Goal: Task Accomplishment & Management: Manage account settings

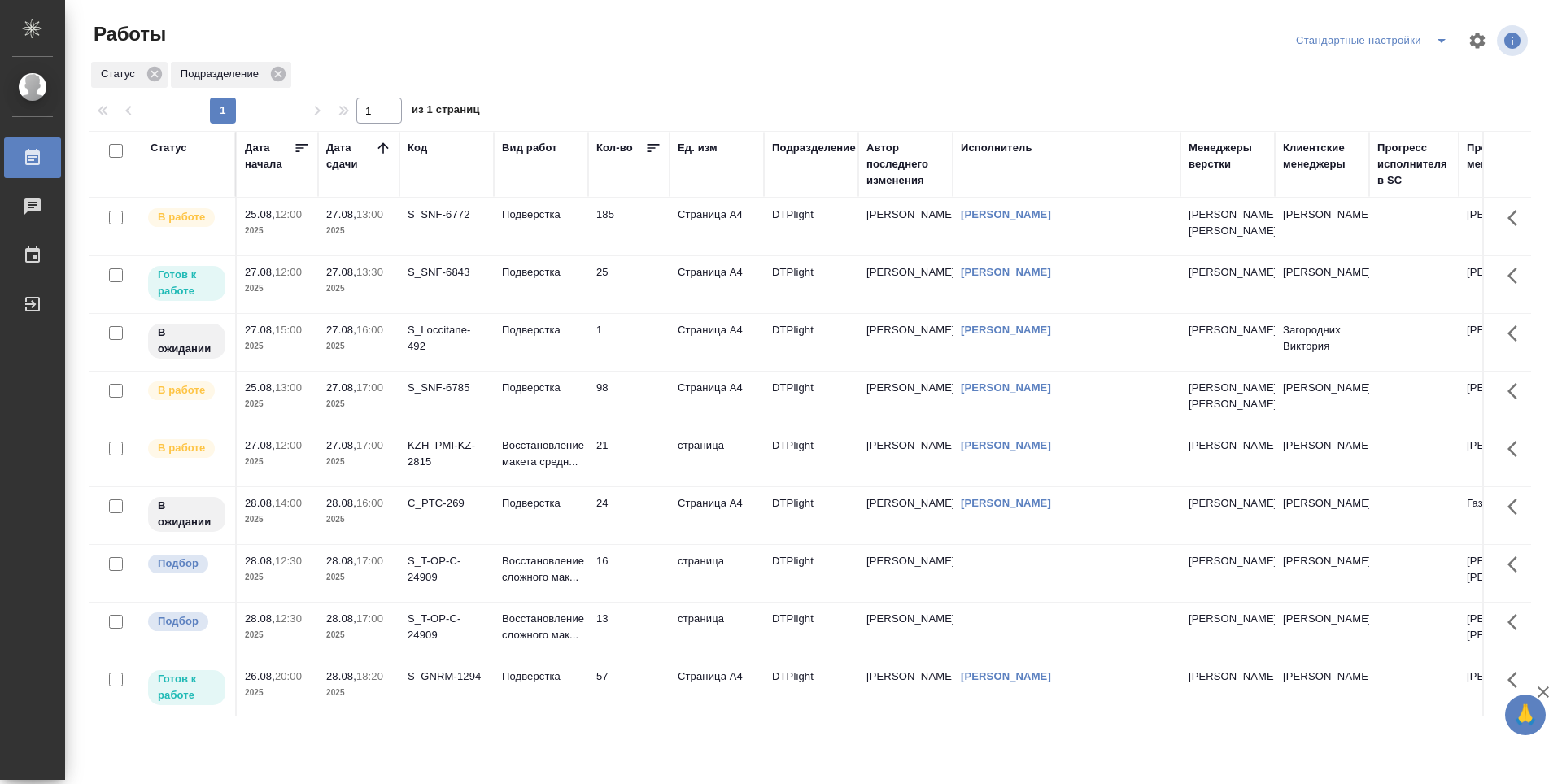
click at [643, 250] on td "185" at bounding box center [628, 226] width 81 height 57
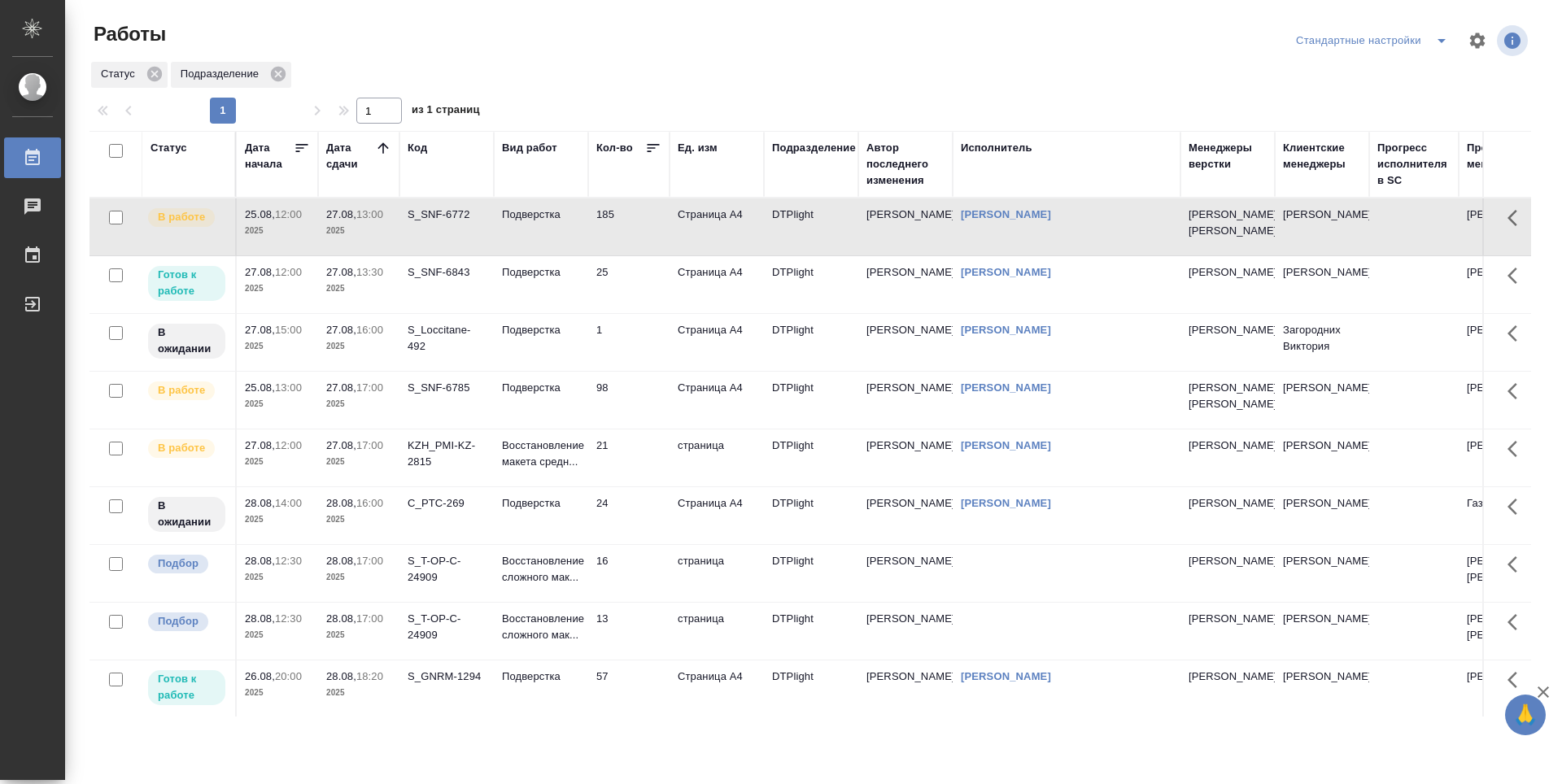
click at [643, 250] on td "185" at bounding box center [628, 226] width 81 height 57
click at [632, 313] on td "25" at bounding box center [628, 285] width 81 height 57
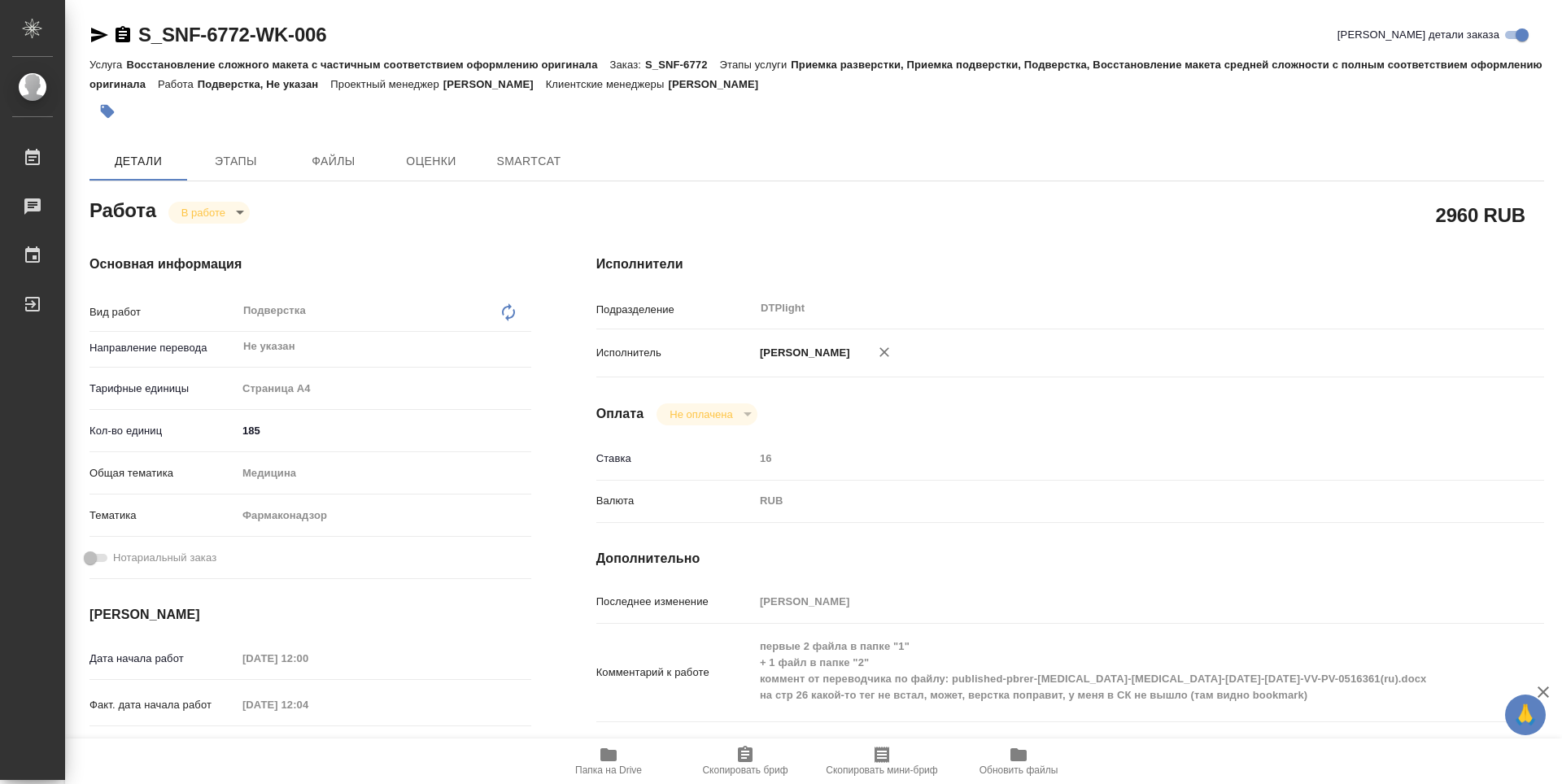
type textarea "x"
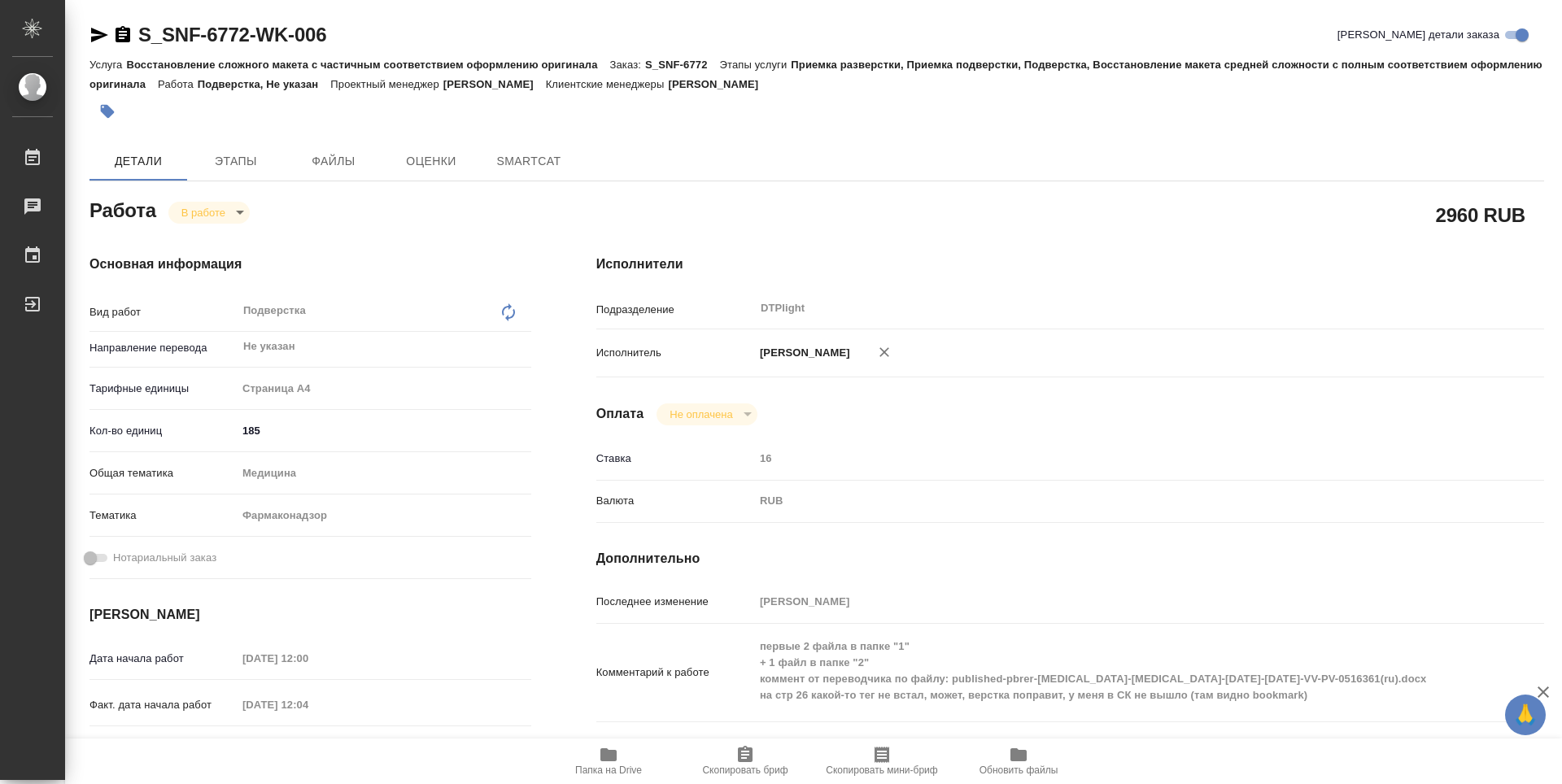
type textarea "x"
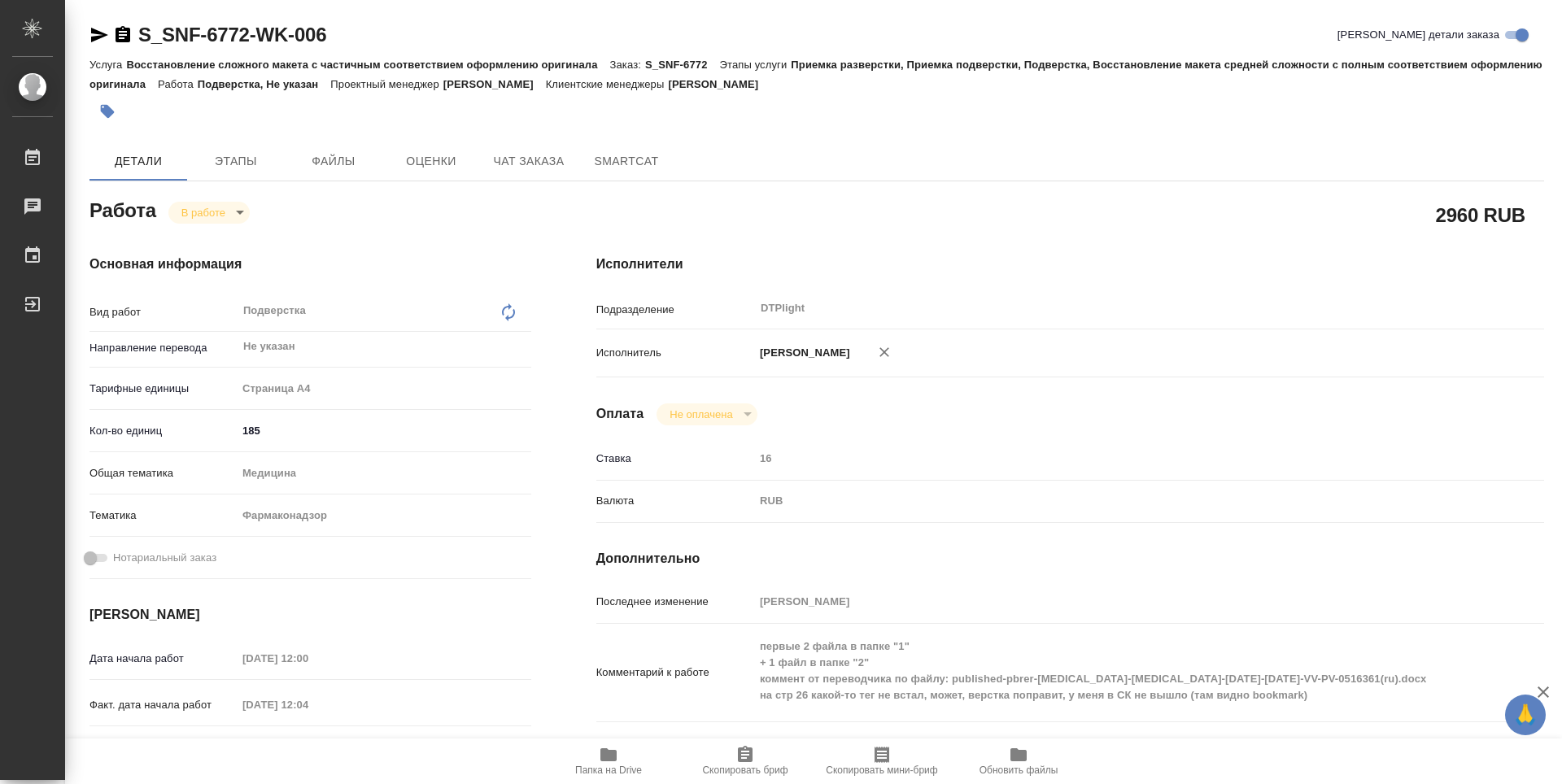
type textarea "x"
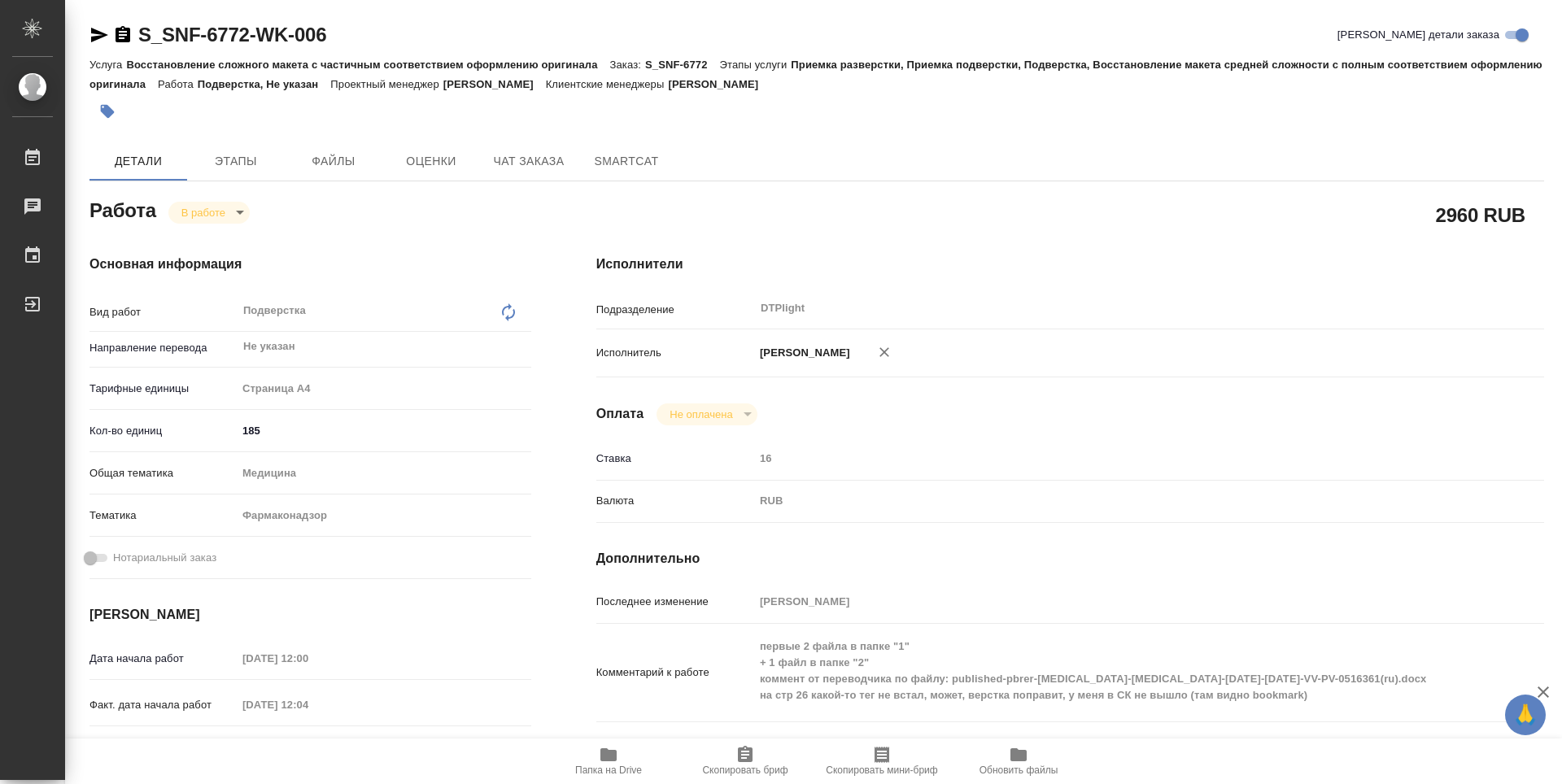
type textarea "x"
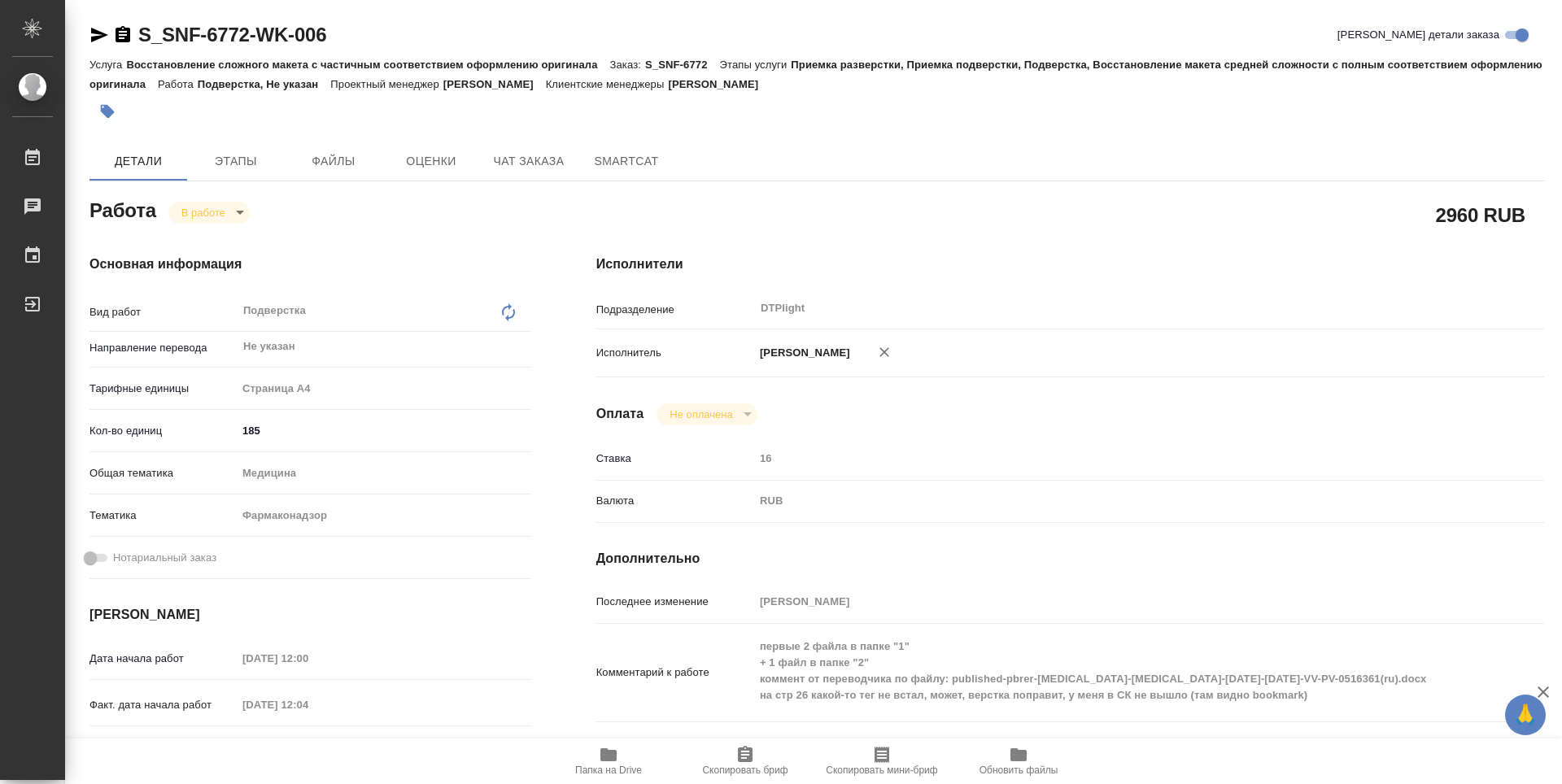
click at [623, 758] on span "Папка на Drive" at bounding box center [608, 760] width 117 height 31
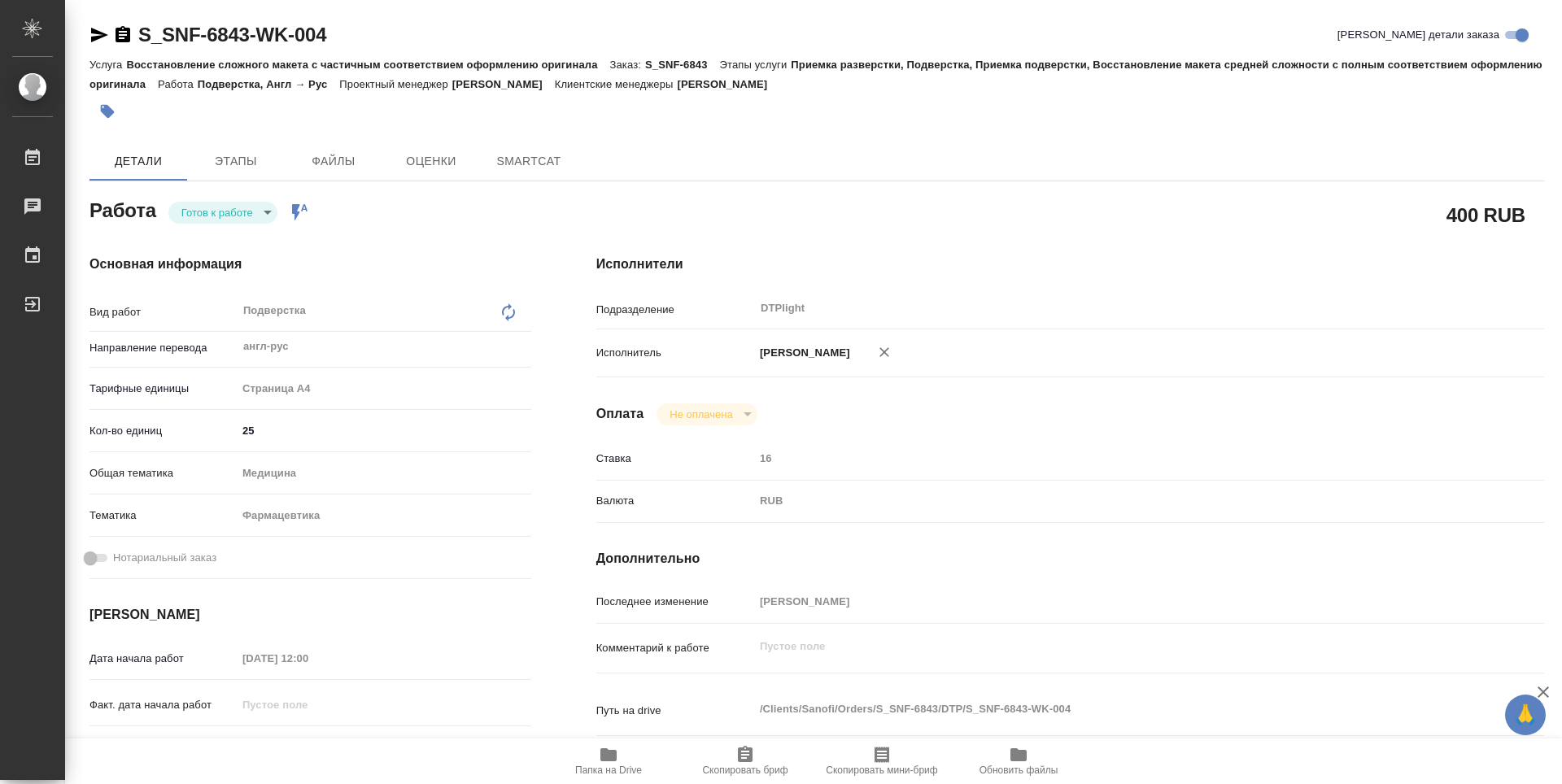
type textarea "x"
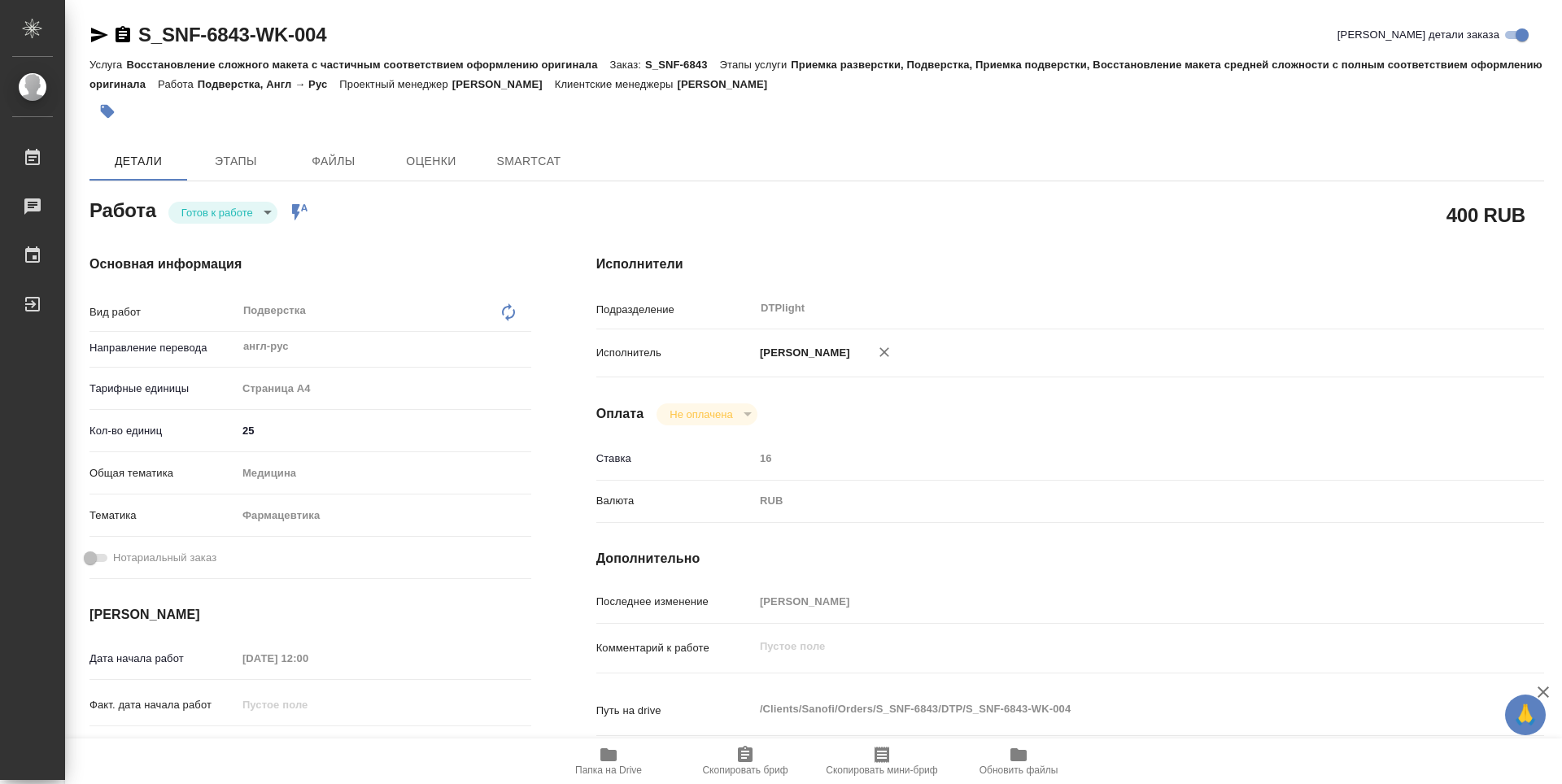
type textarea "x"
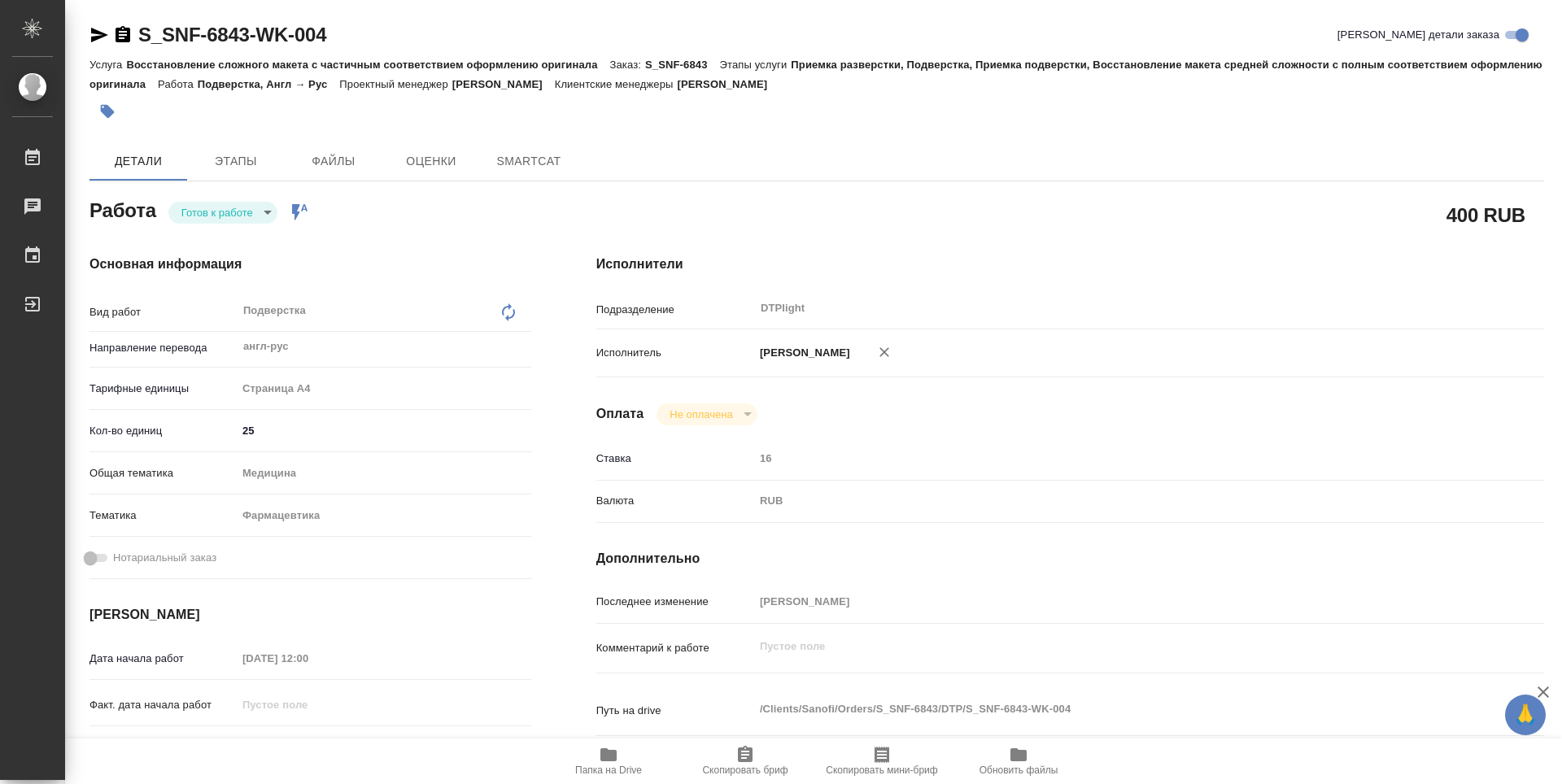
type textarea "x"
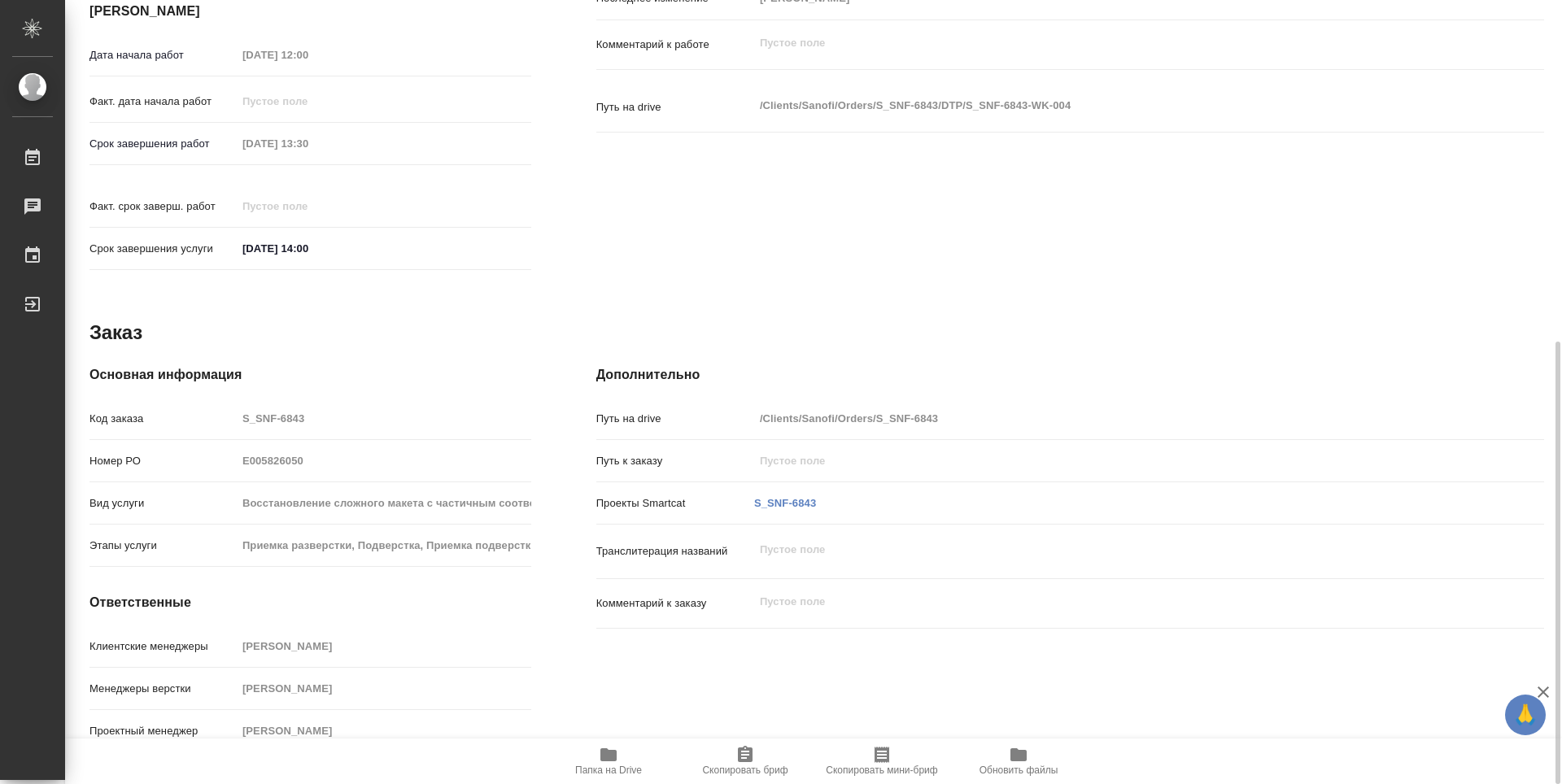
type textarea "x"
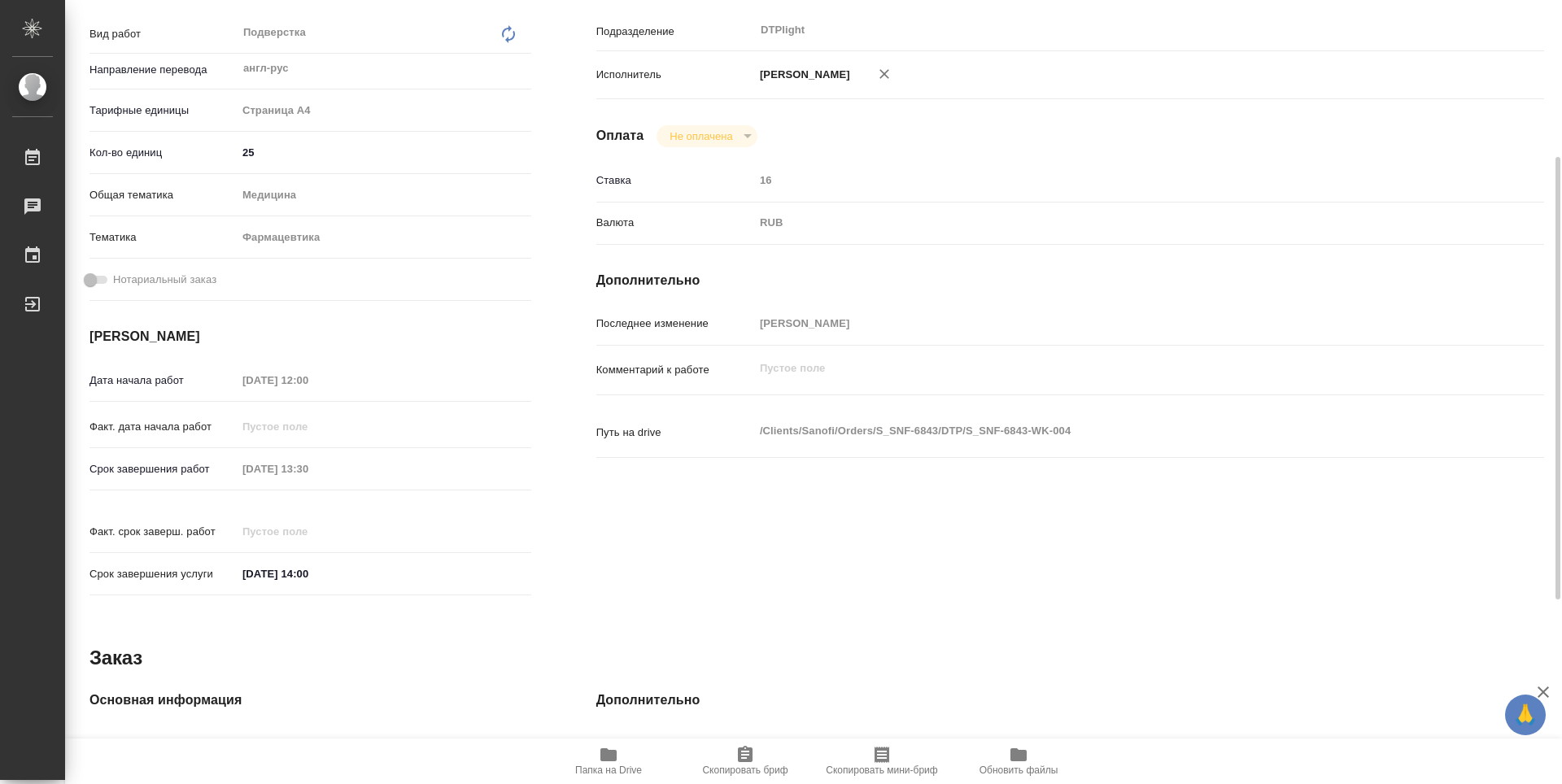
type textarea "x"
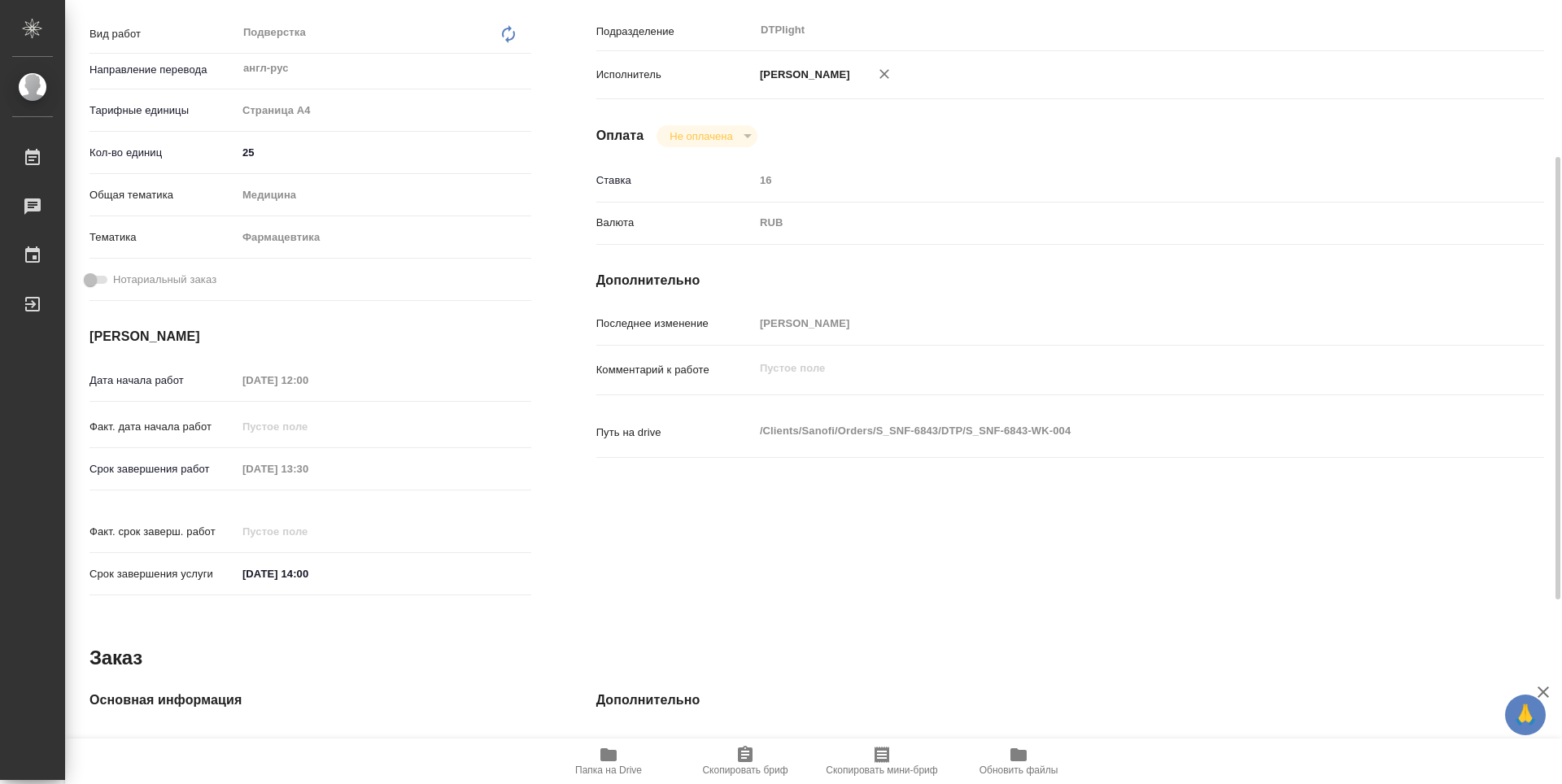
scroll to position [116, 0]
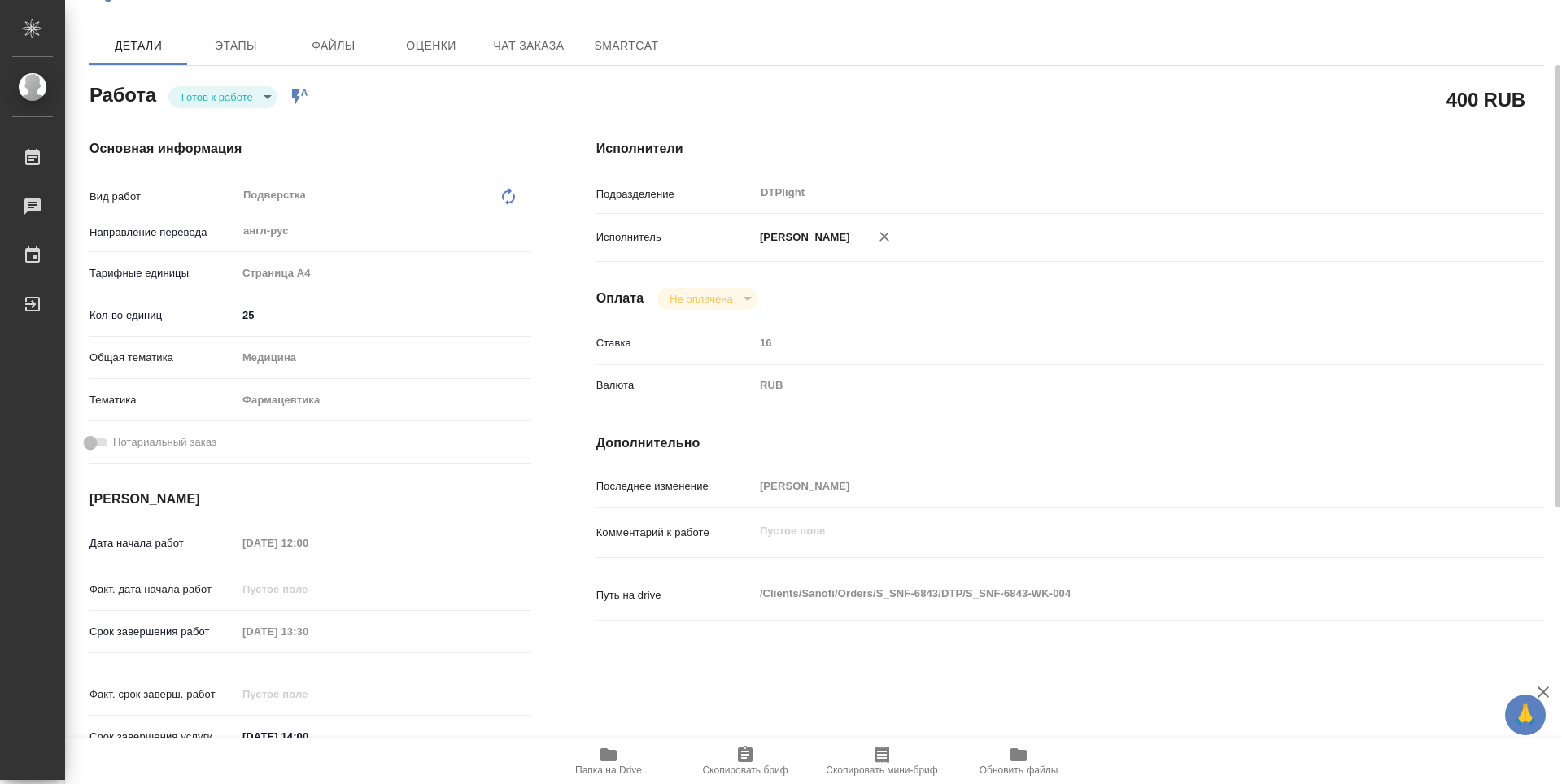
type textarea "x"
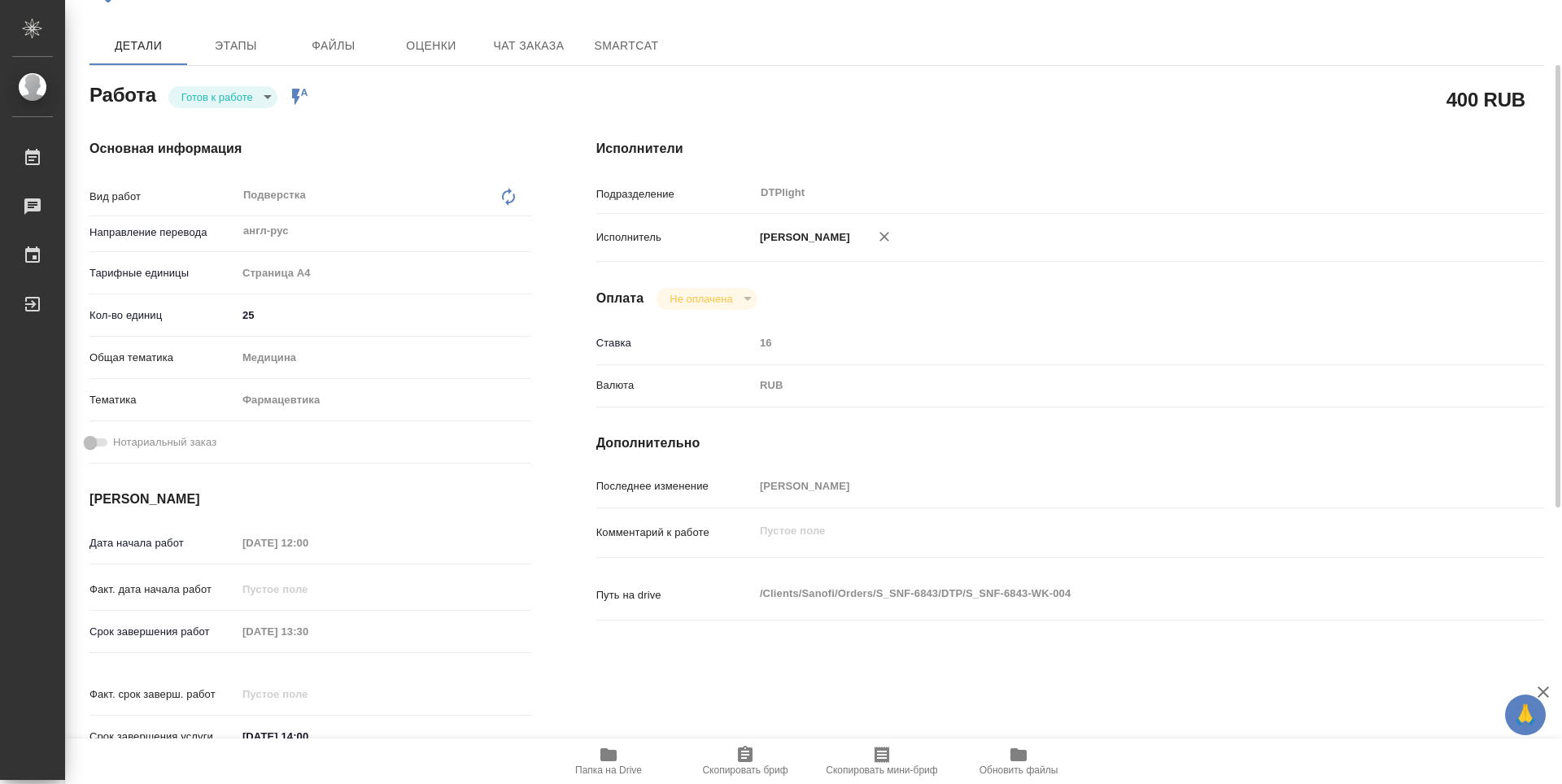
click at [265, 98] on body "🙏 .cls-1 fill:#fff; AWATERA Guselnikov Roman Работы Чаты График Выйти S_SNF-684…" at bounding box center [781, 392] width 1562 height 784
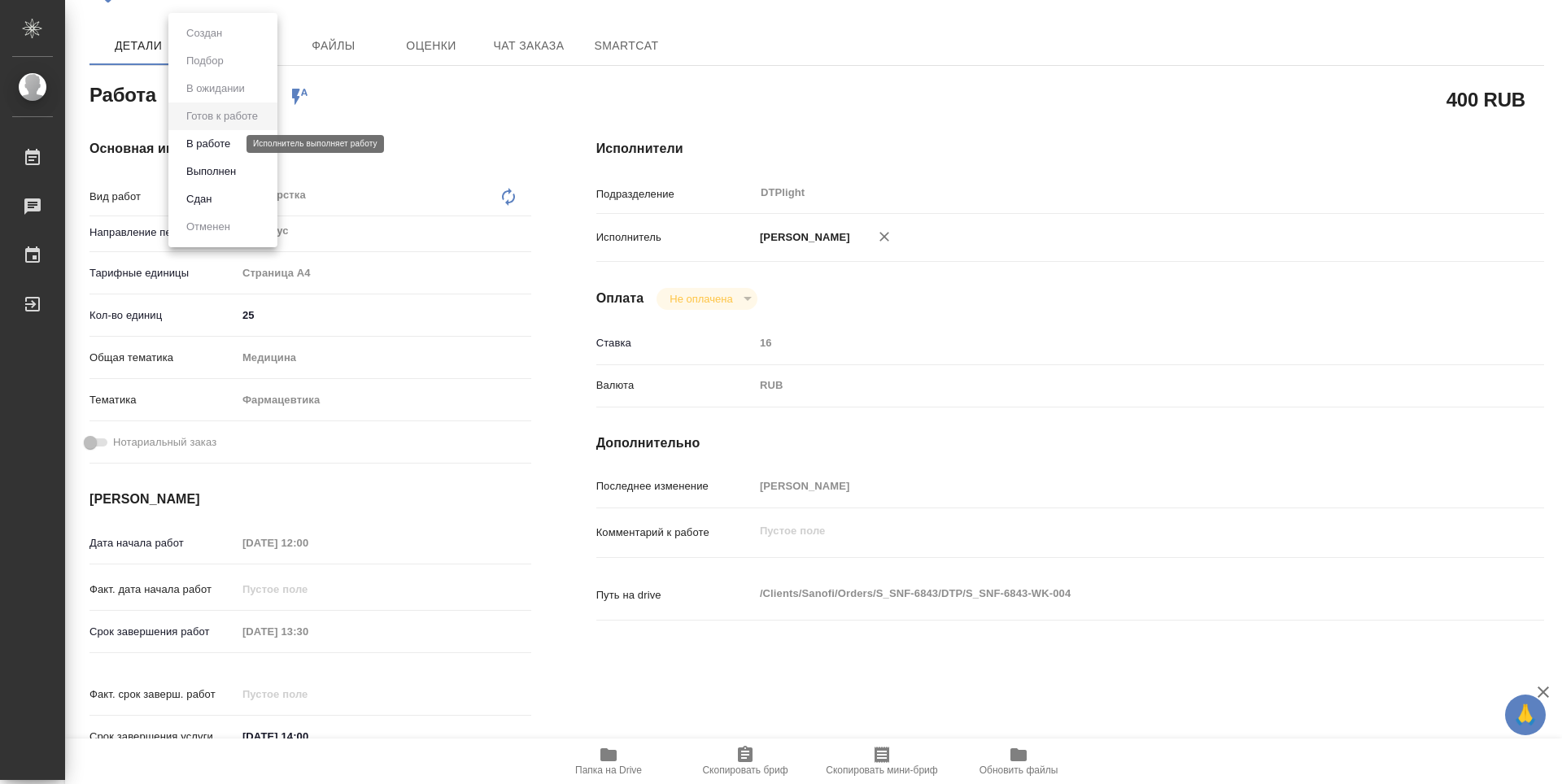
click at [204, 146] on button "В работе" at bounding box center [207, 144] width 54 height 18
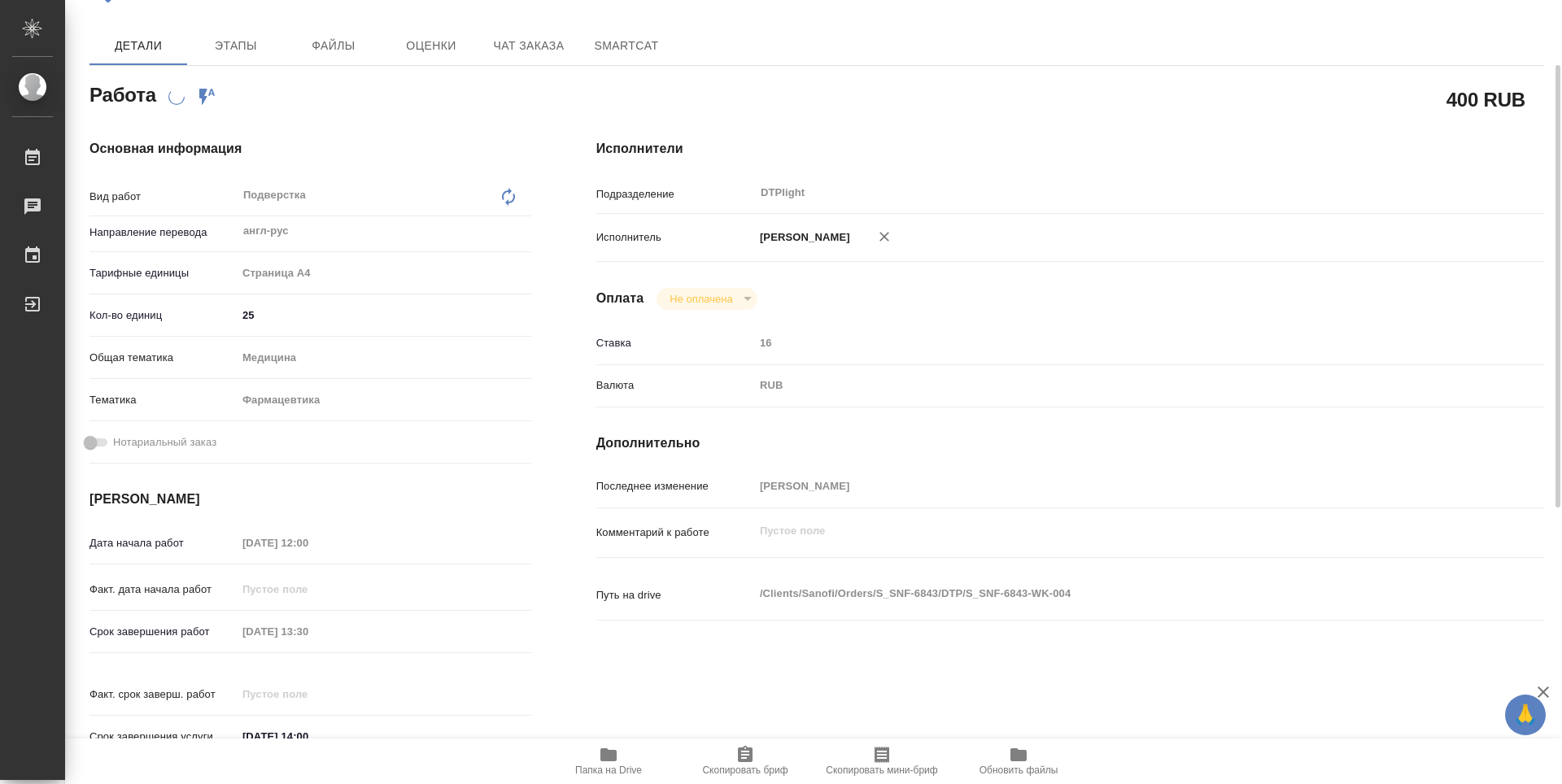
type textarea "x"
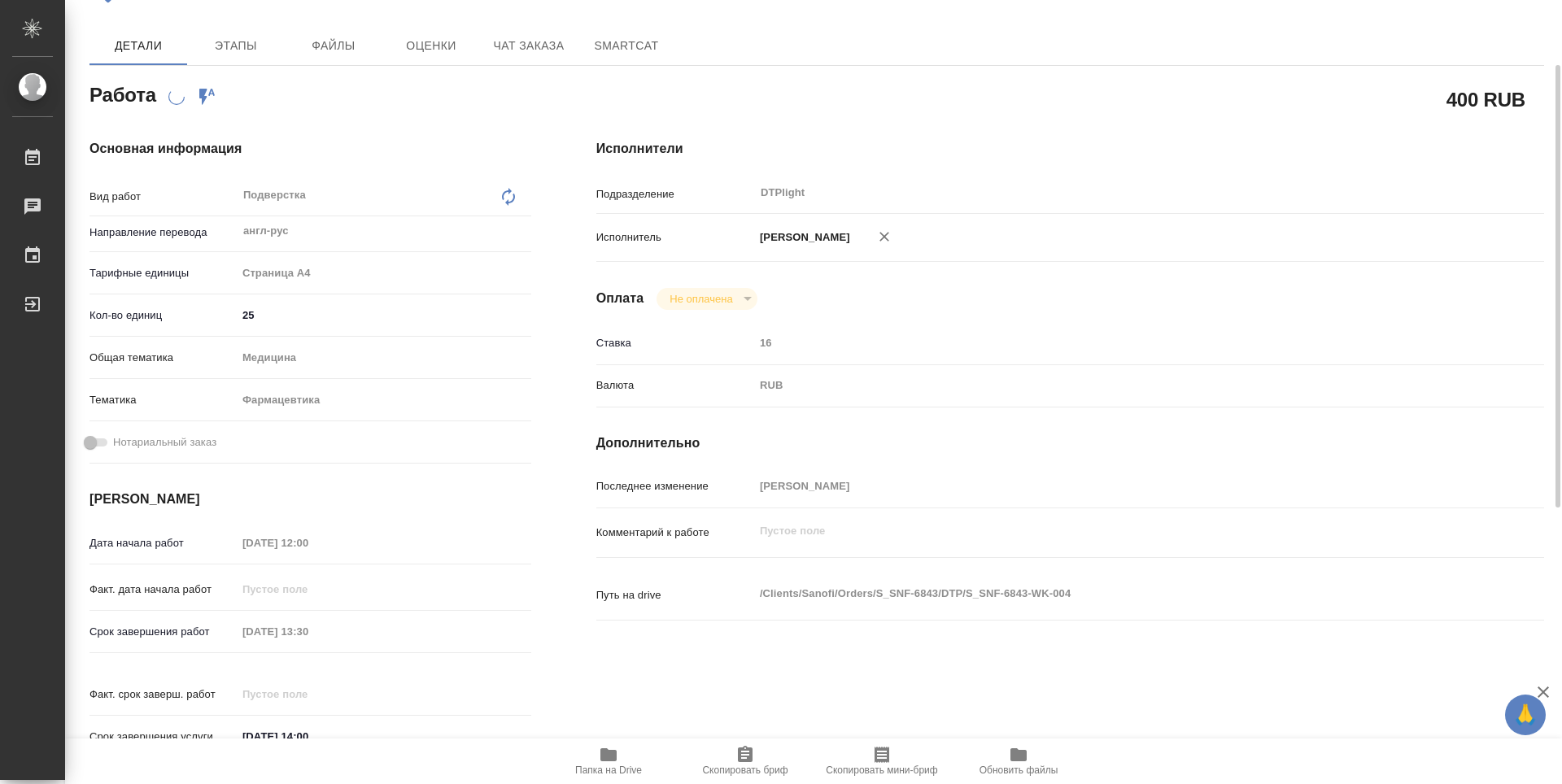
type textarea "x"
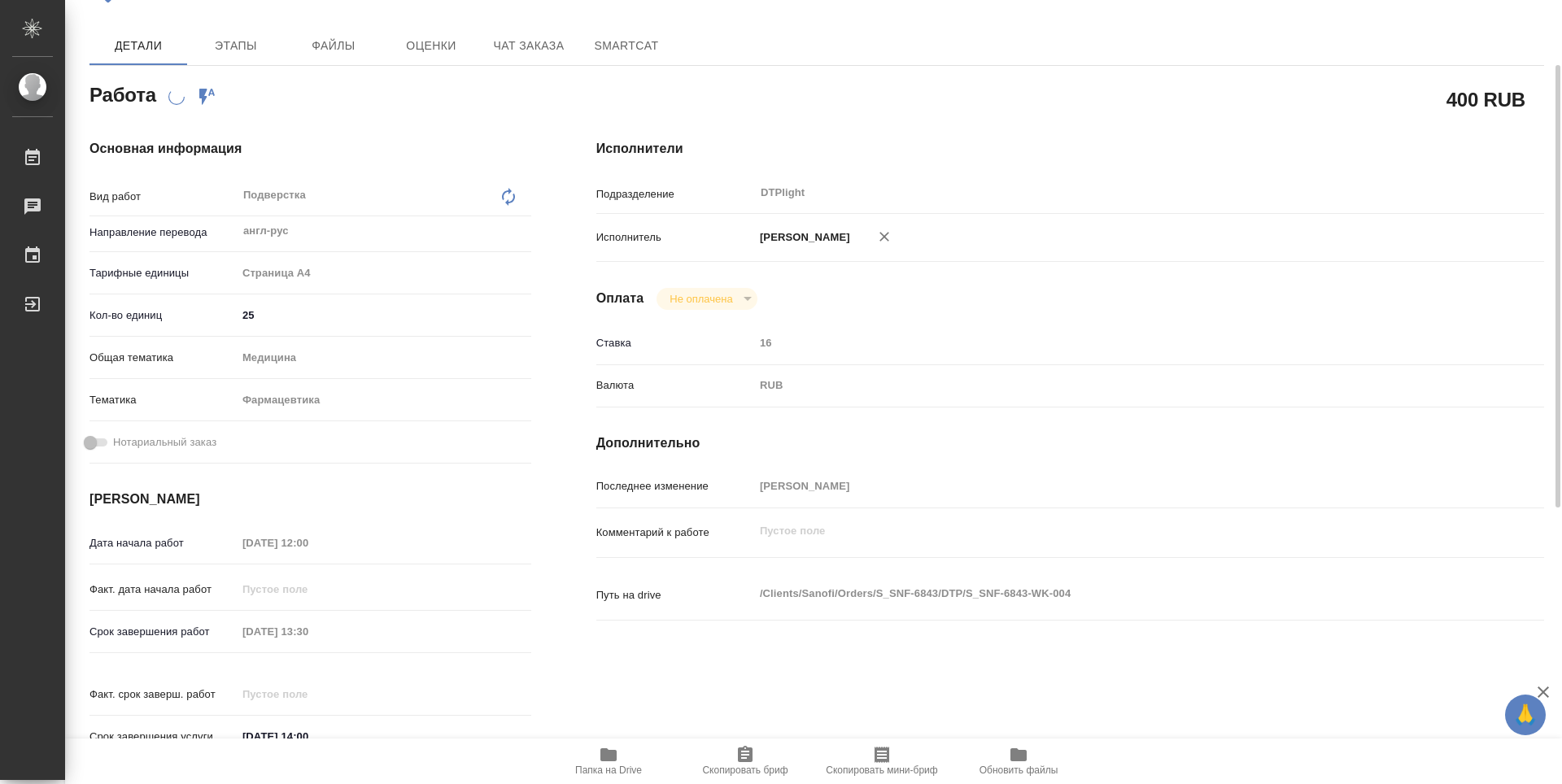
click at [613, 765] on span "Папка на Drive" at bounding box center [608, 770] width 66 height 12
type textarea "x"
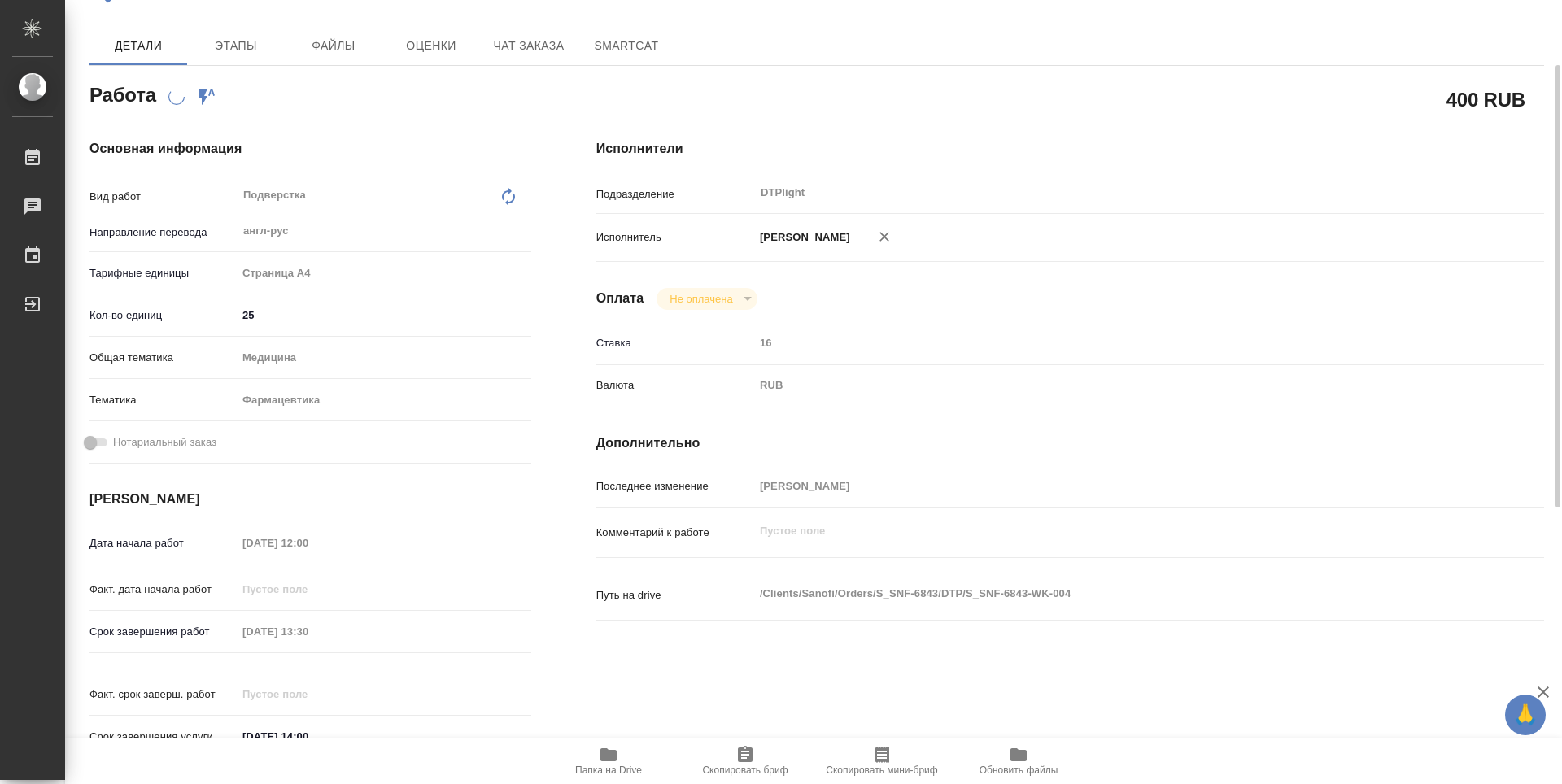
type textarea "x"
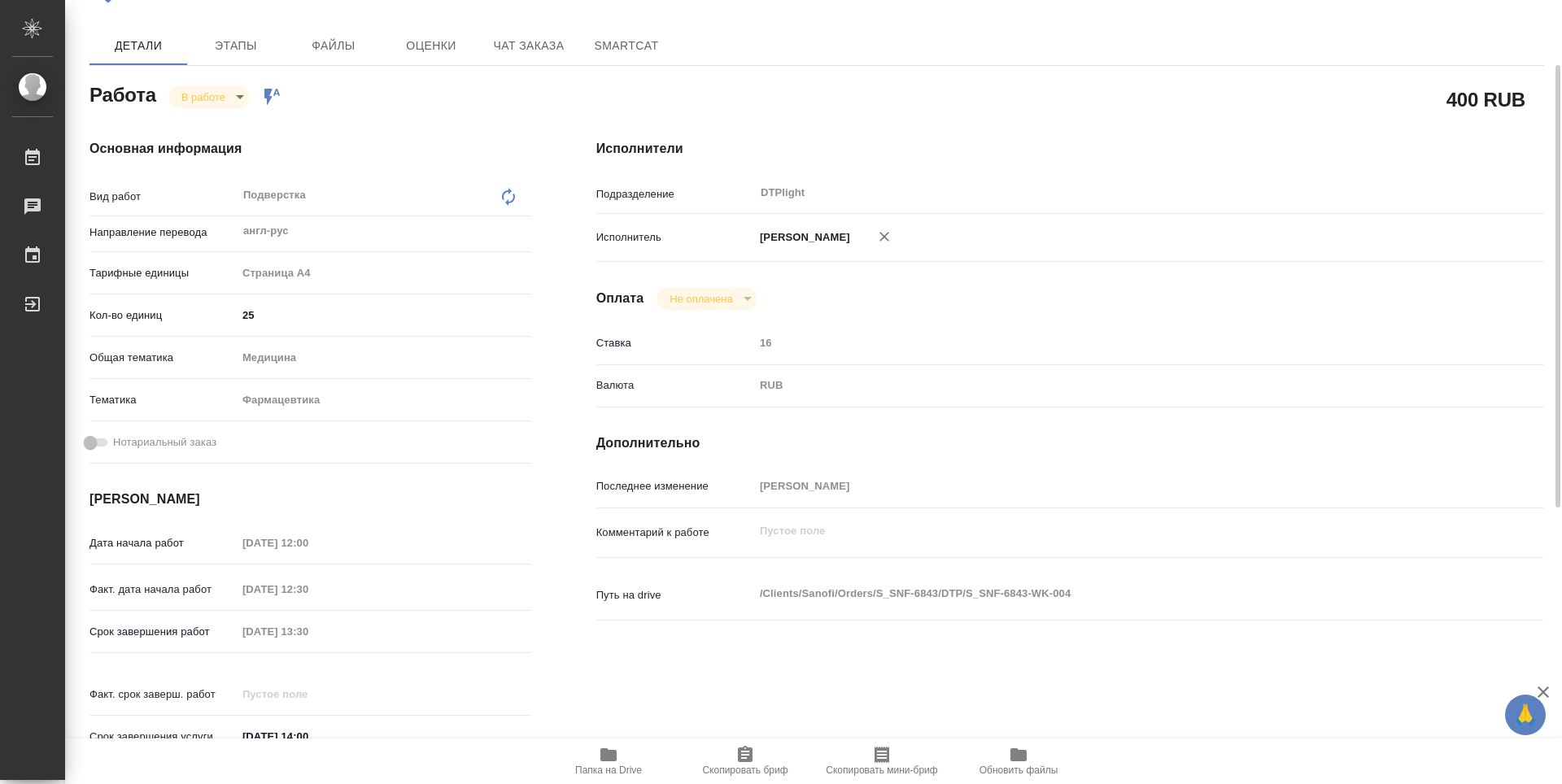
type textarea "x"
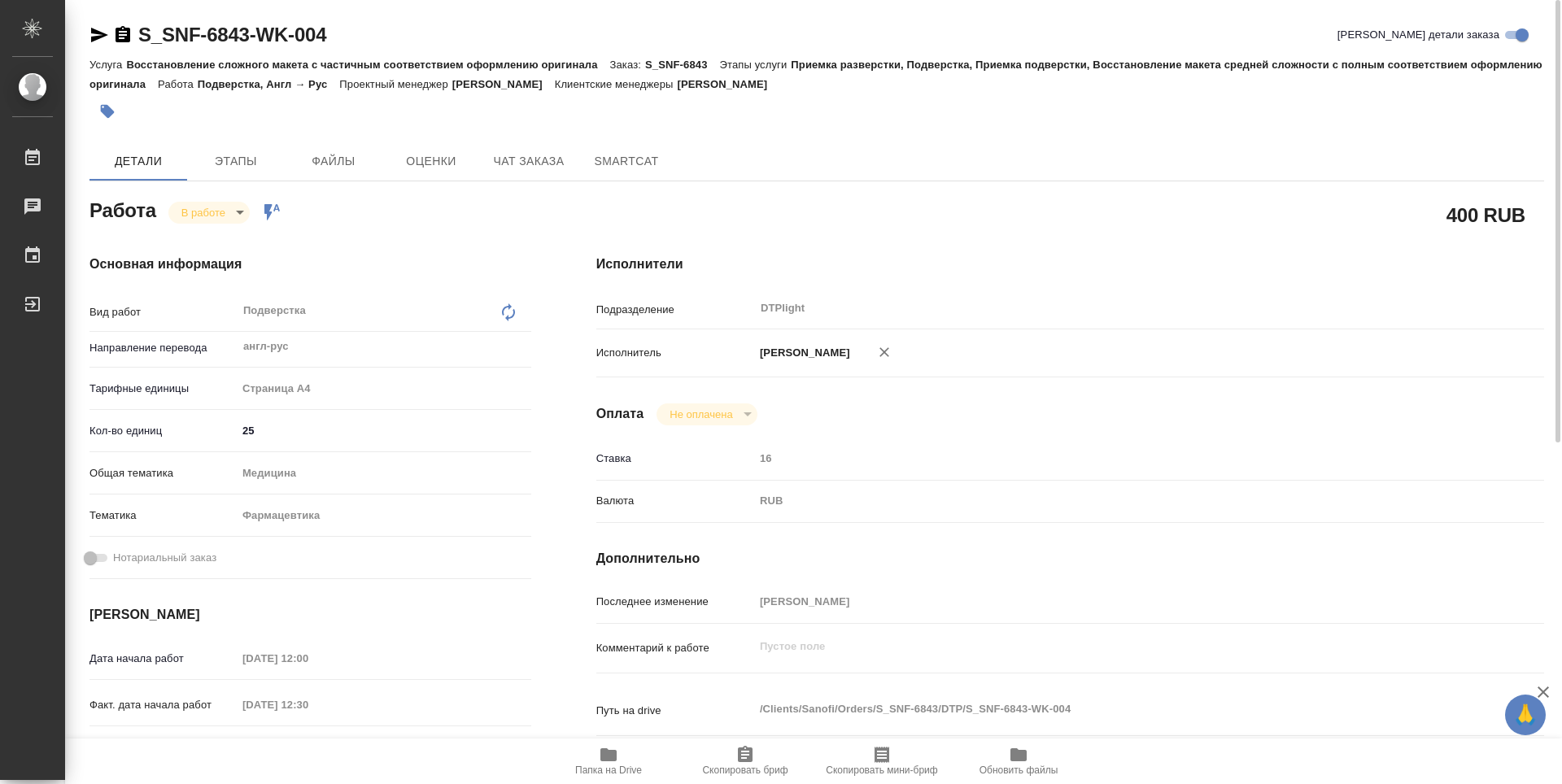
click at [124, 30] on icon "button" at bounding box center [123, 35] width 15 height 16
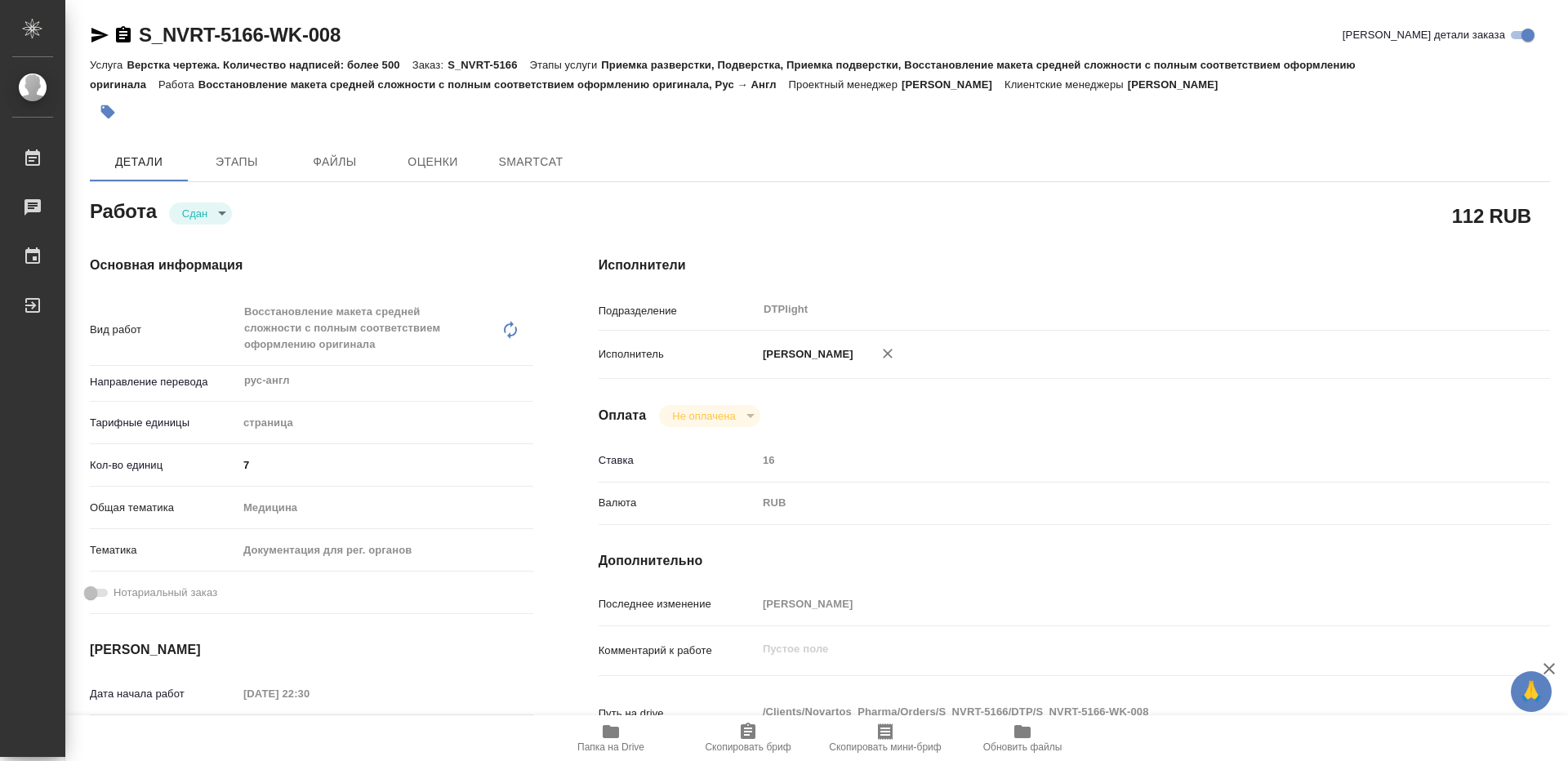
type textarea "x"
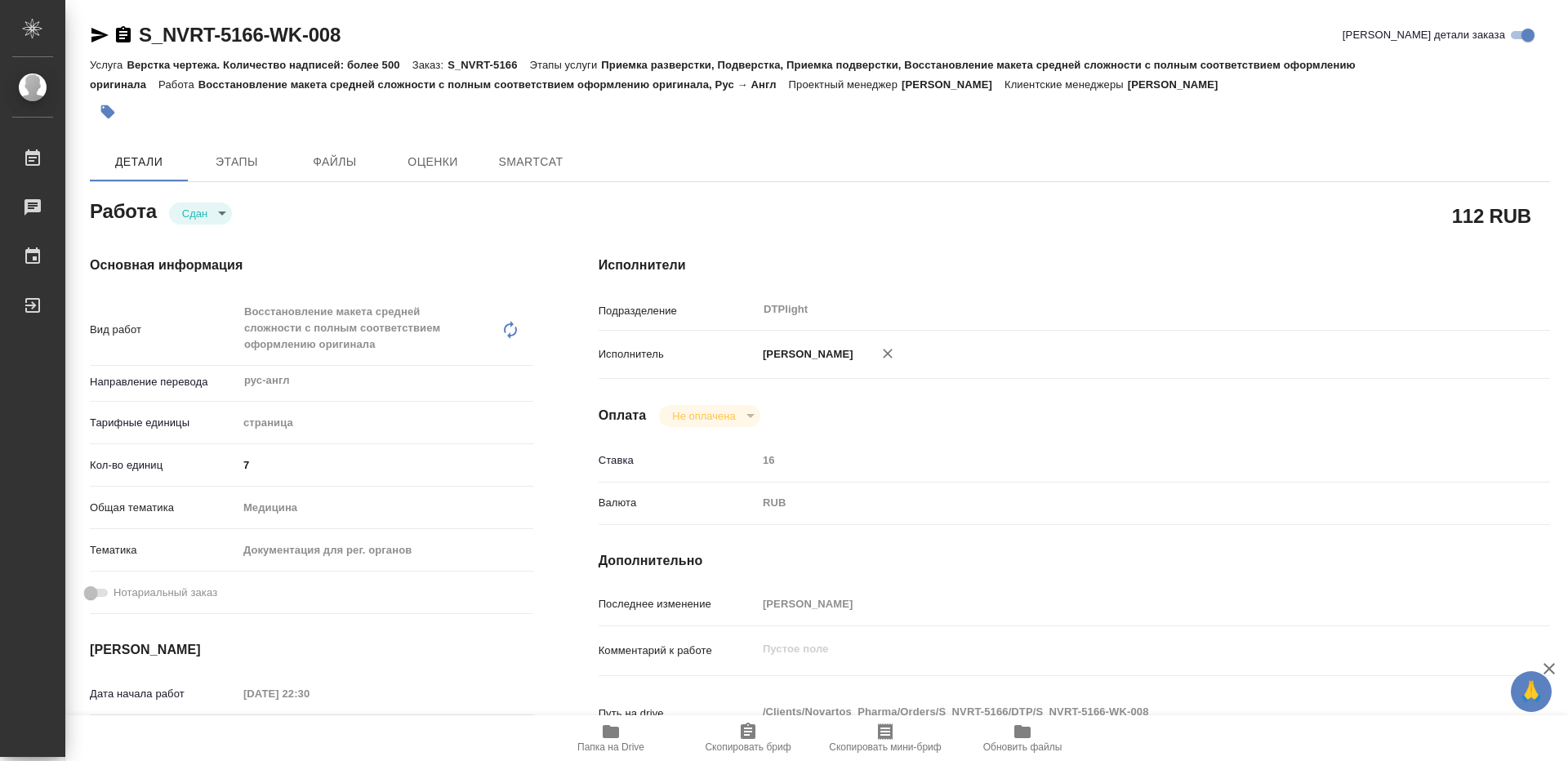
type textarea "x"
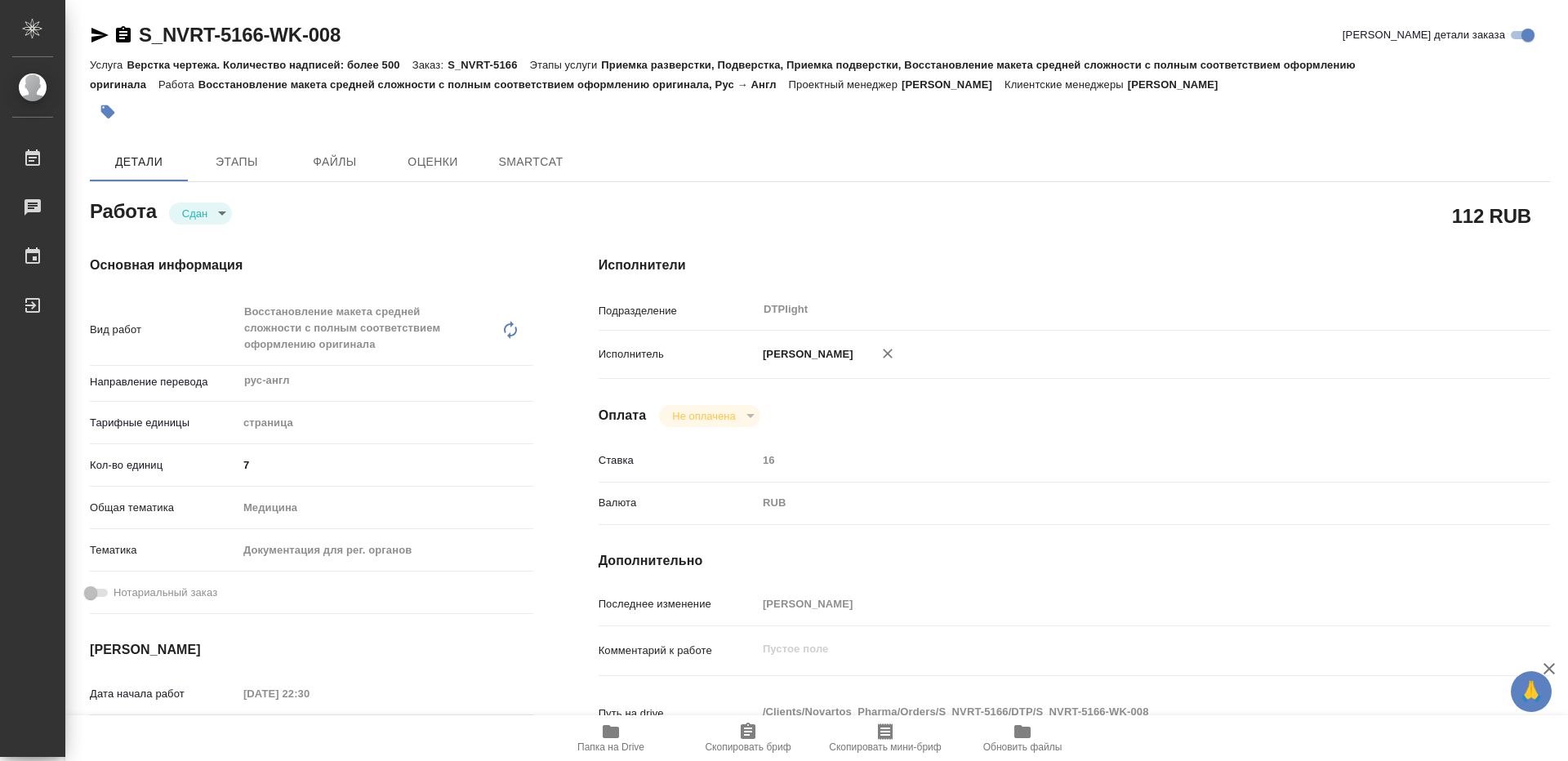
type textarea "x"
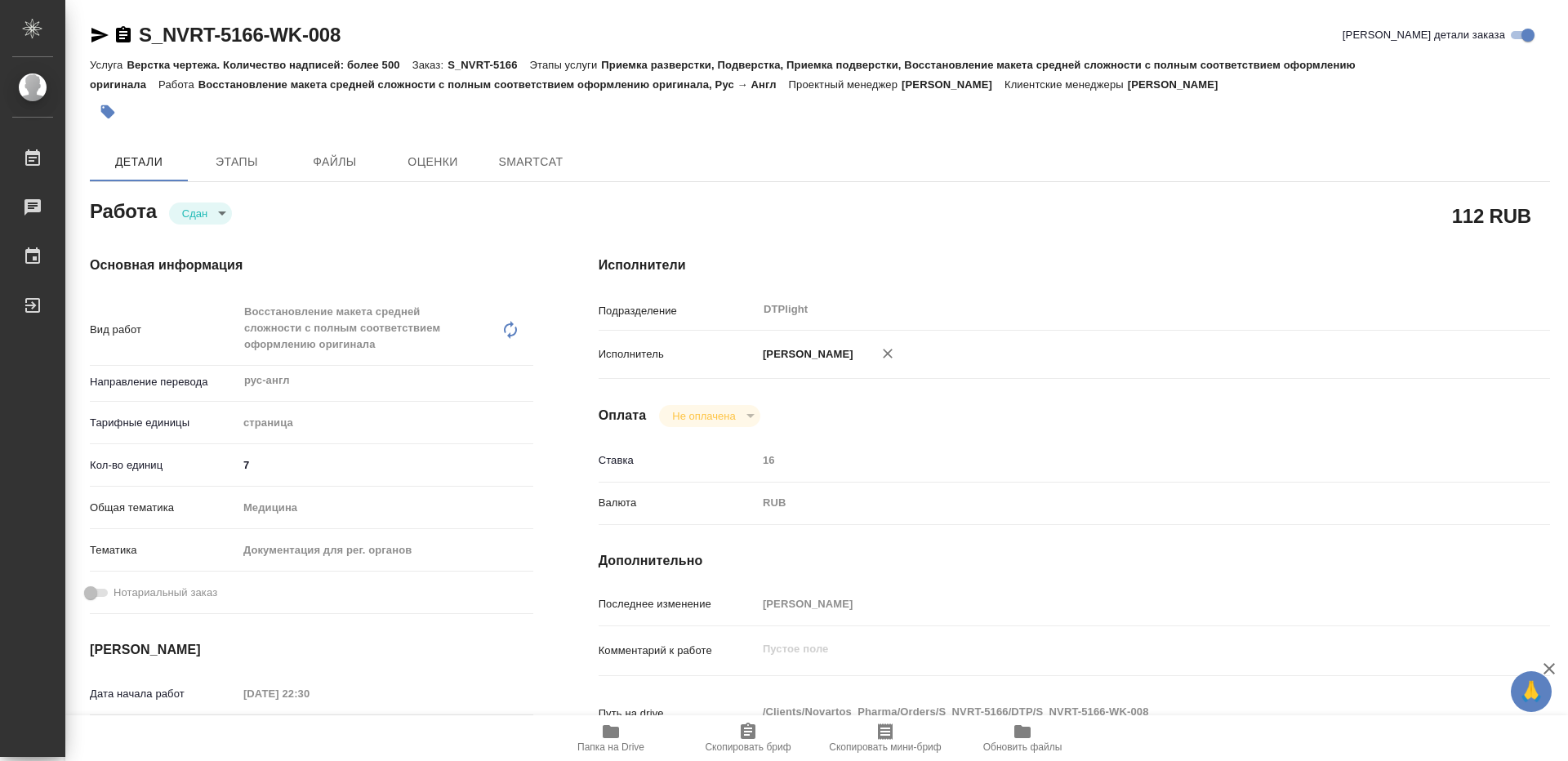
type textarea "x"
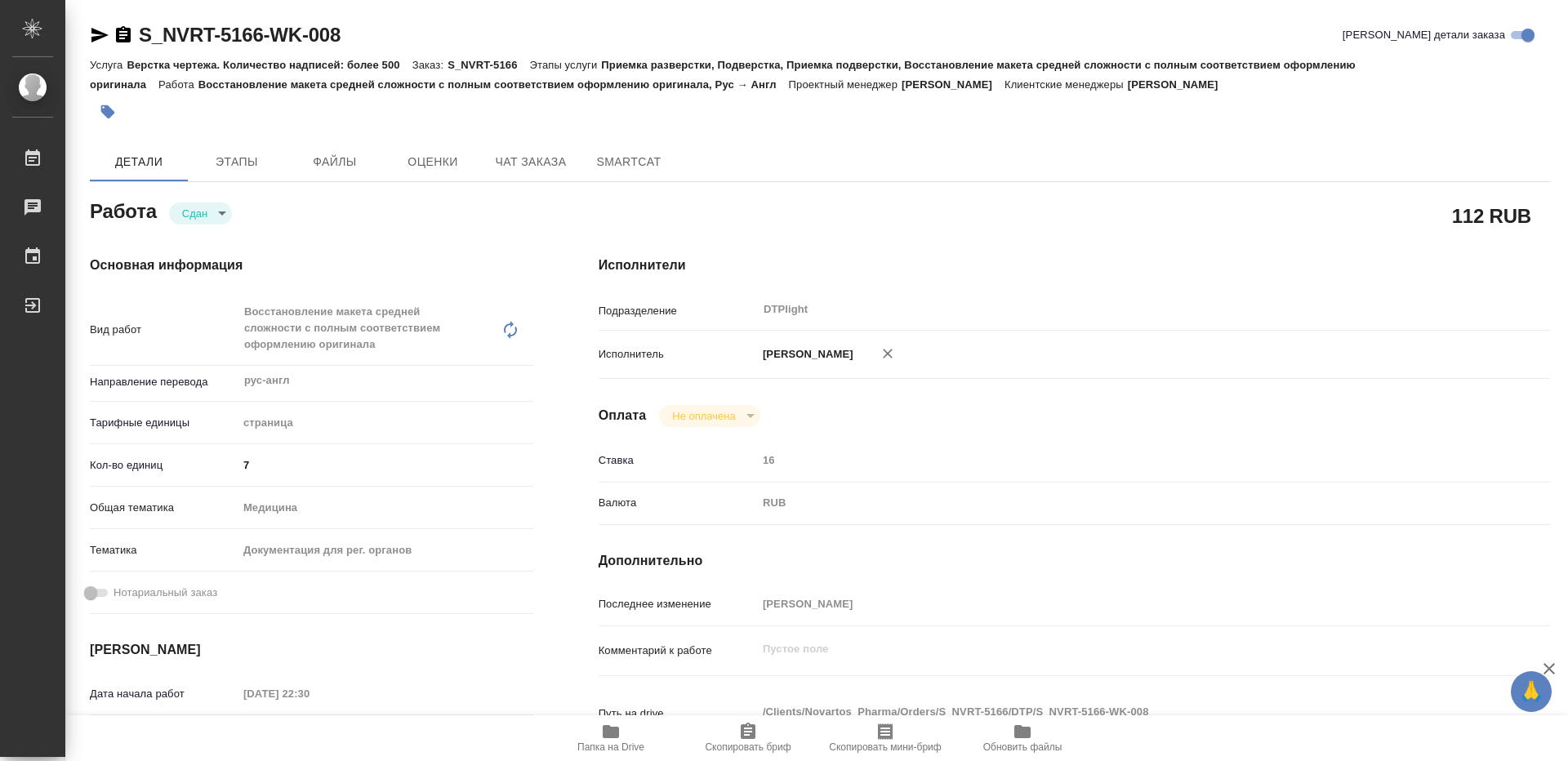
type textarea "x"
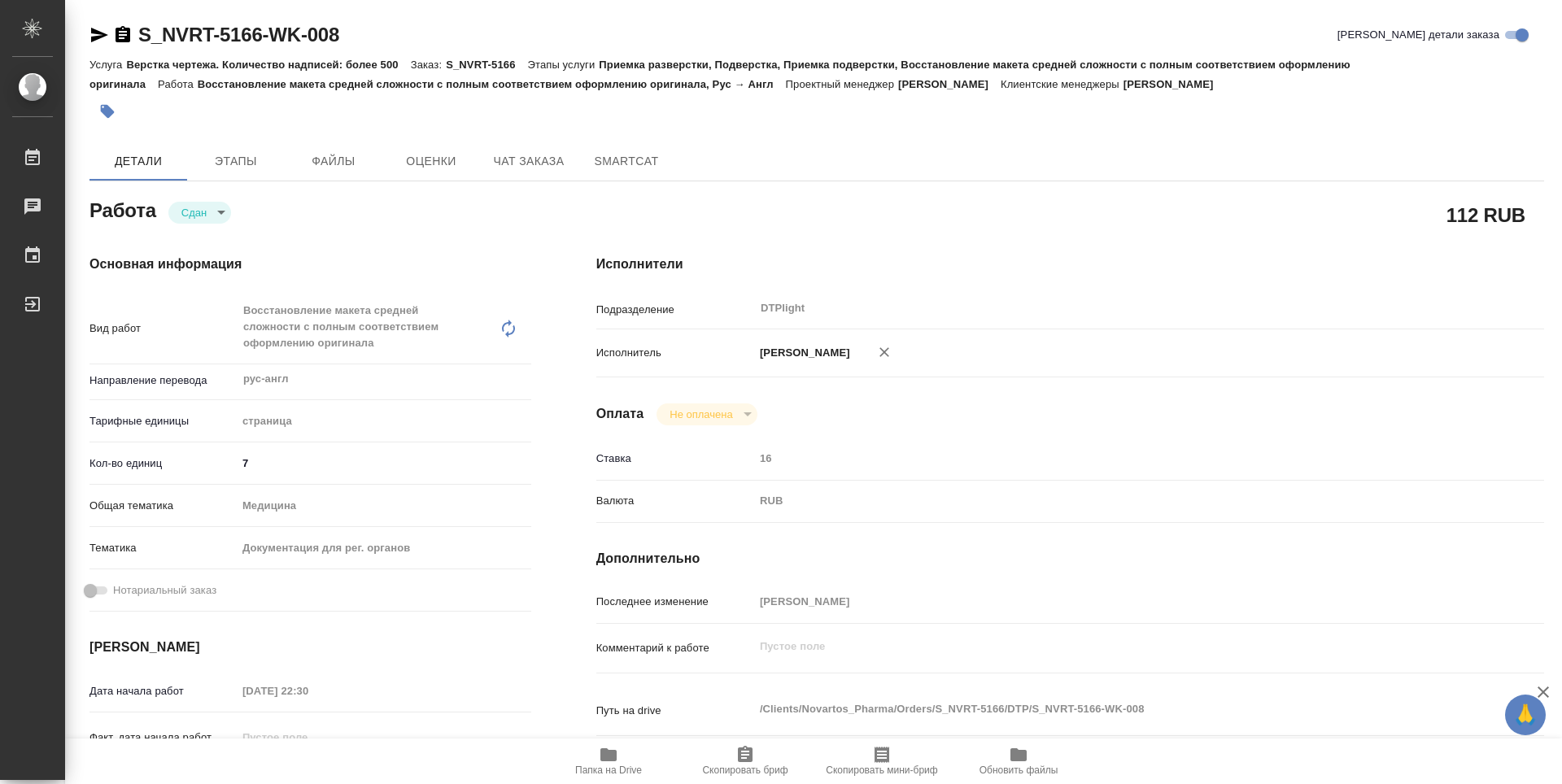
type textarea "x"
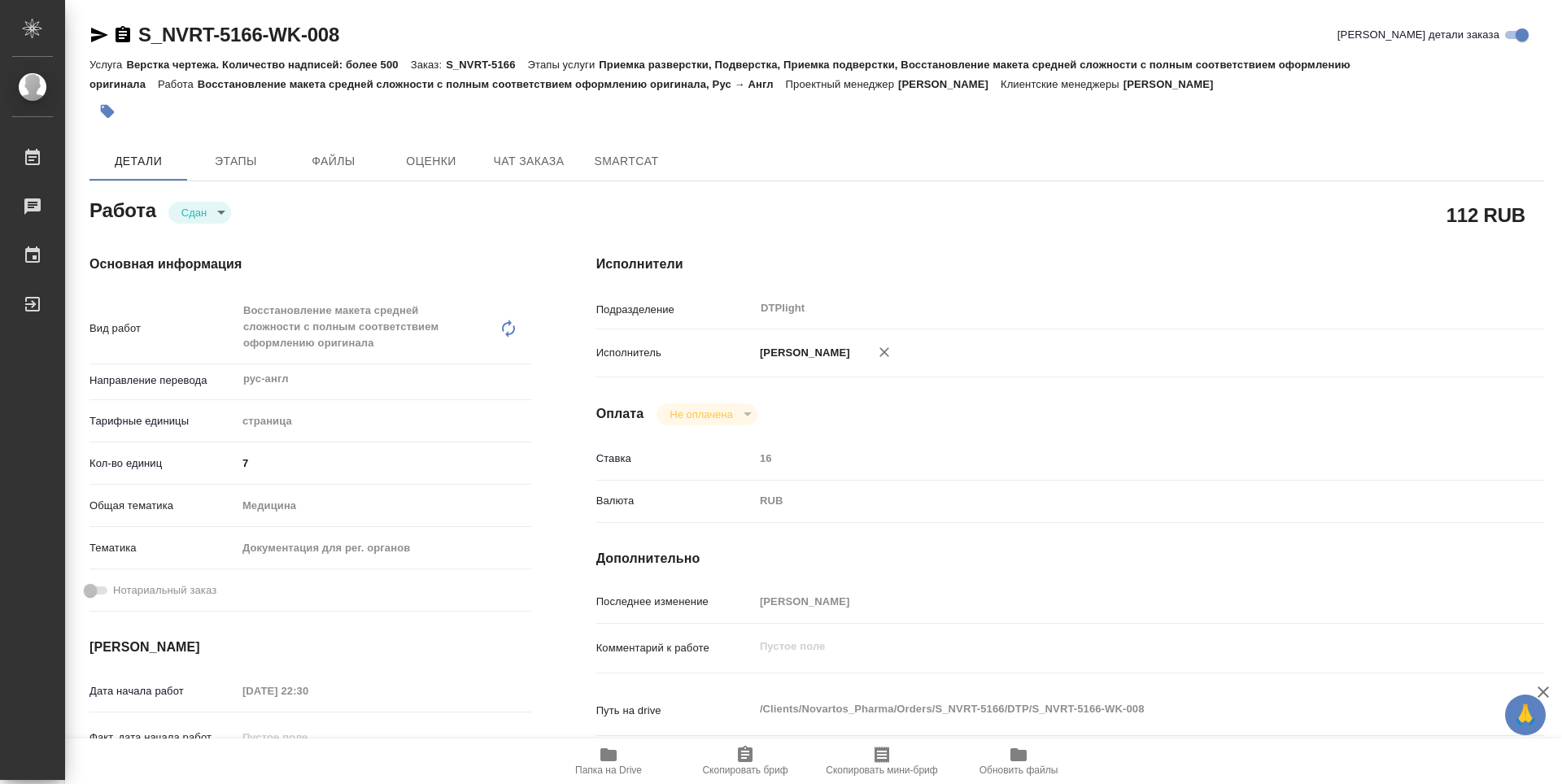
type textarea "x"
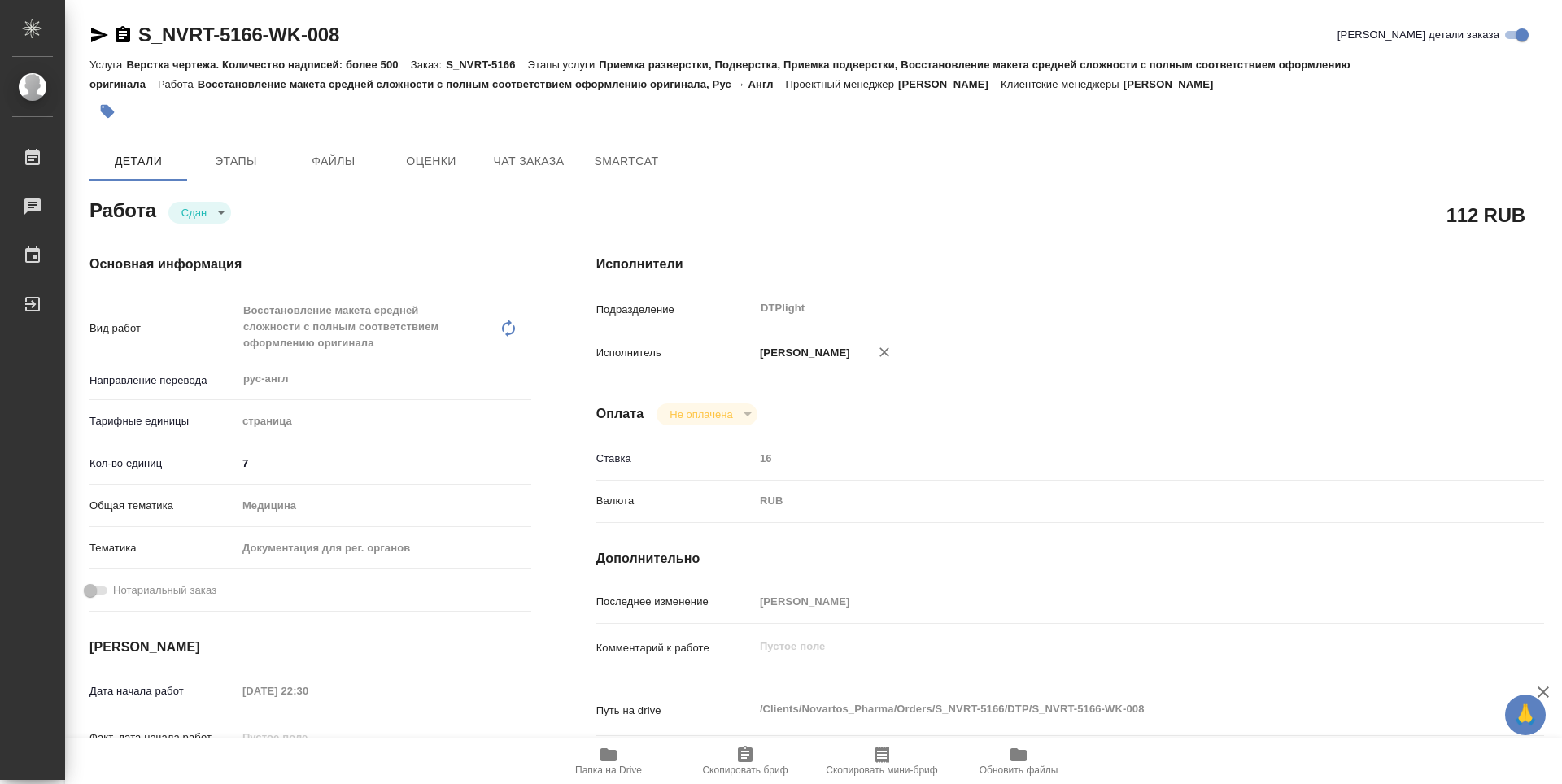
type textarea "x"
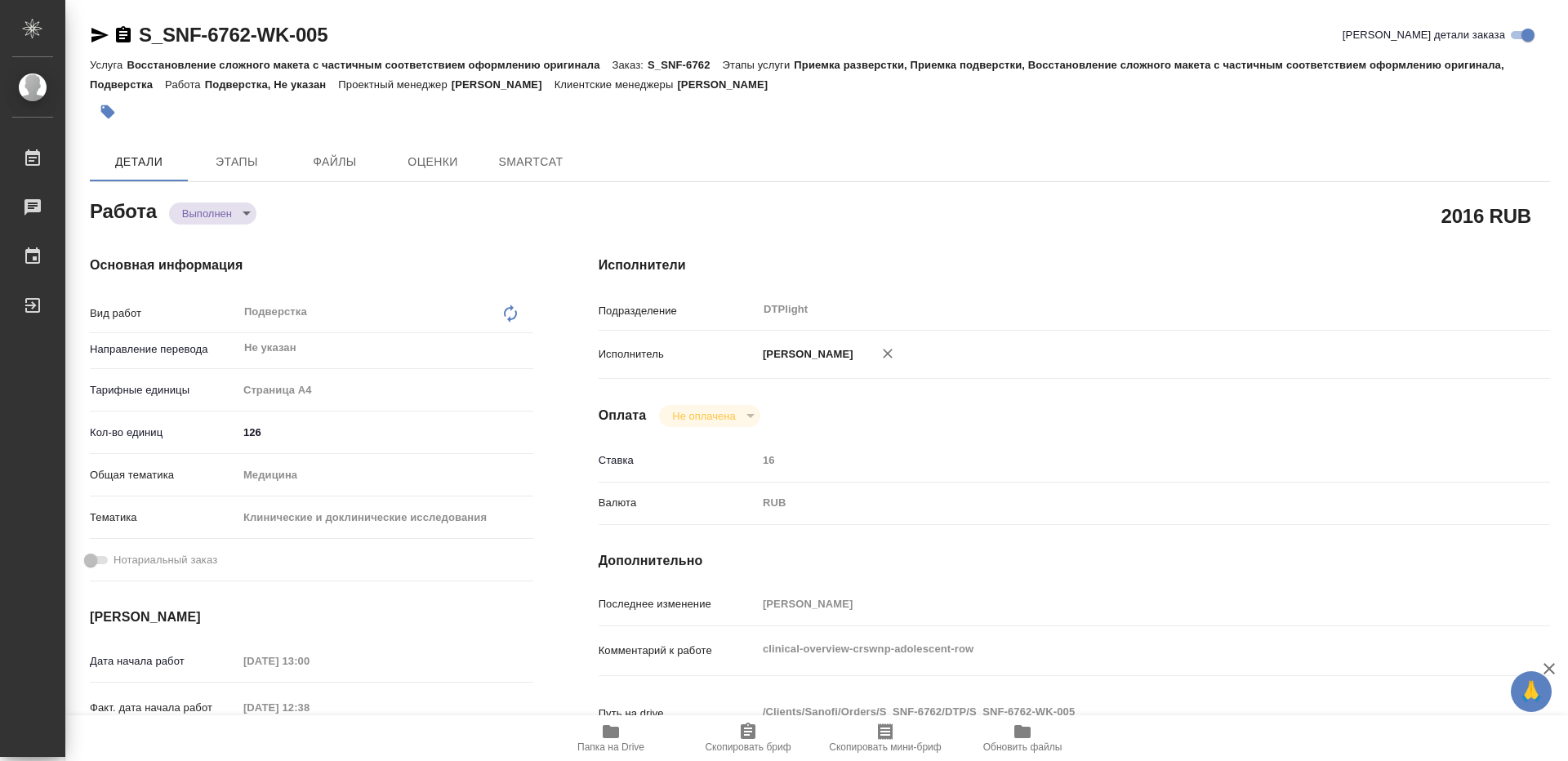
type textarea "x"
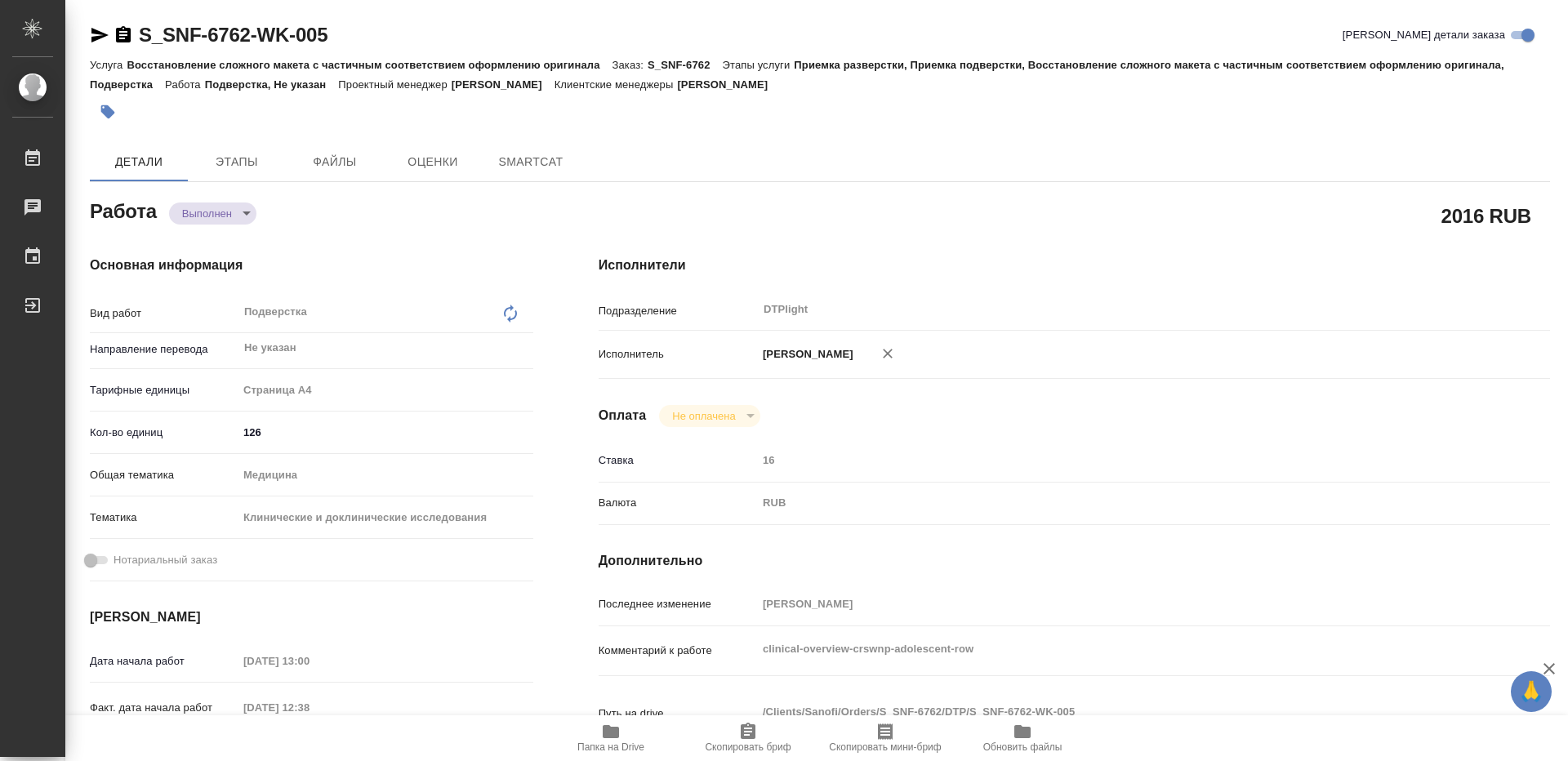
type textarea "x"
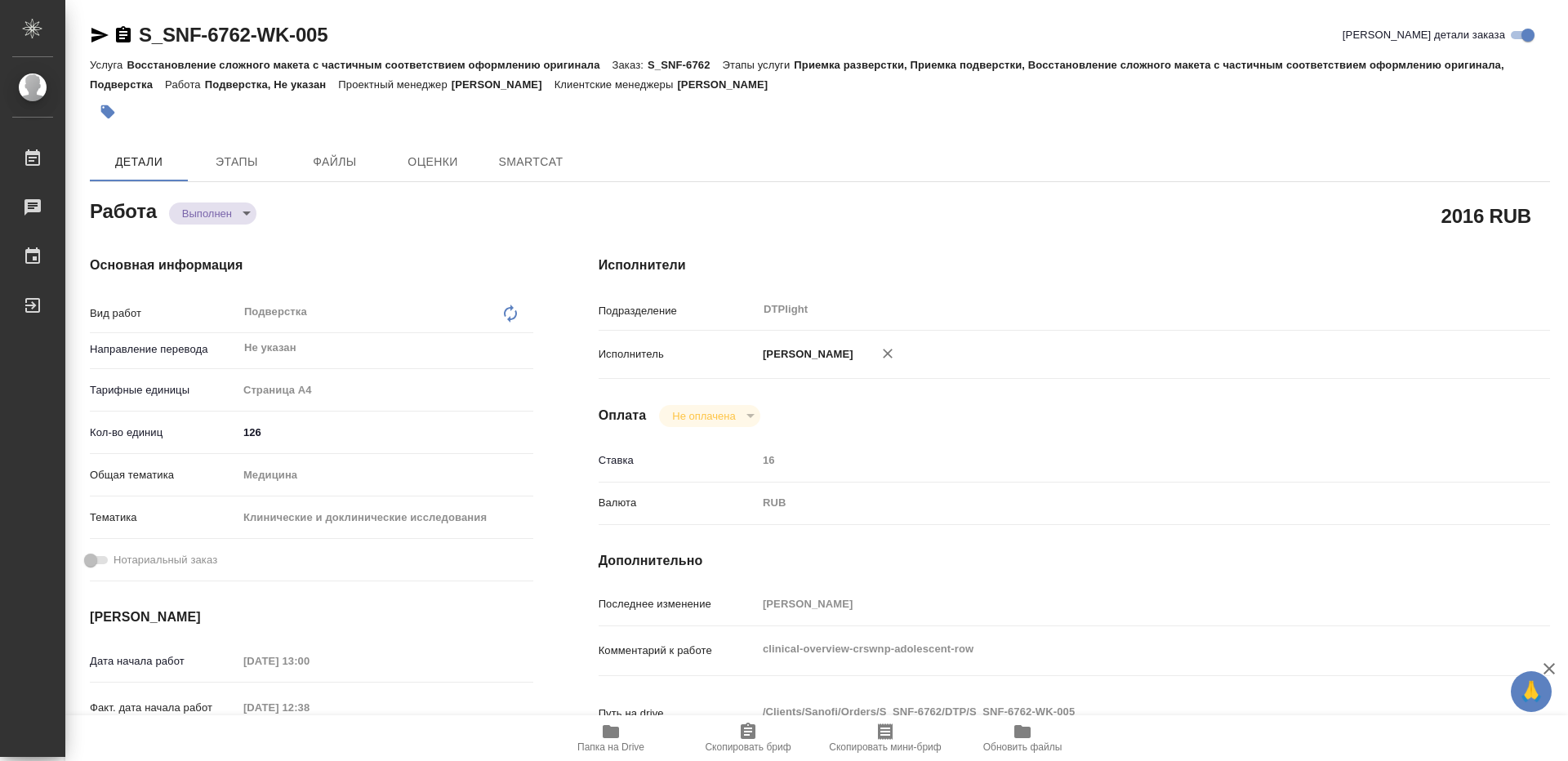
type textarea "x"
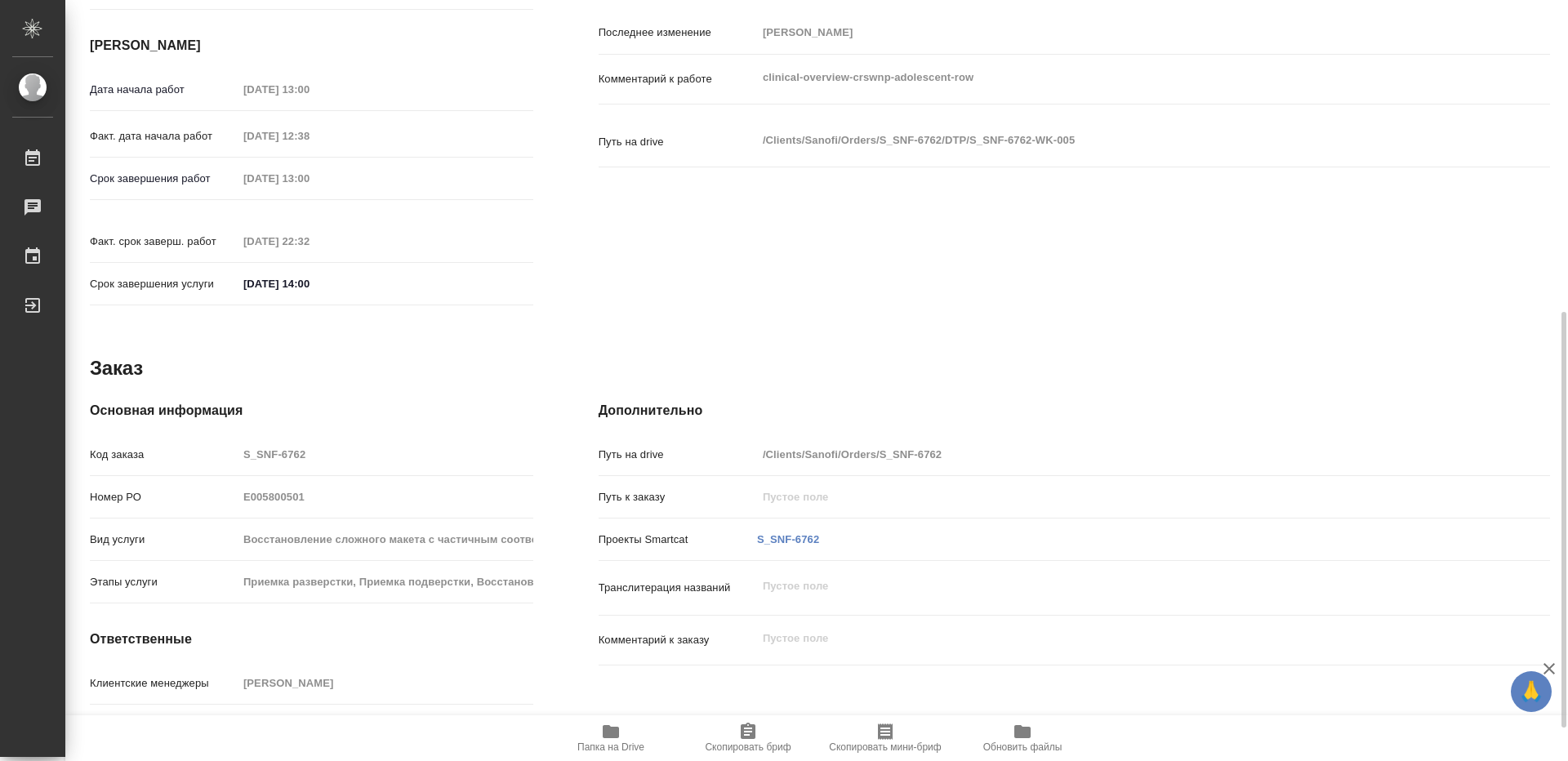
type textarea "x"
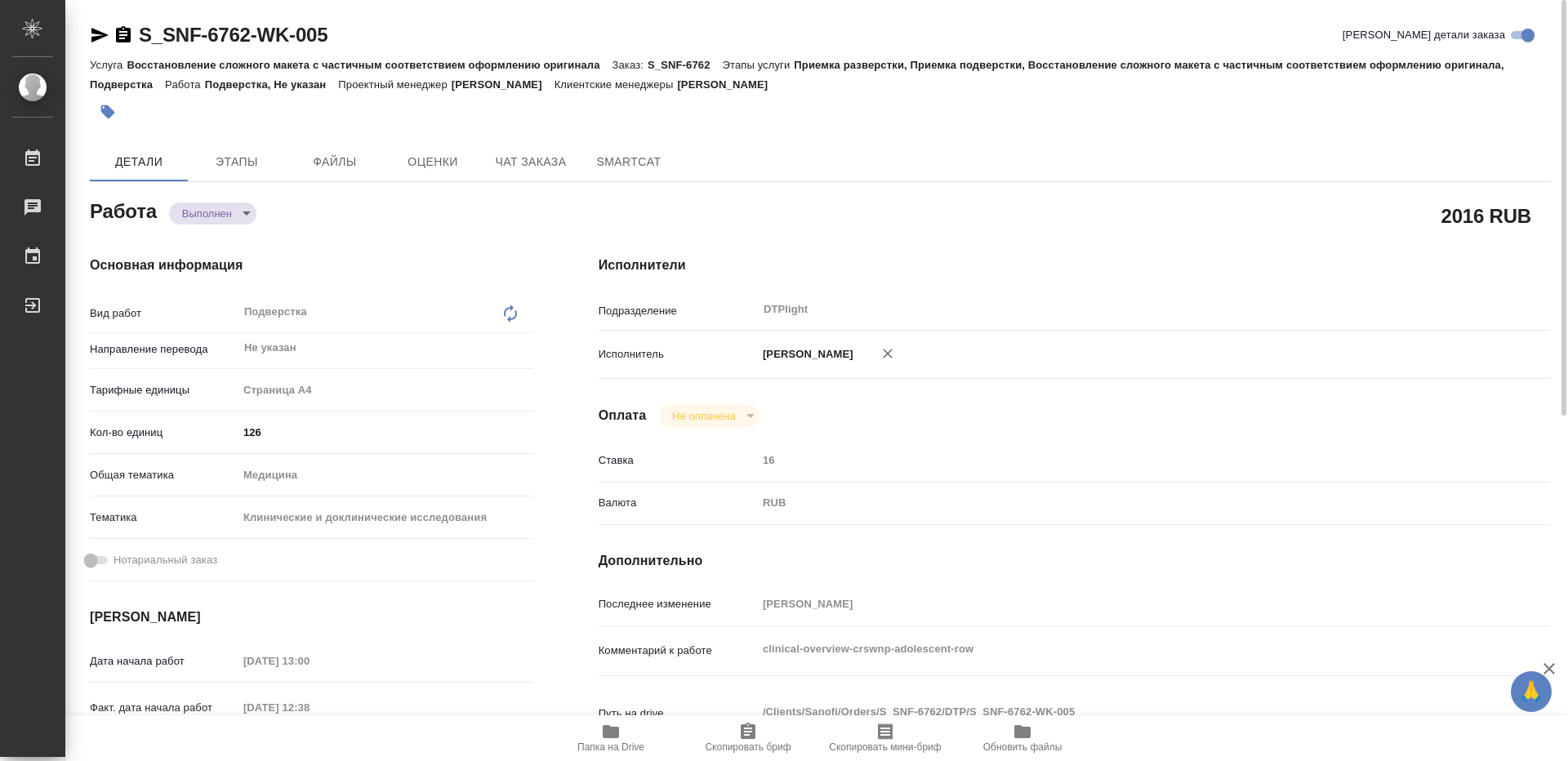
type textarea "x"
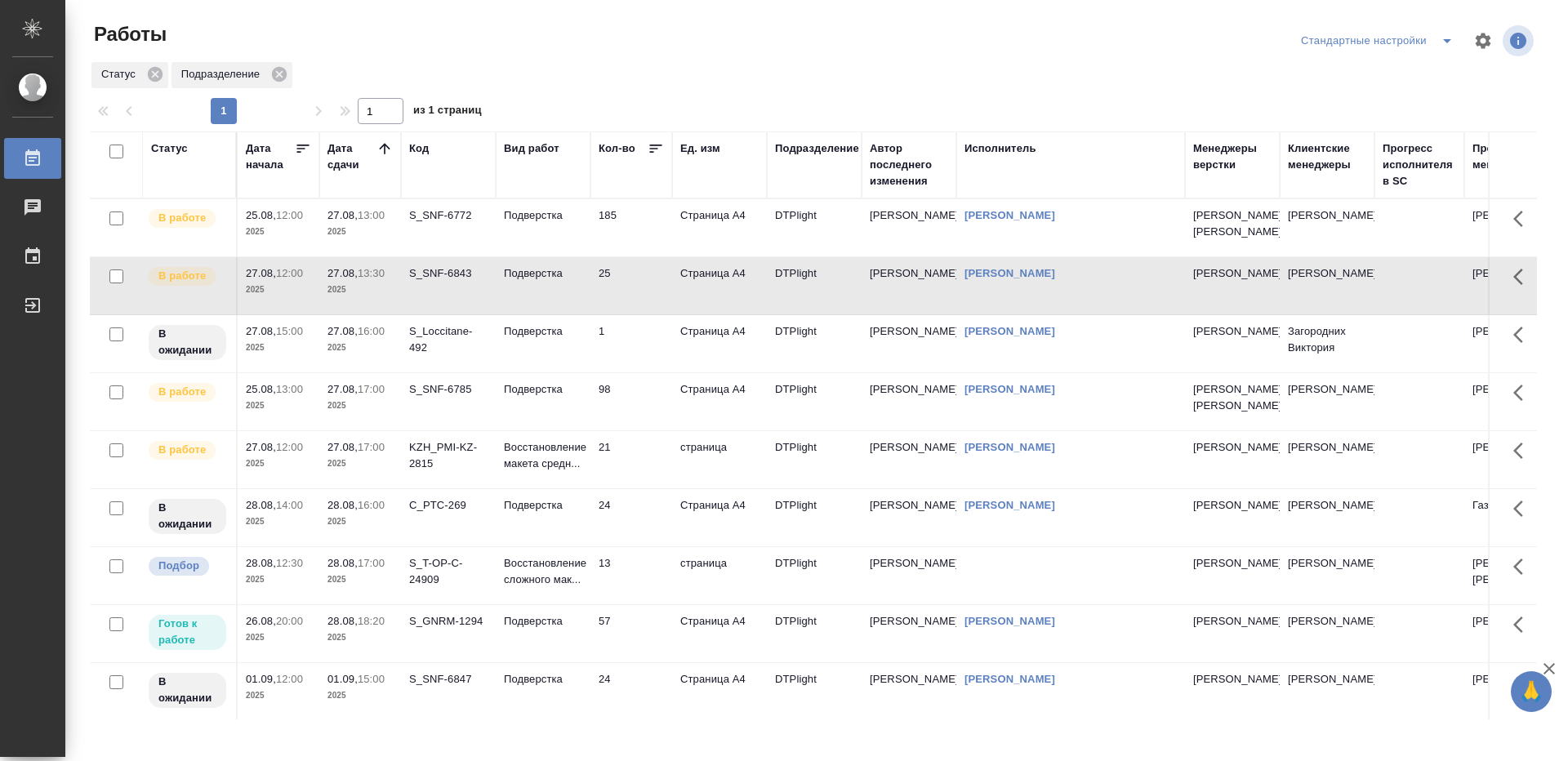
click at [633, 241] on td "185" at bounding box center [630, 227] width 81 height 58
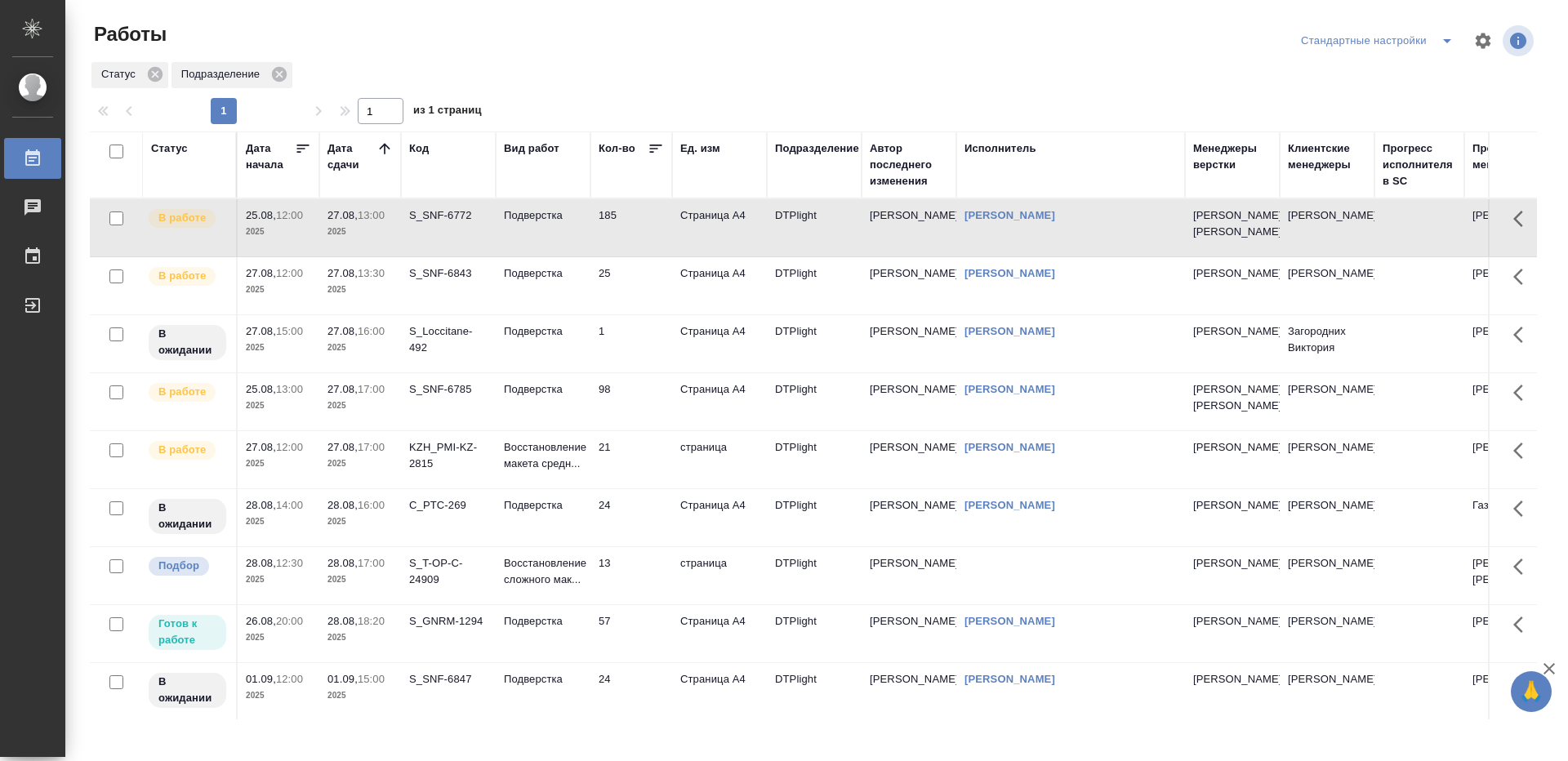
click at [633, 241] on td "185" at bounding box center [630, 227] width 81 height 58
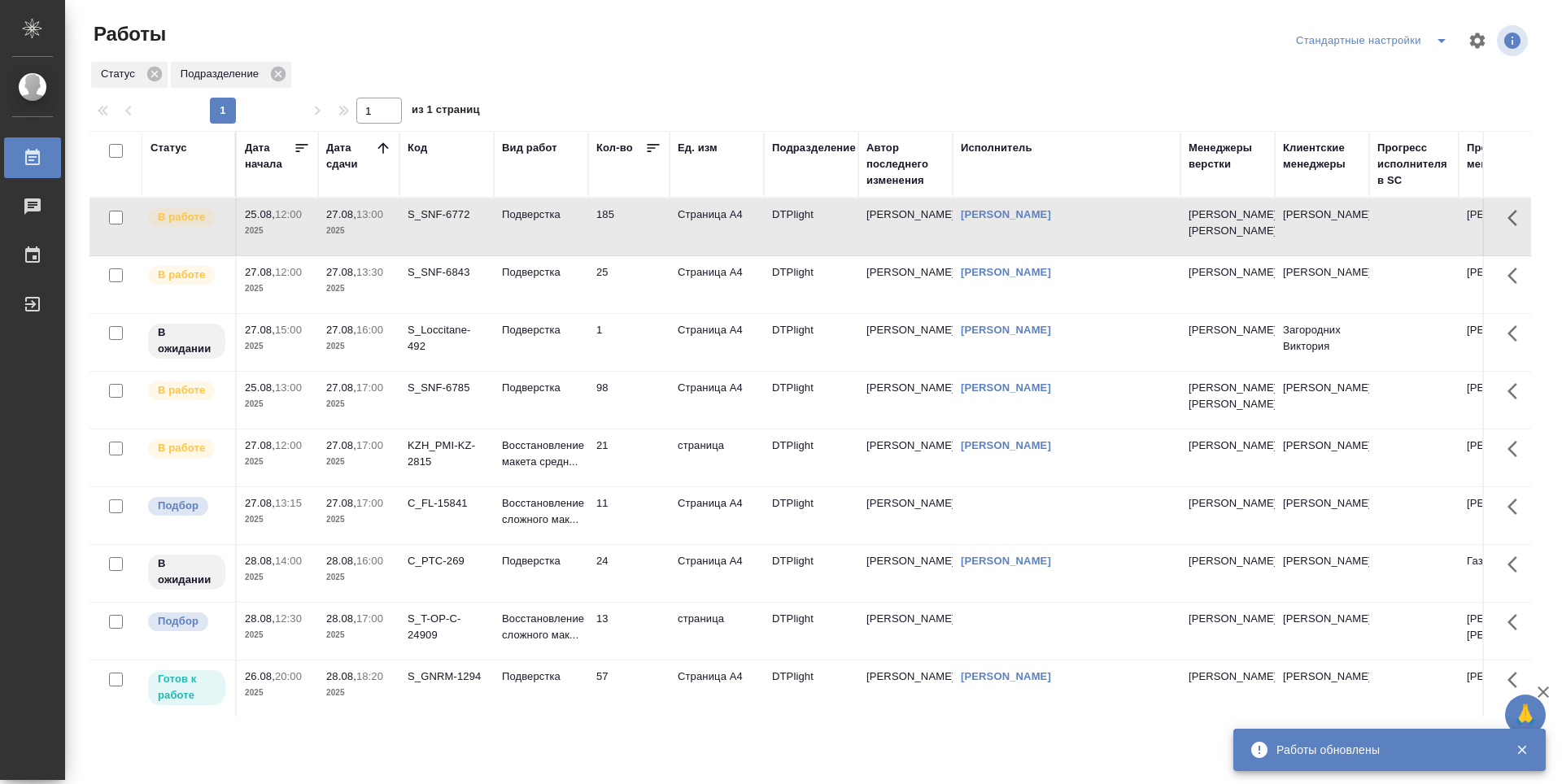
click at [619, 250] on td "185" at bounding box center [628, 226] width 81 height 57
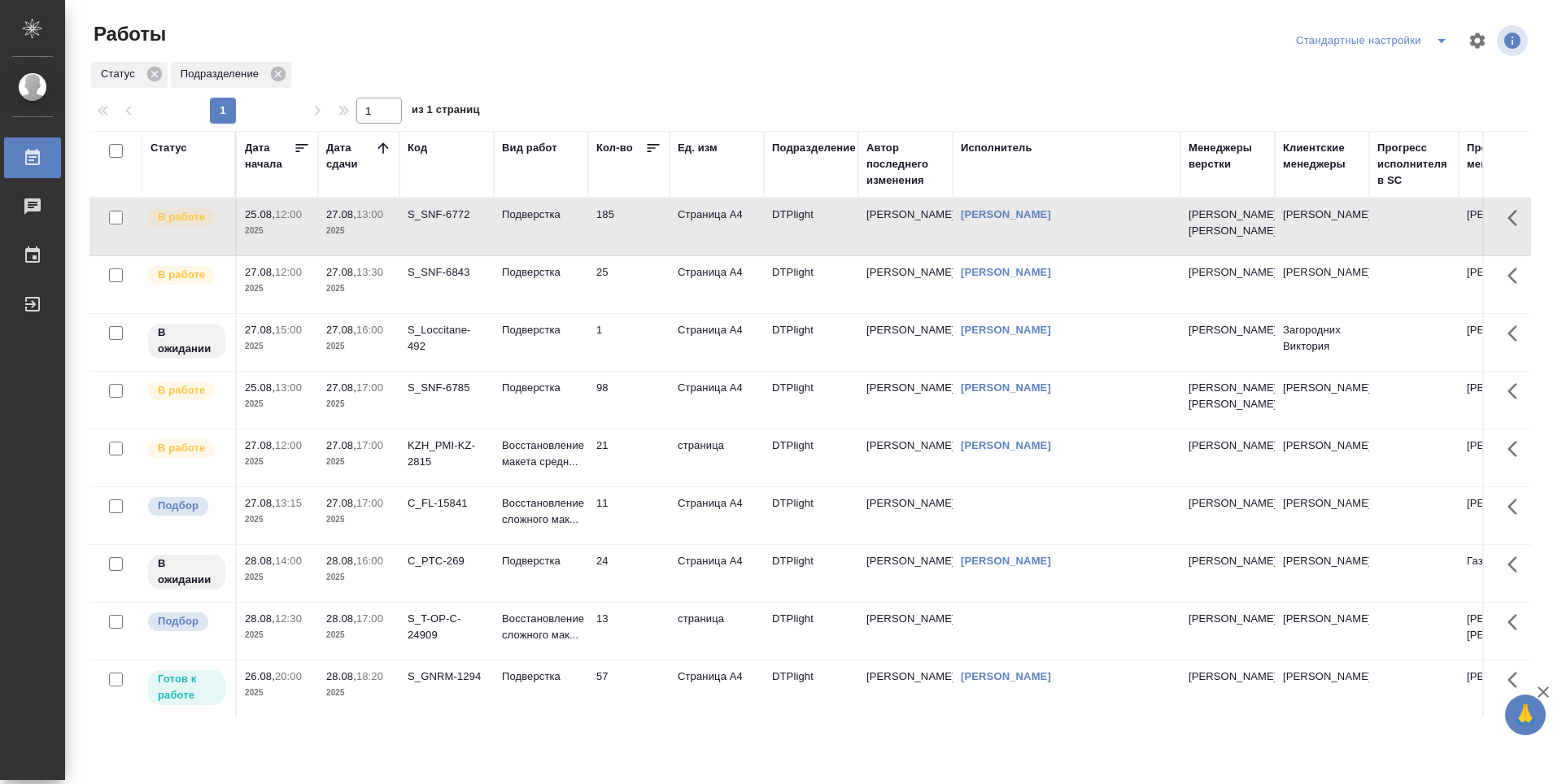
click at [639, 305] on td "25" at bounding box center [628, 285] width 81 height 57
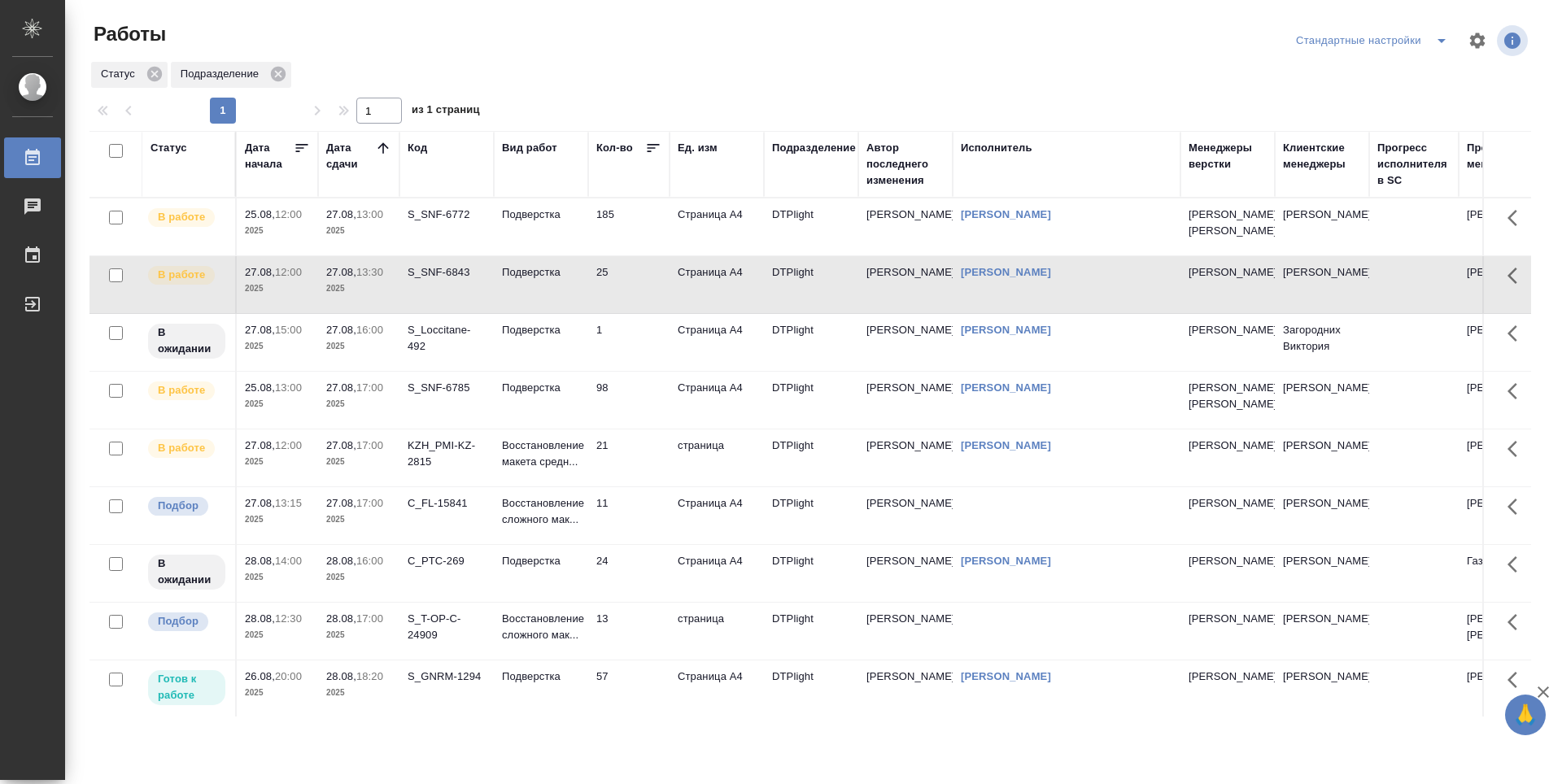
click at [639, 305] on td "25" at bounding box center [628, 285] width 81 height 57
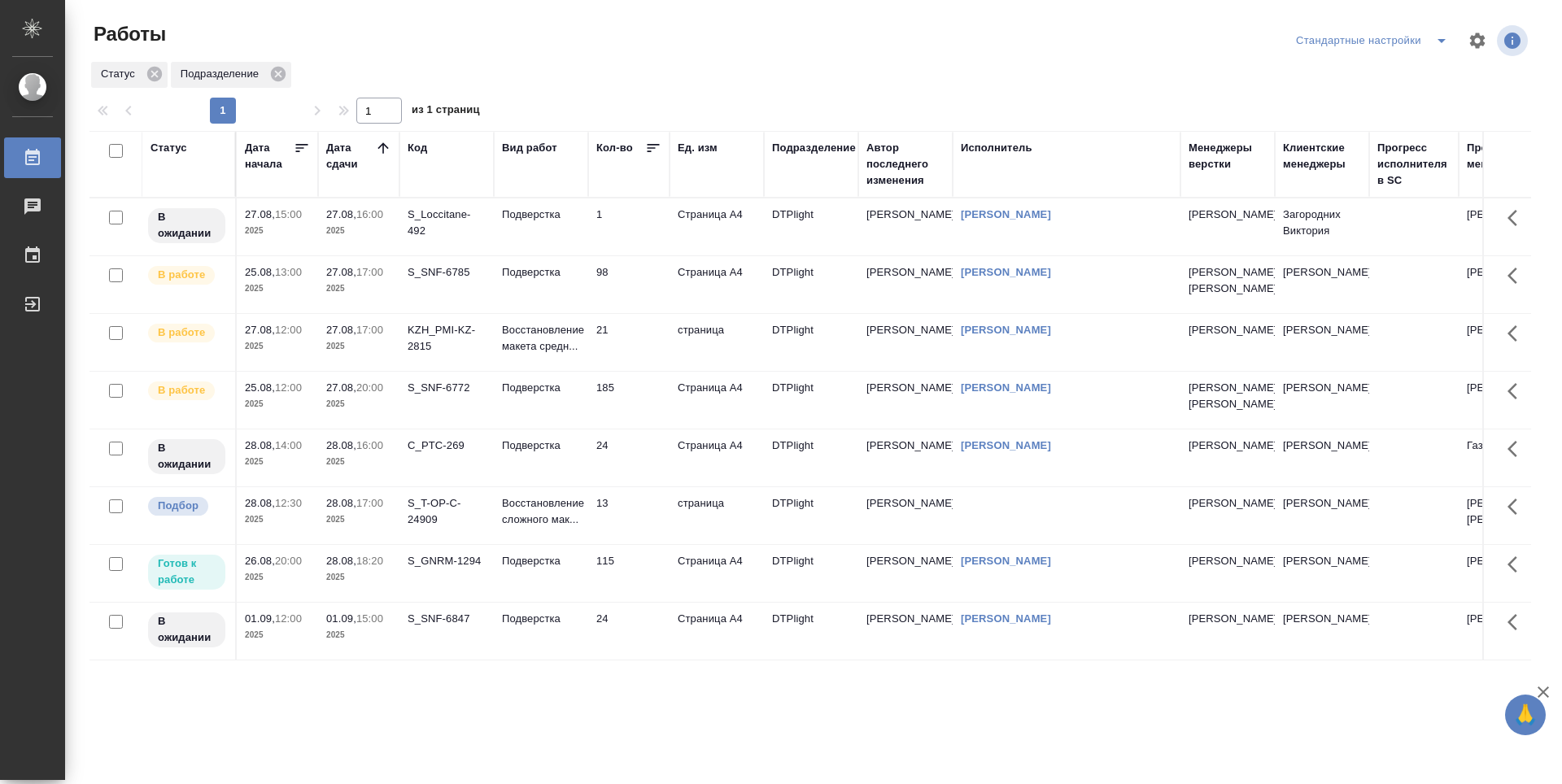
click at [634, 210] on td "1" at bounding box center [628, 226] width 81 height 57
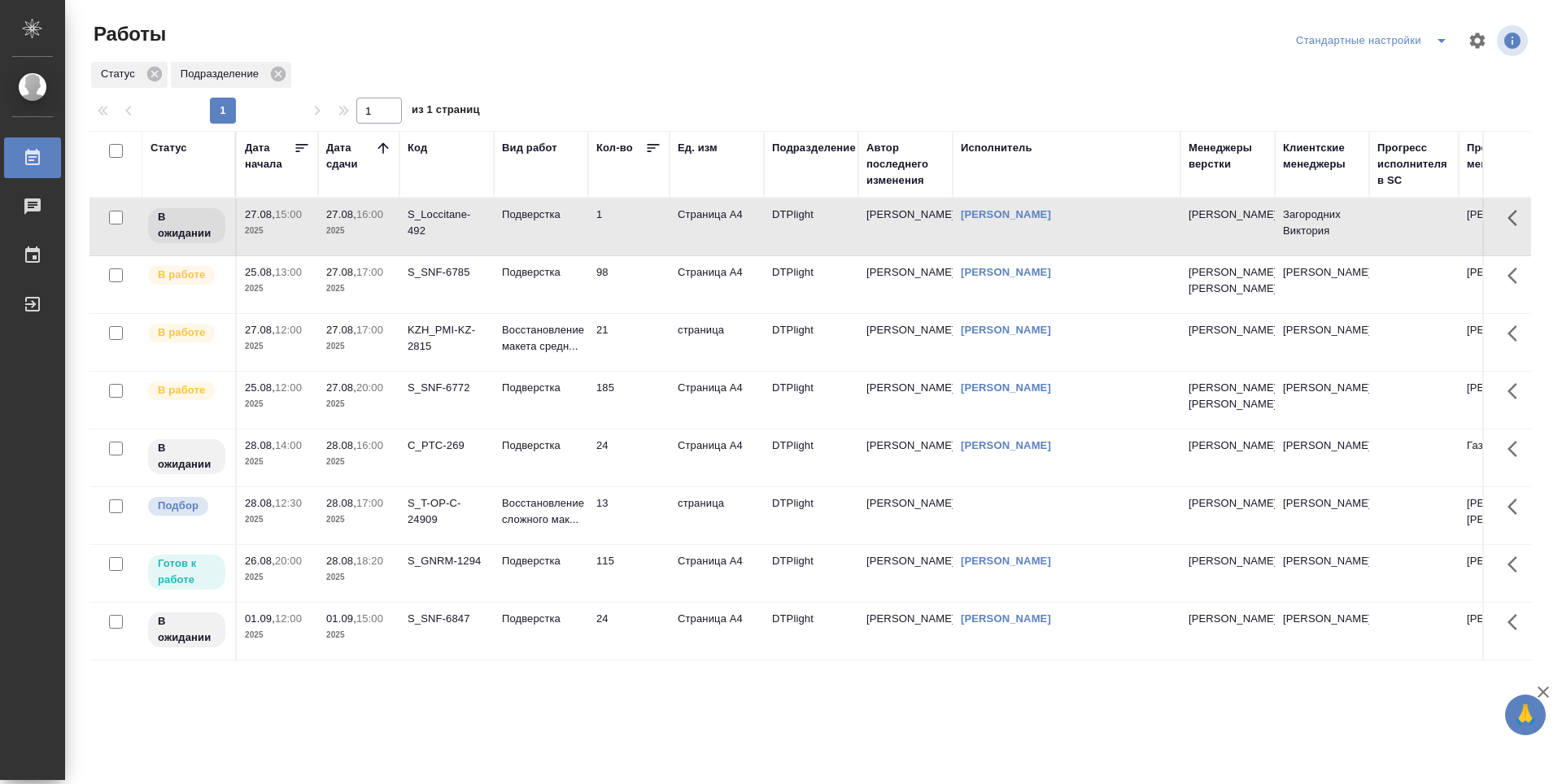
click at [645, 296] on td "98" at bounding box center [628, 285] width 81 height 57
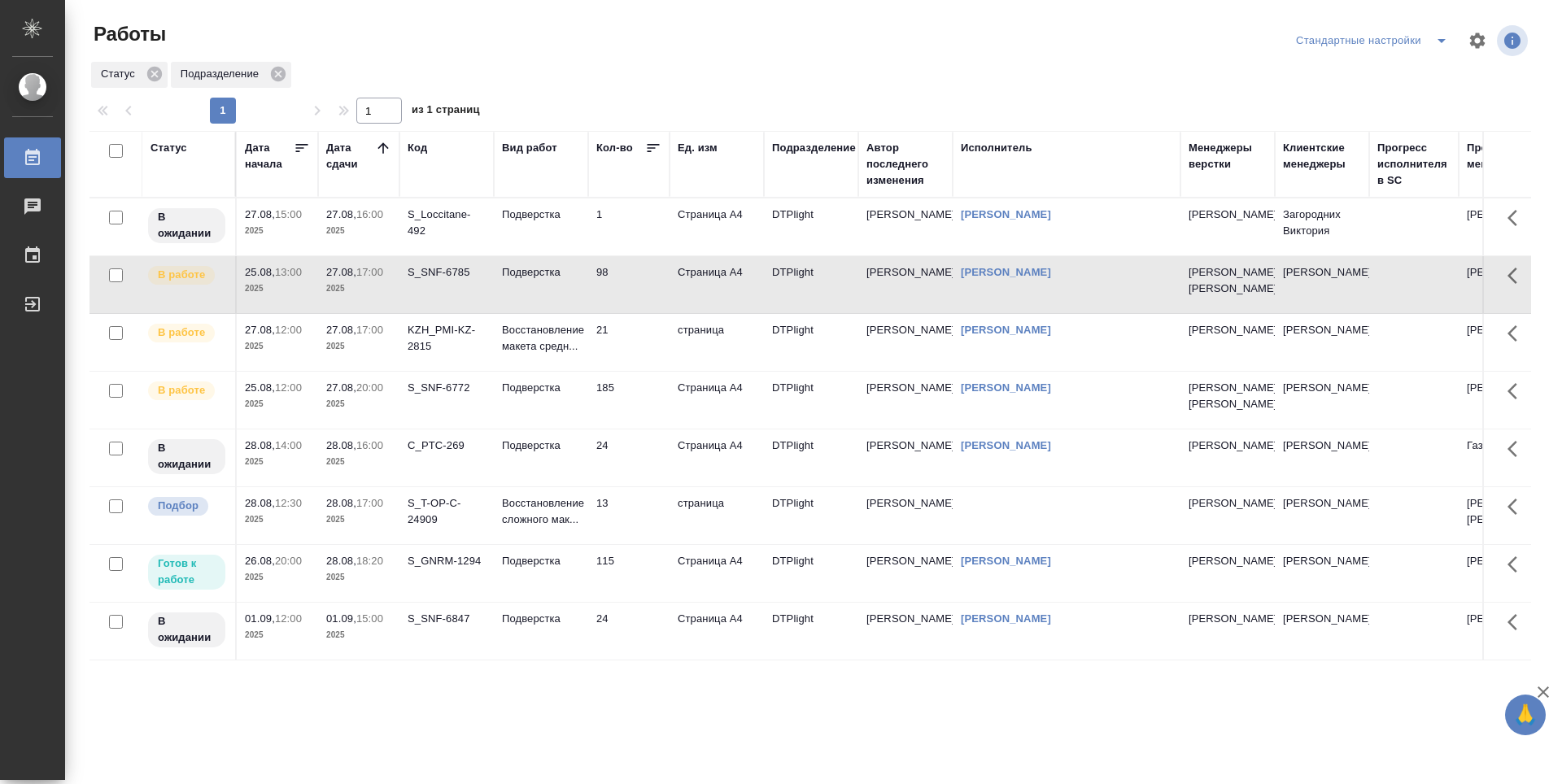
click at [643, 428] on td "185" at bounding box center [628, 400] width 81 height 57
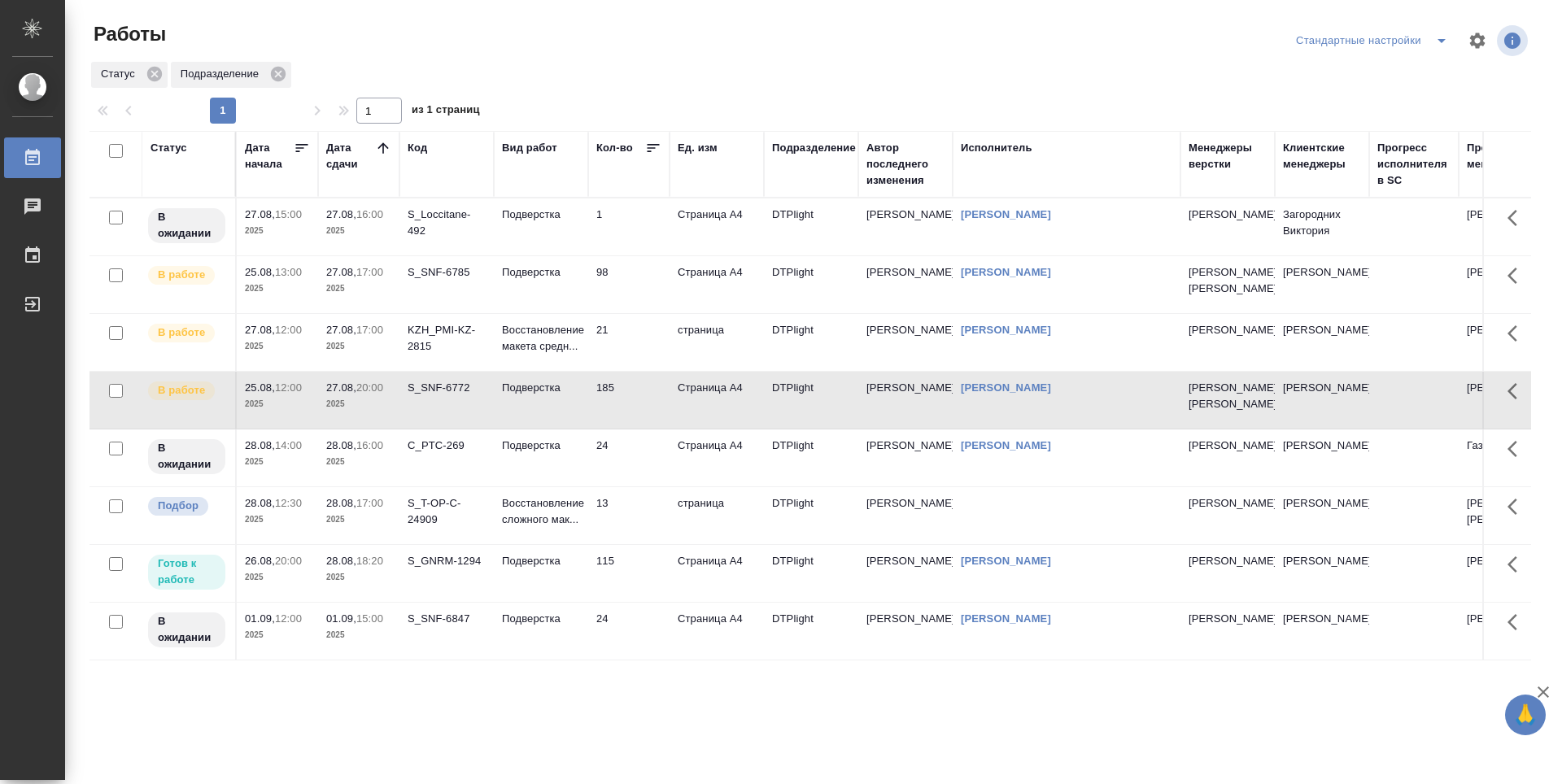
click at [638, 365] on td "21" at bounding box center [628, 342] width 81 height 57
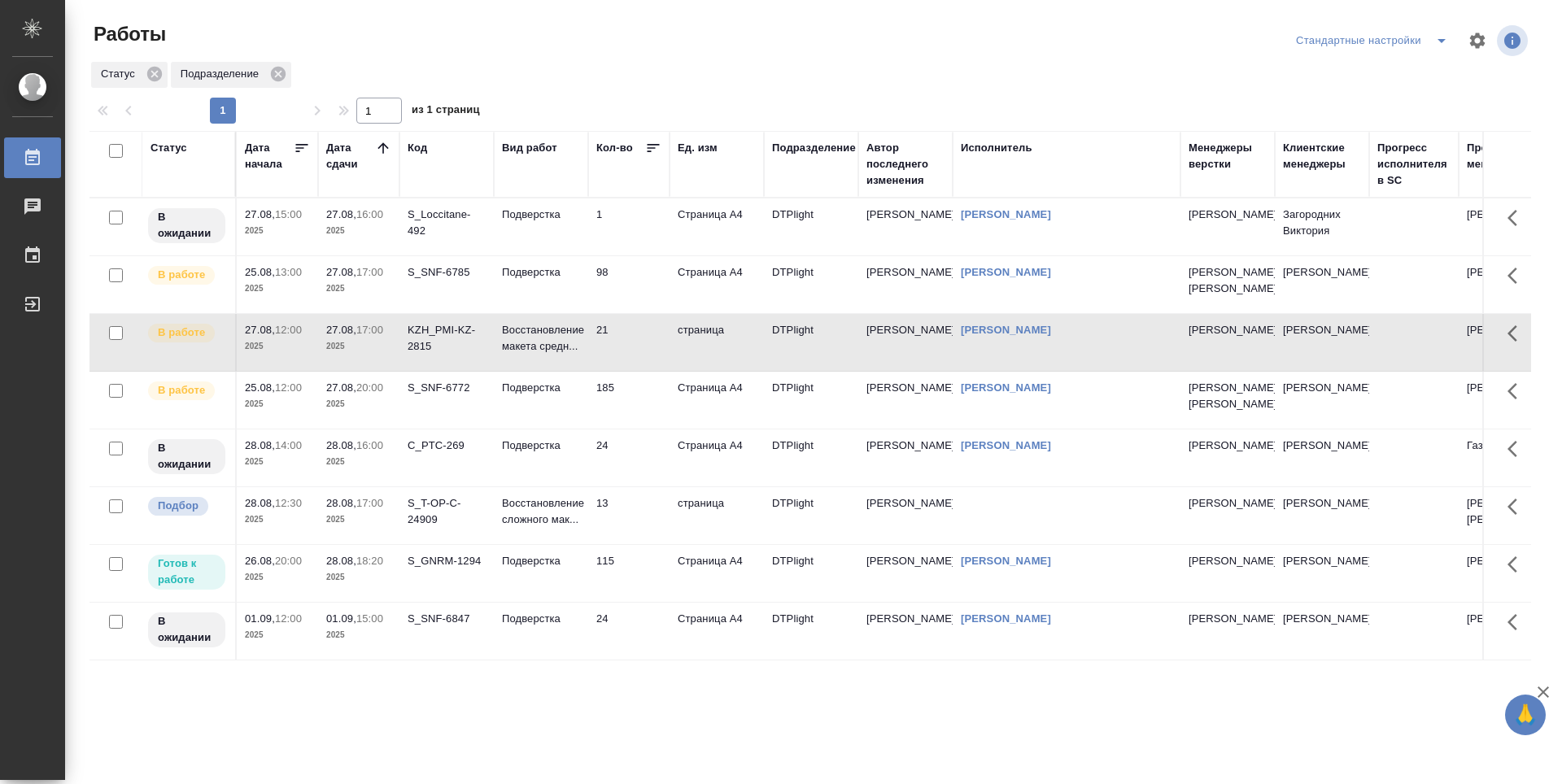
click at [619, 283] on td "98" at bounding box center [628, 285] width 81 height 57
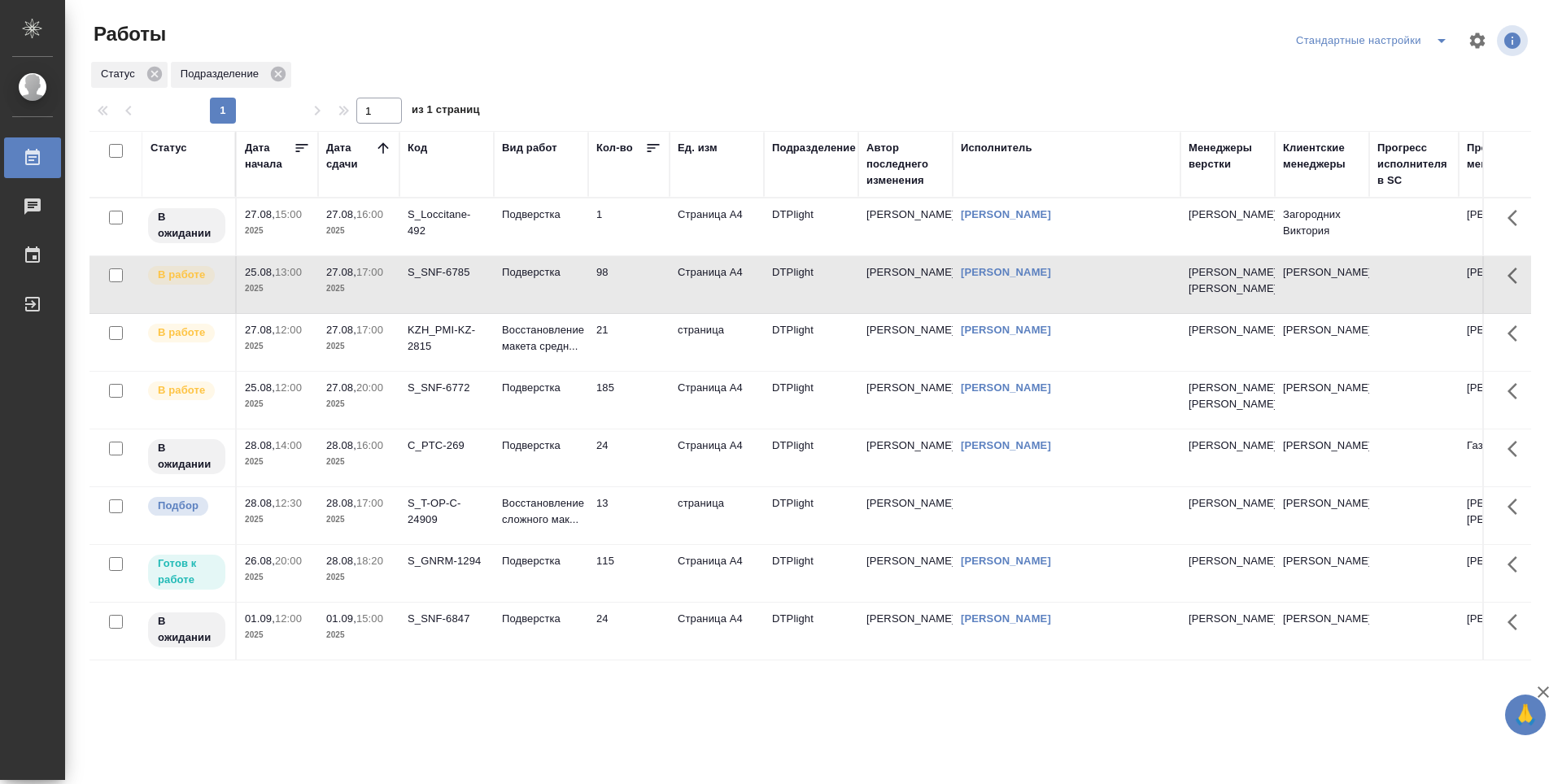
click at [634, 302] on td "98" at bounding box center [628, 285] width 81 height 57
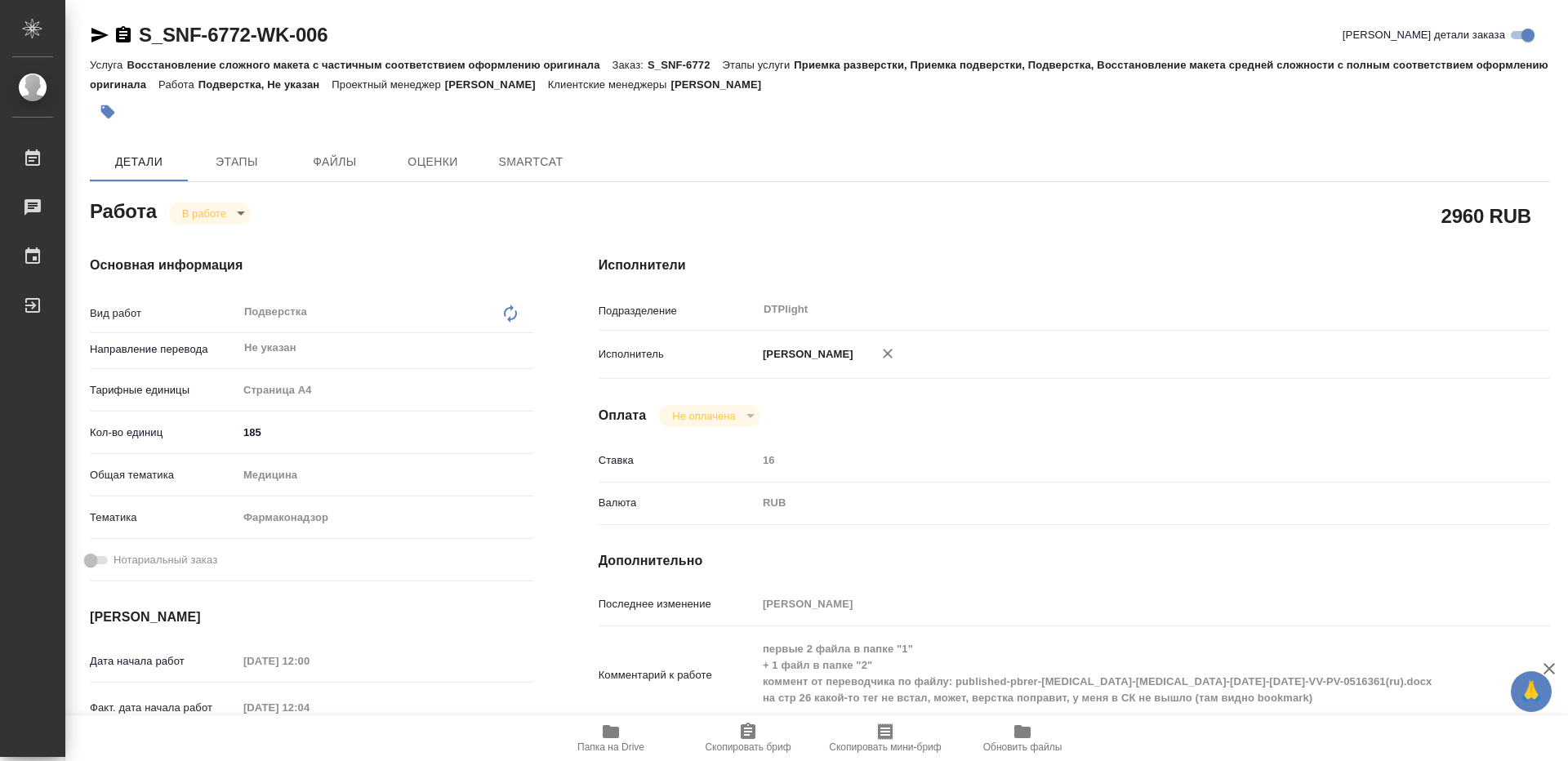
type textarea "x"
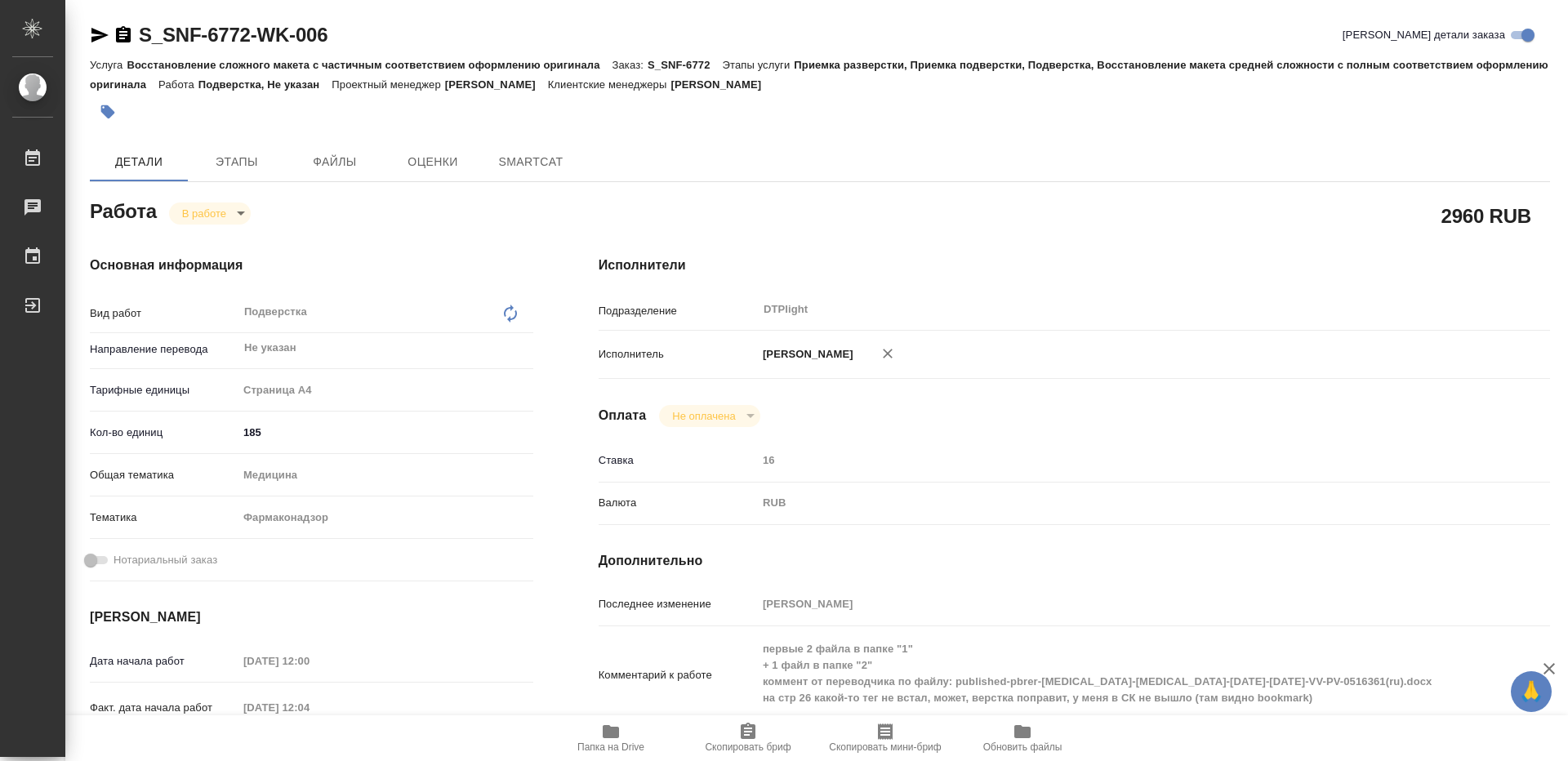
type textarea "x"
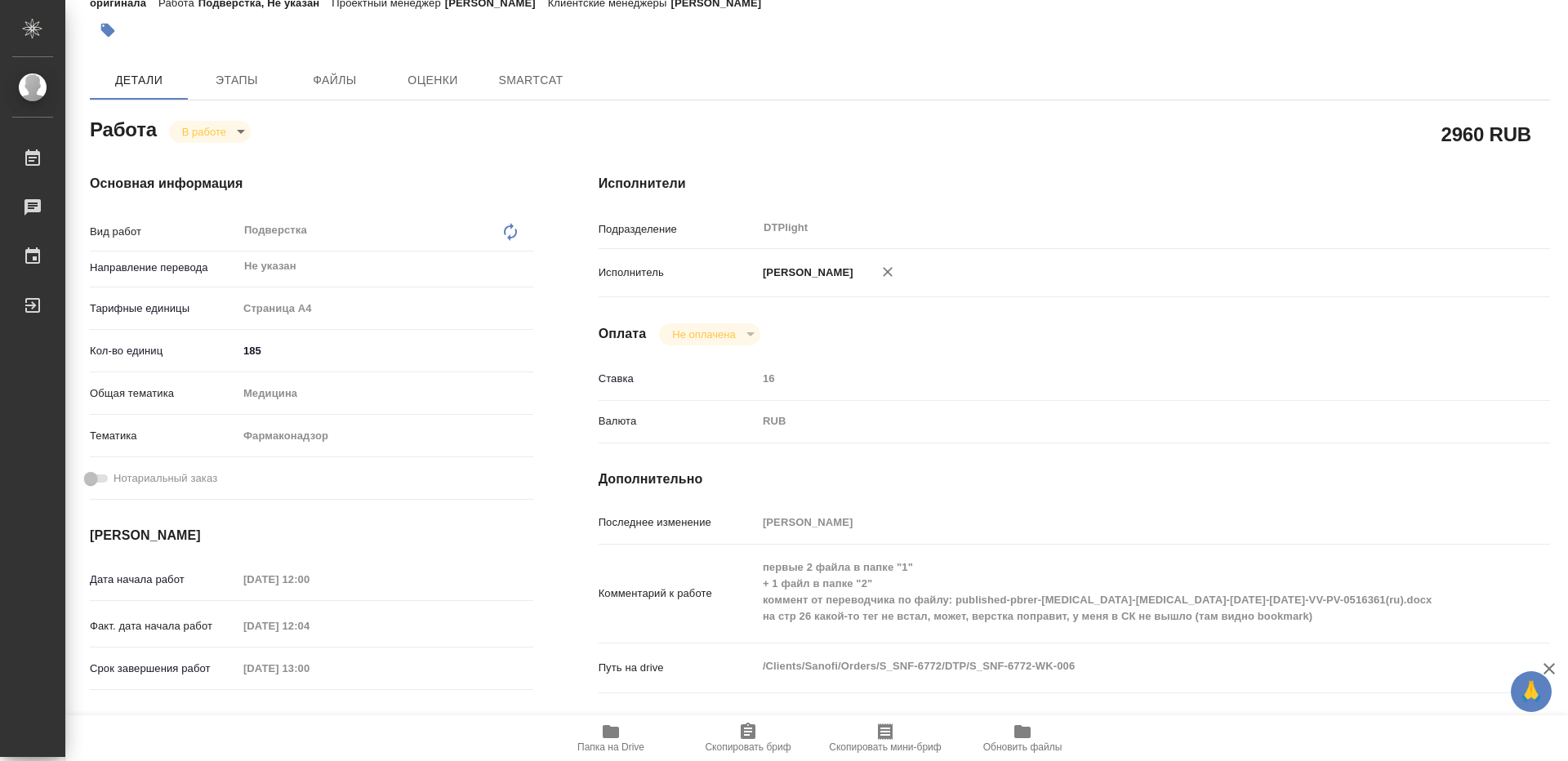
type textarea "x"
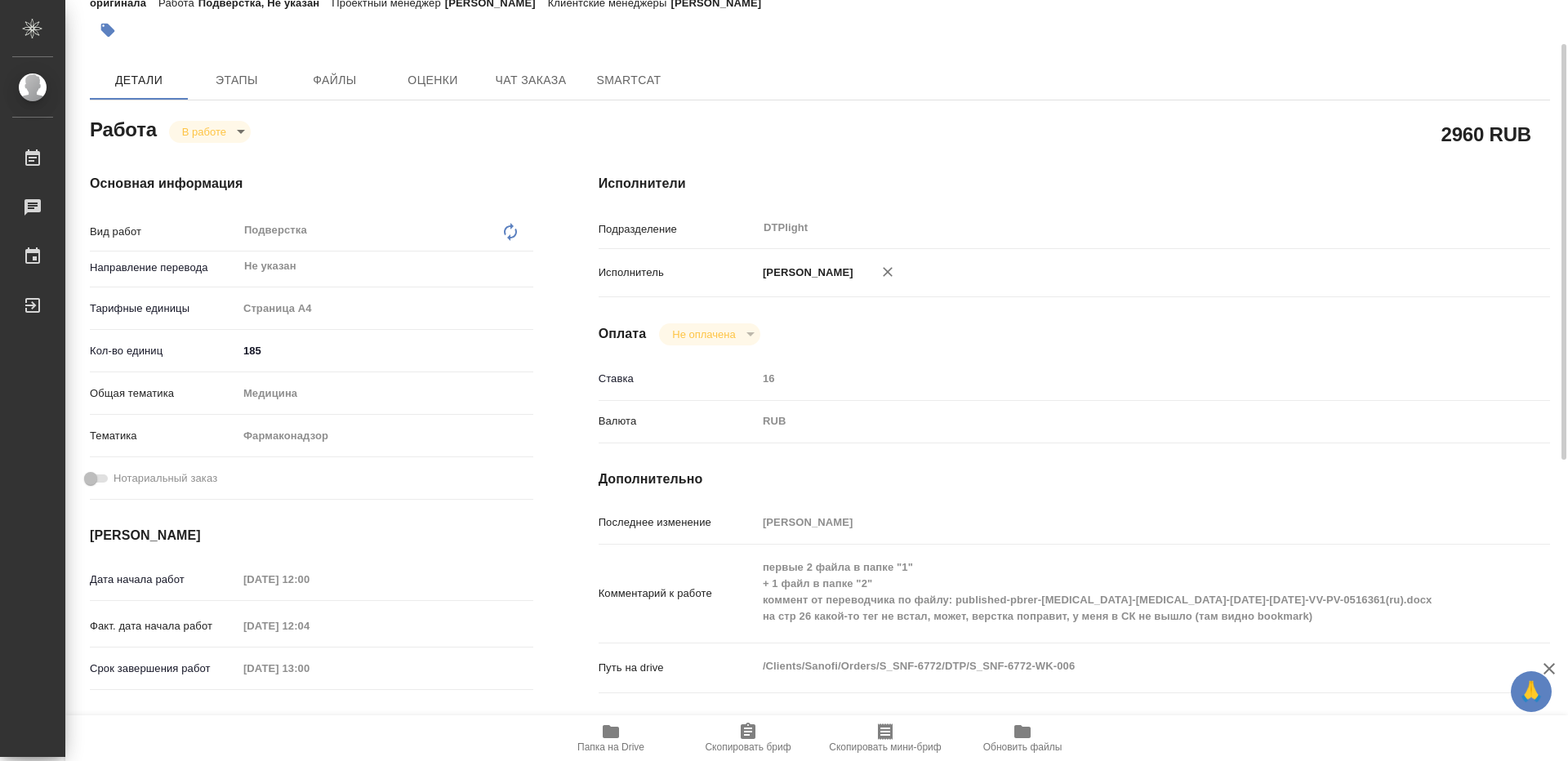
scroll to position [164, 0]
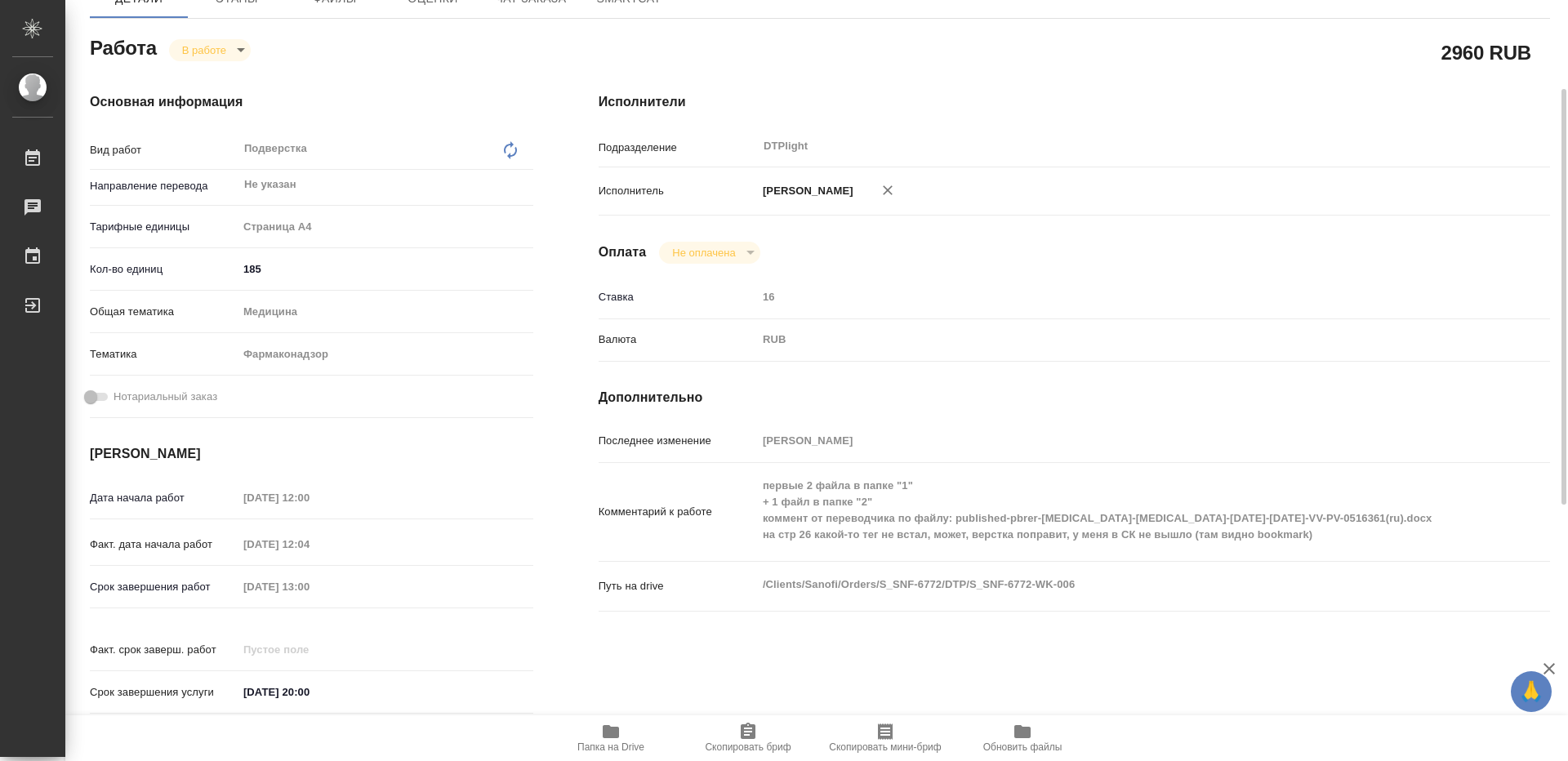
type textarea "x"
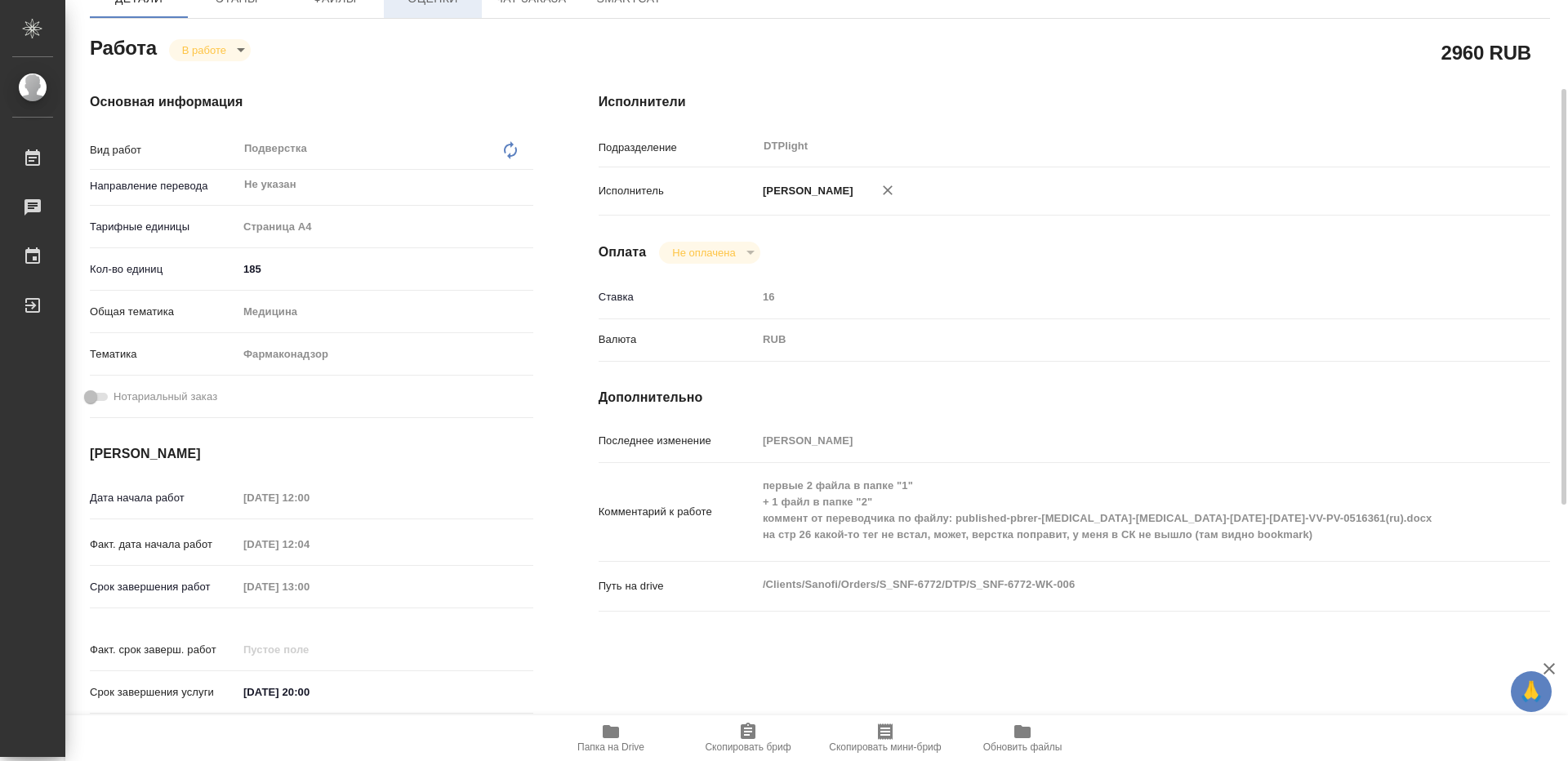
type textarea "x"
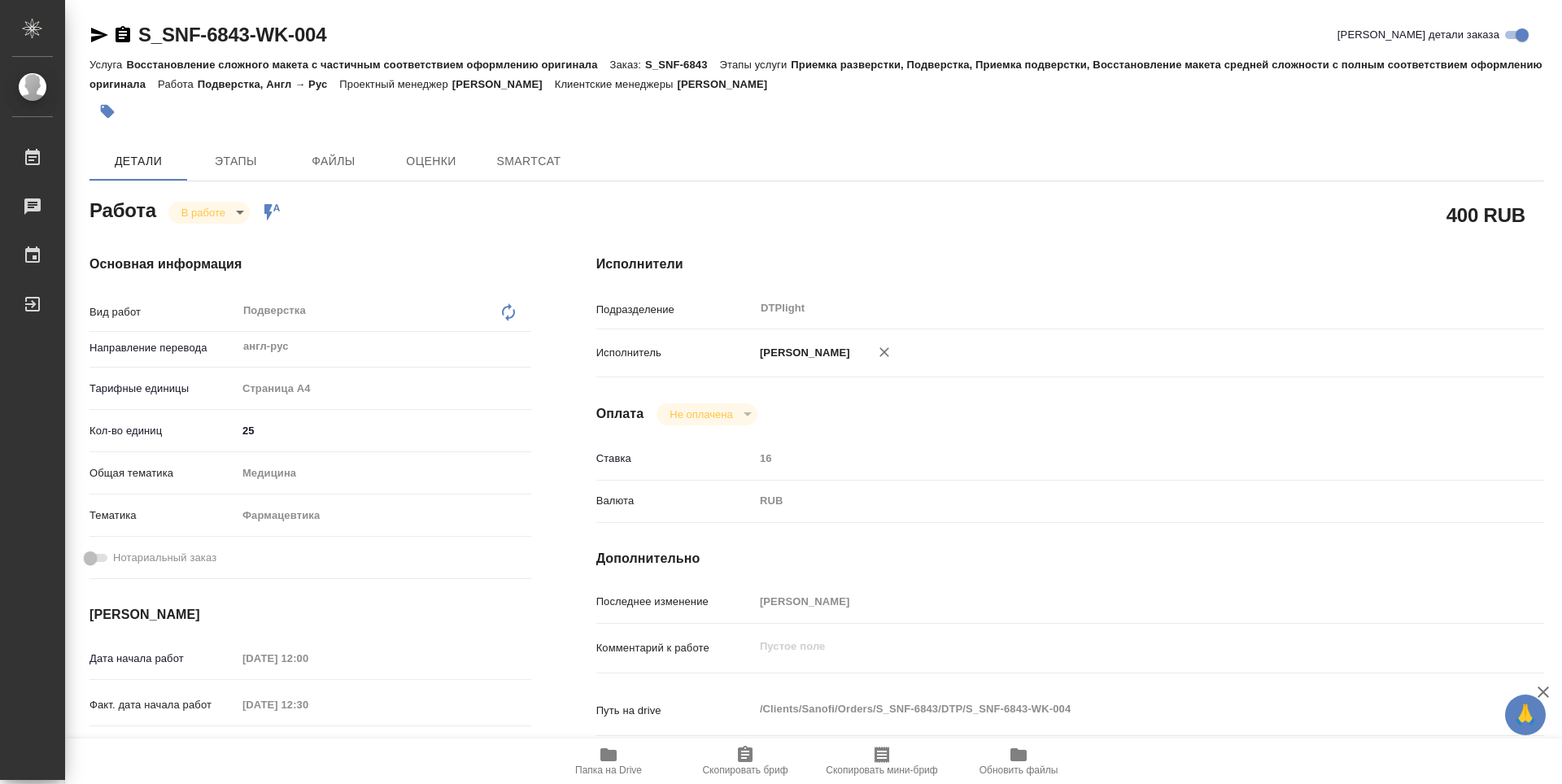
type textarea "x"
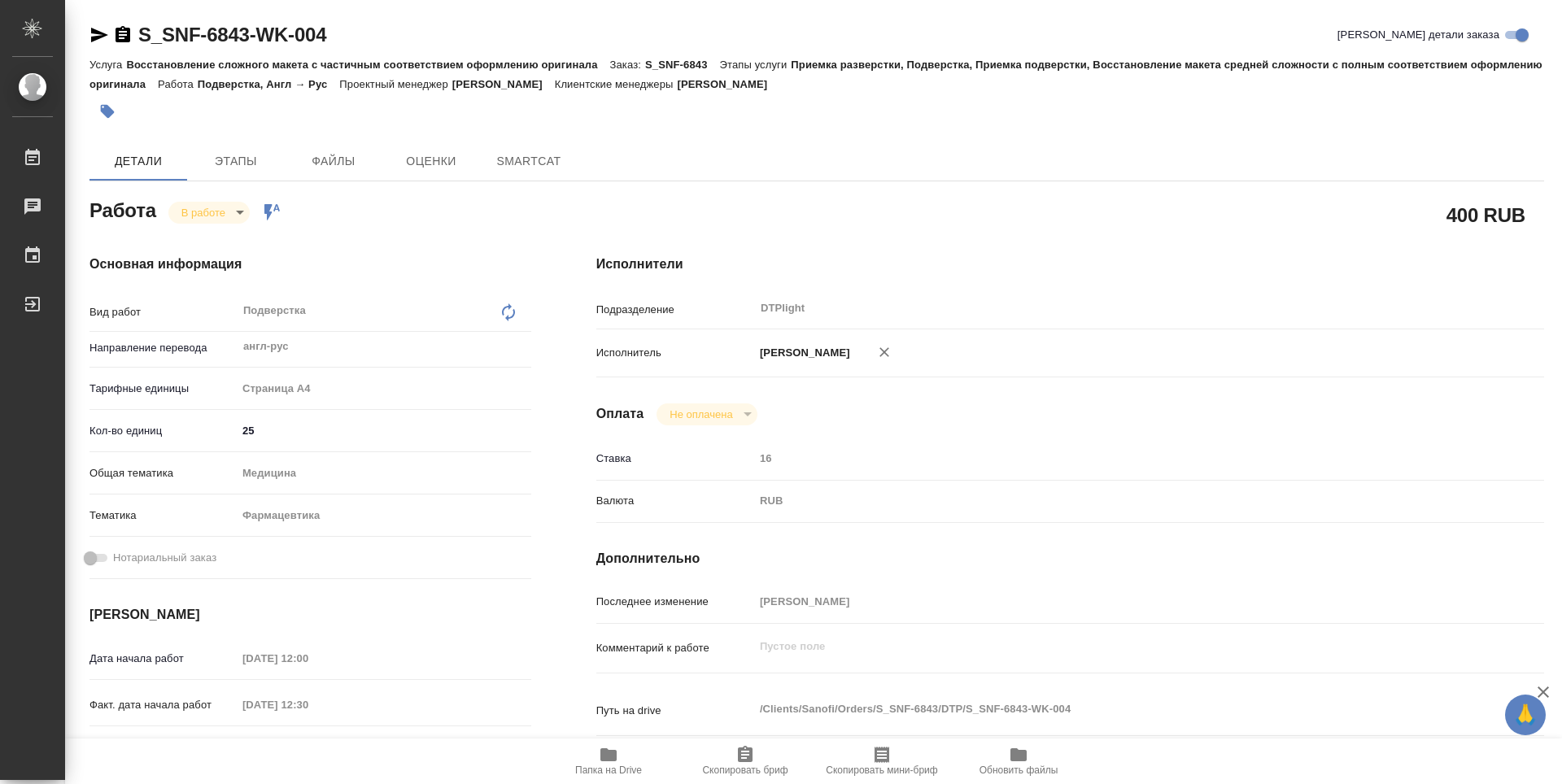
type textarea "x"
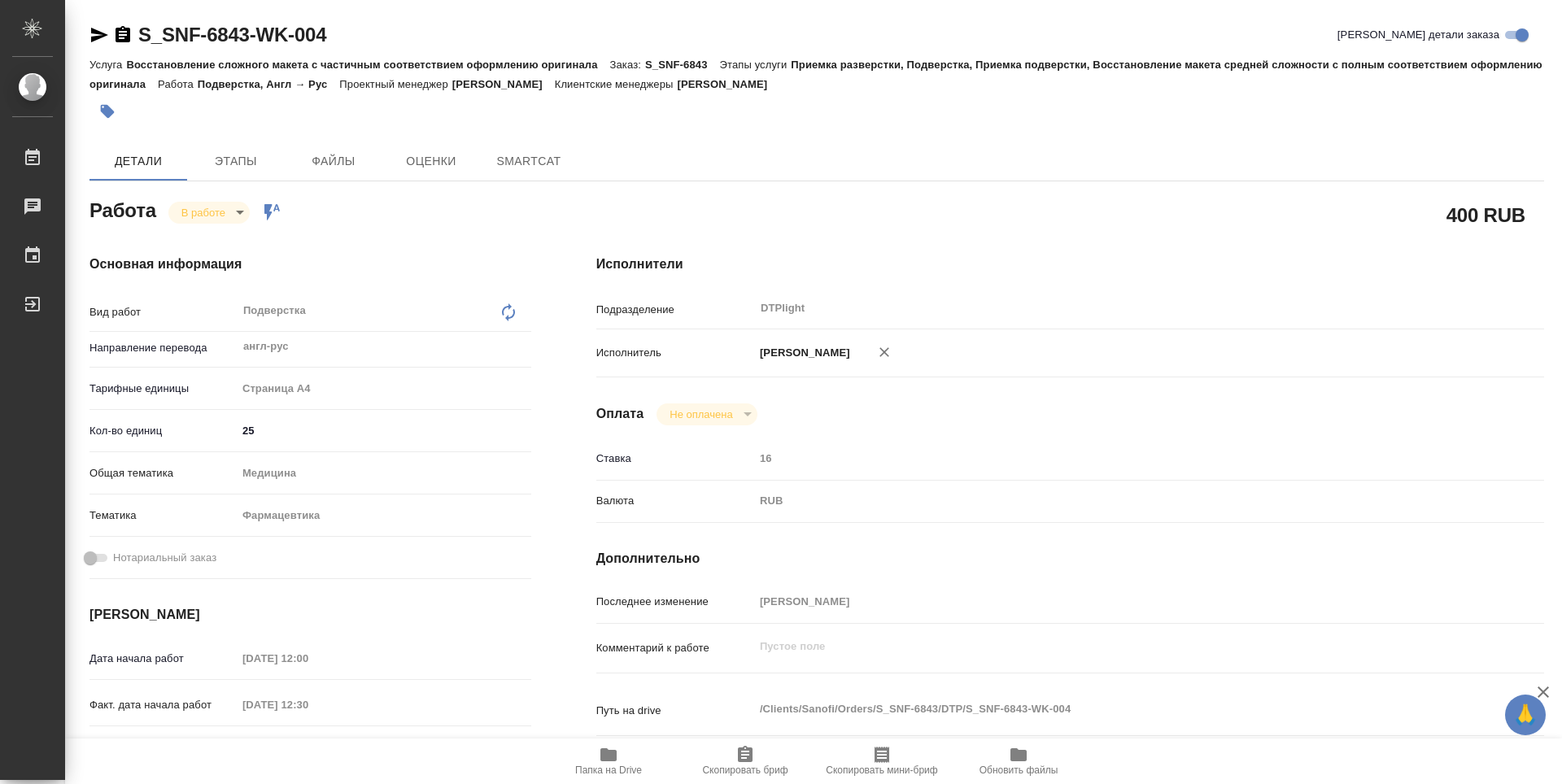
type textarea "x"
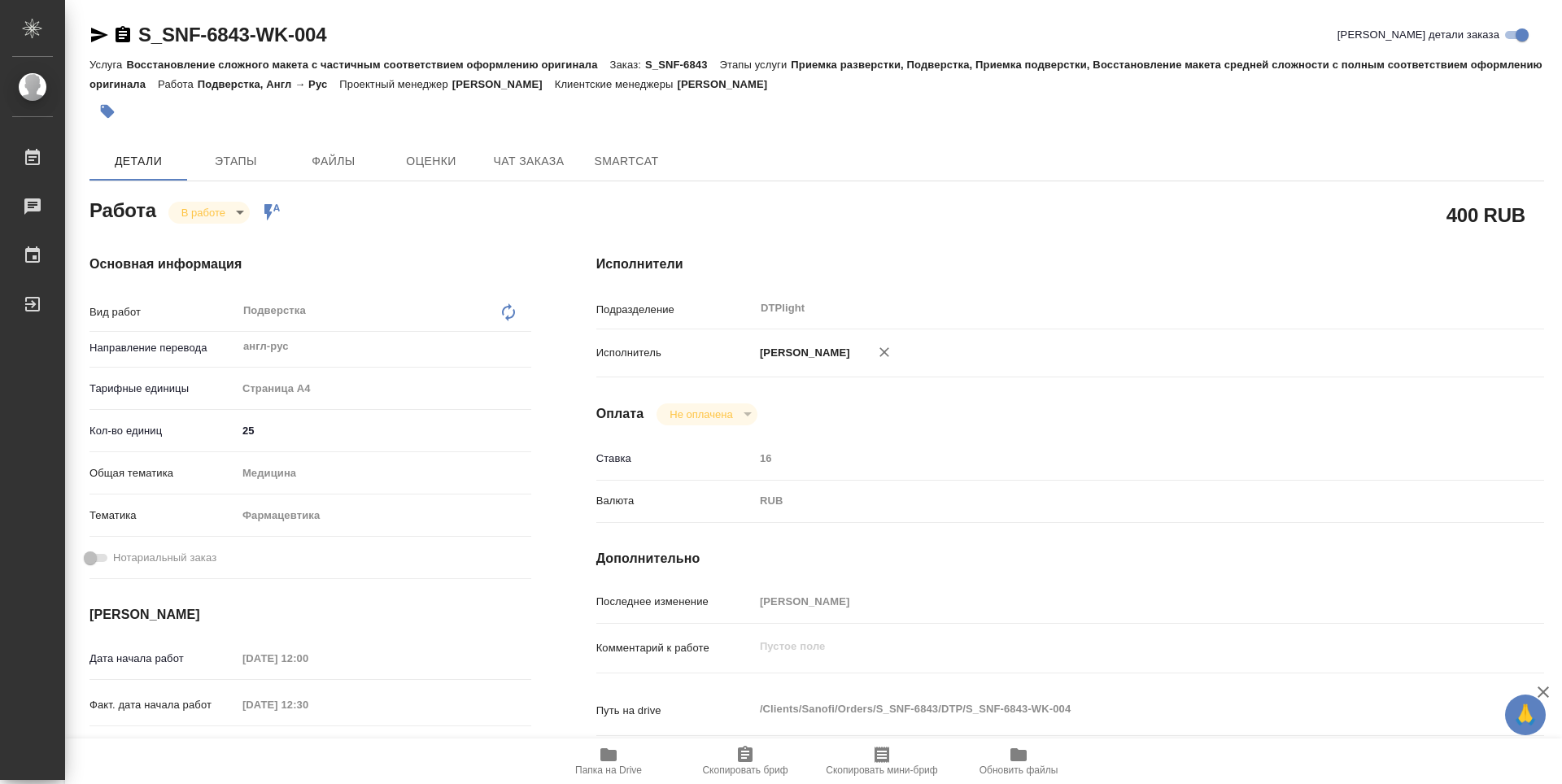
type textarea "x"
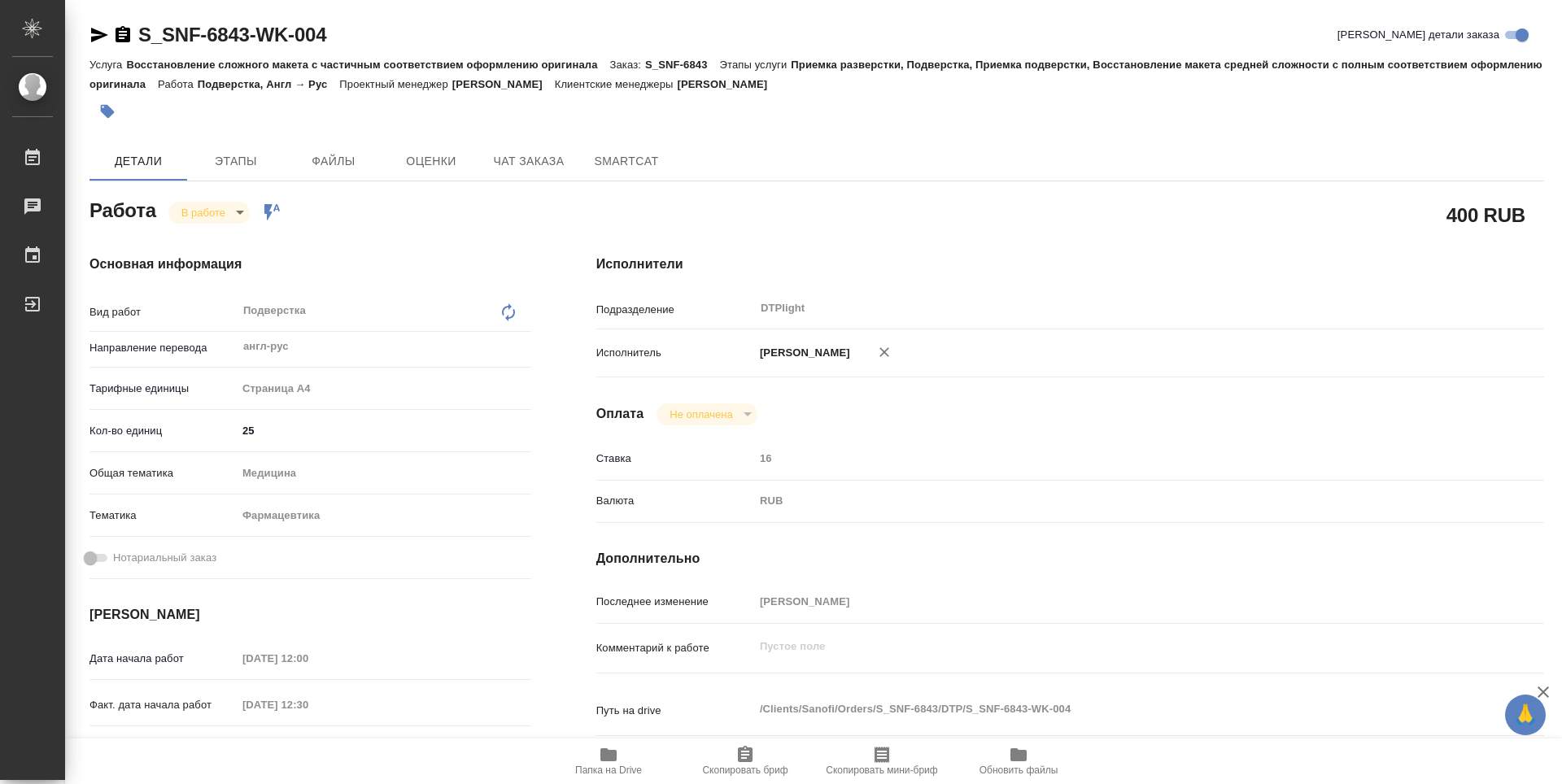
type textarea "x"
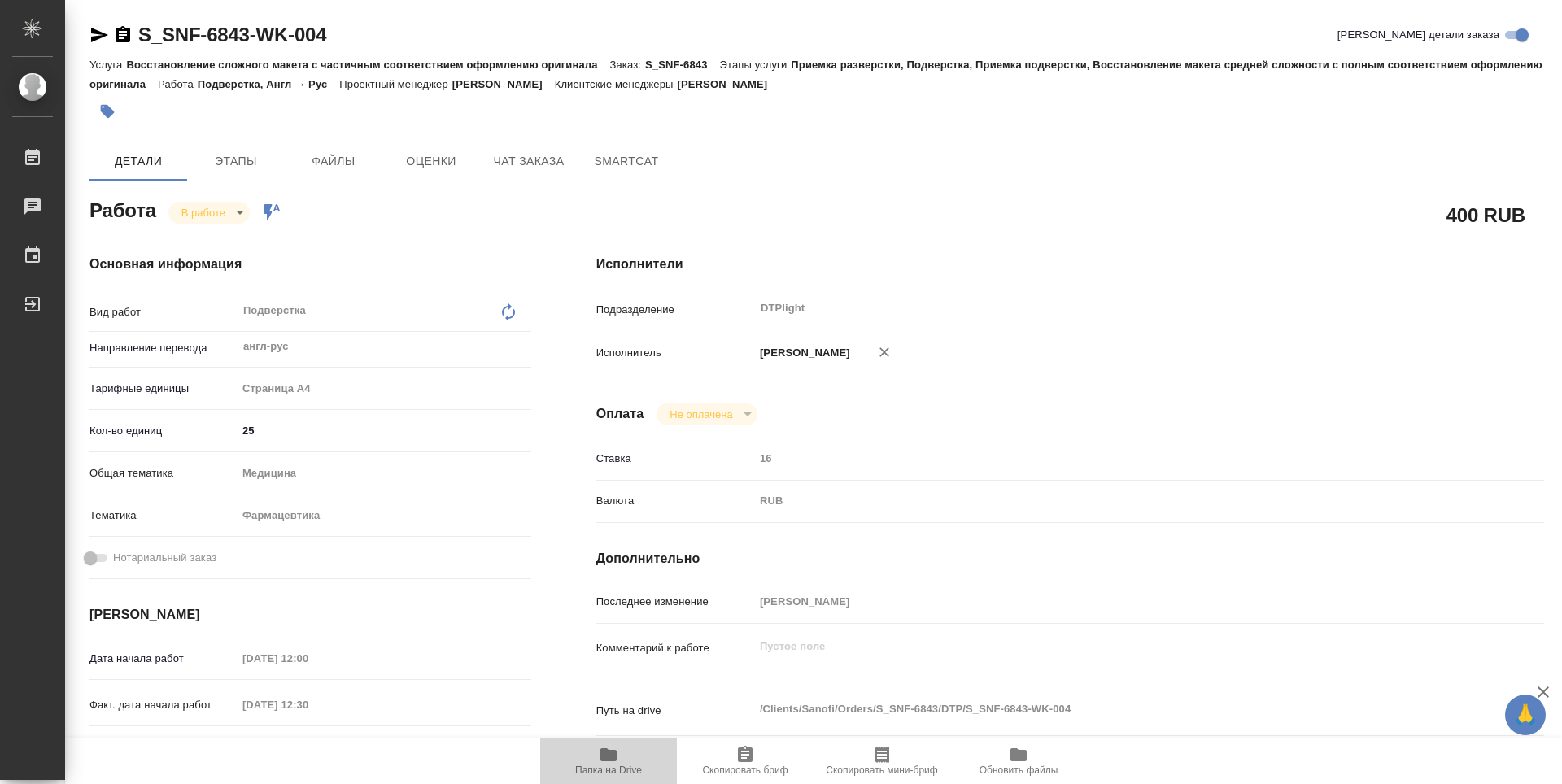
drag, startPoint x: 593, startPoint y: 750, endPoint x: 601, endPoint y: 749, distance: 8.1
click at [595, 750] on span "Папка на Drive" at bounding box center [608, 760] width 117 height 31
click at [236, 205] on body "🙏 .cls-1 fill:#fff; AWATERA Guselnikov Roman Работы 0 Чаты График Выйти S_SNF-6…" at bounding box center [781, 392] width 1562 height 784
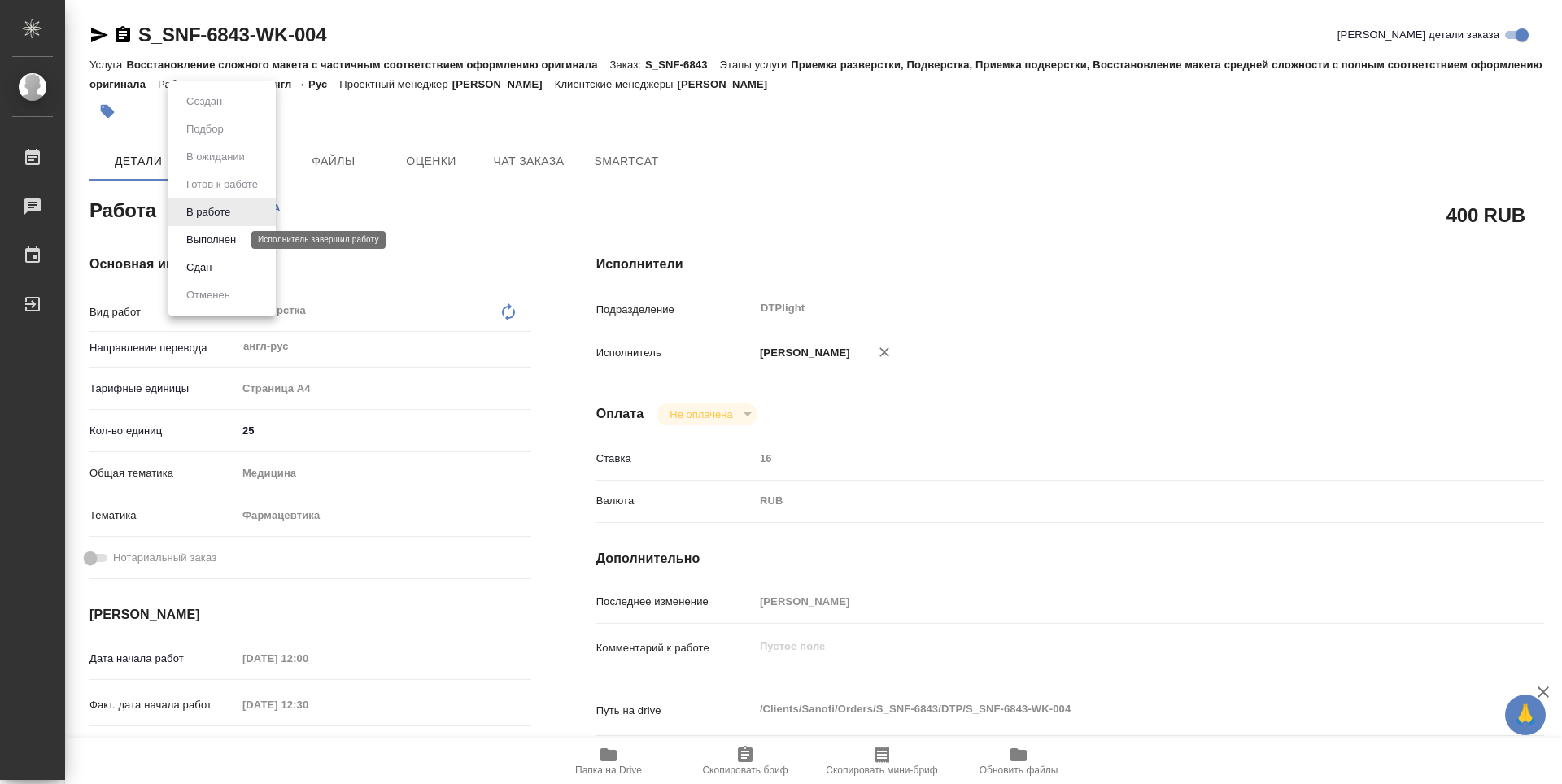
click at [221, 243] on button "Выполнен" at bounding box center [210, 240] width 59 height 18
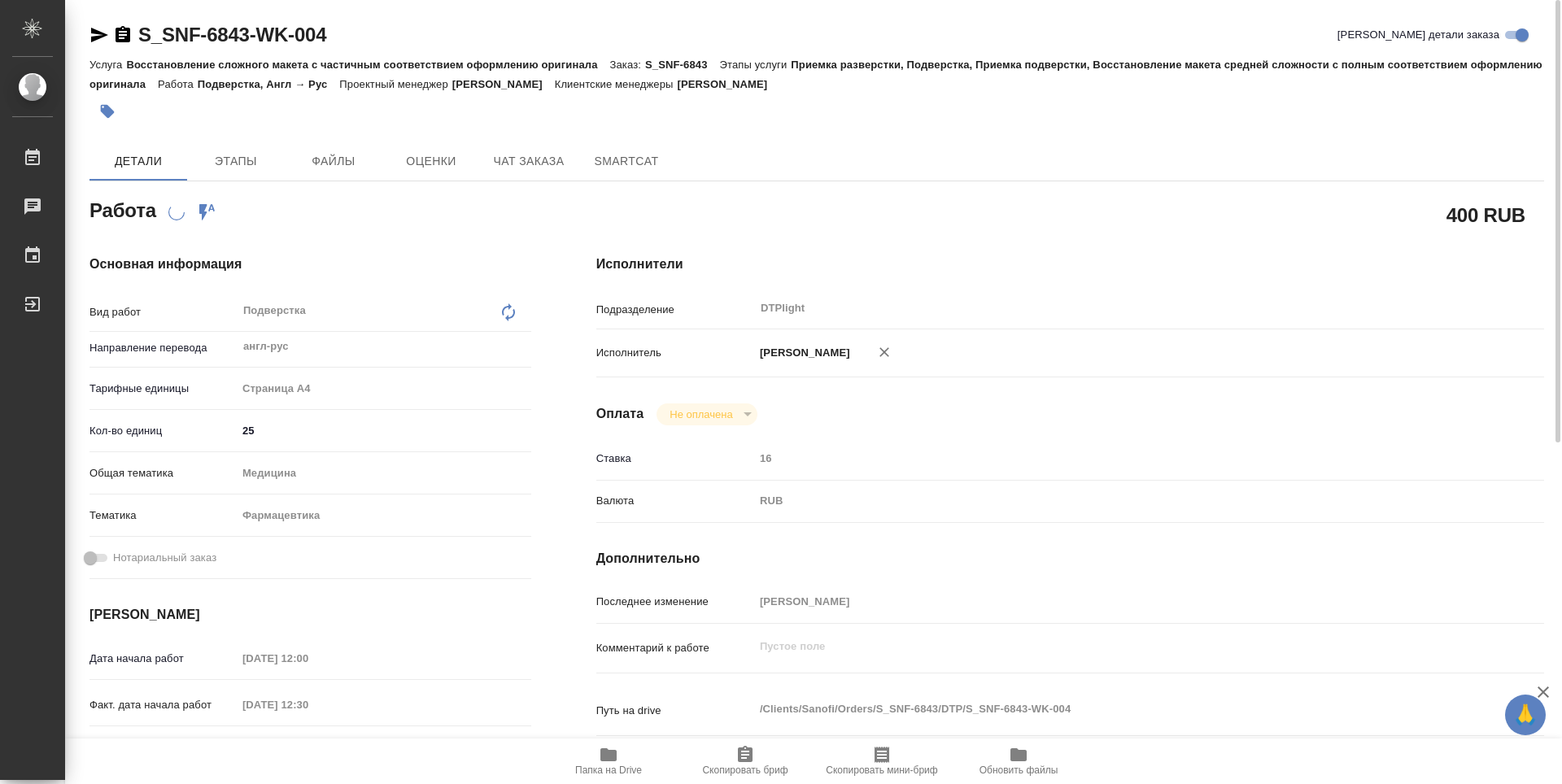
click at [127, 33] on icon "button" at bounding box center [123, 35] width 15 height 16
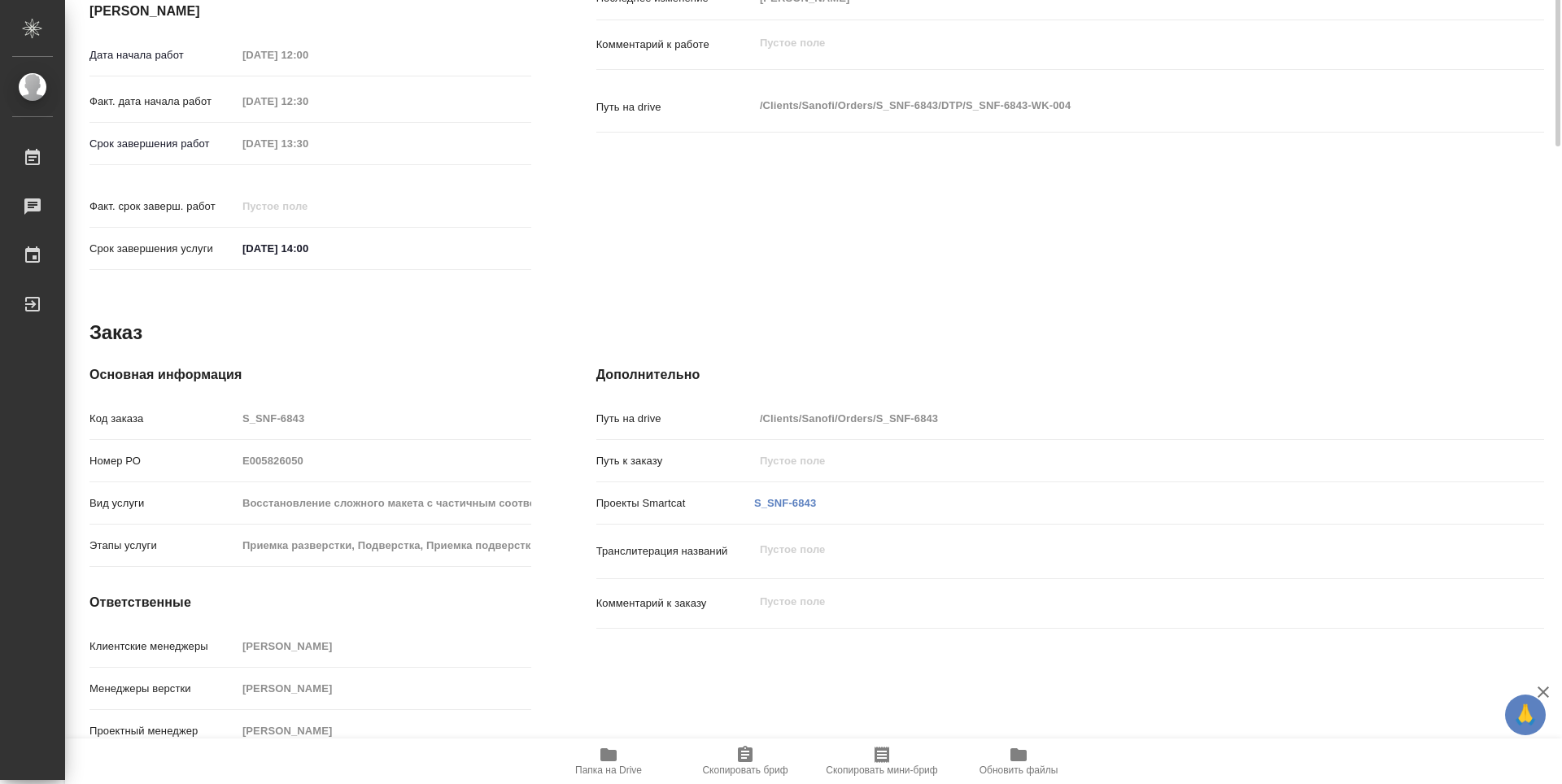
scroll to position [116, 0]
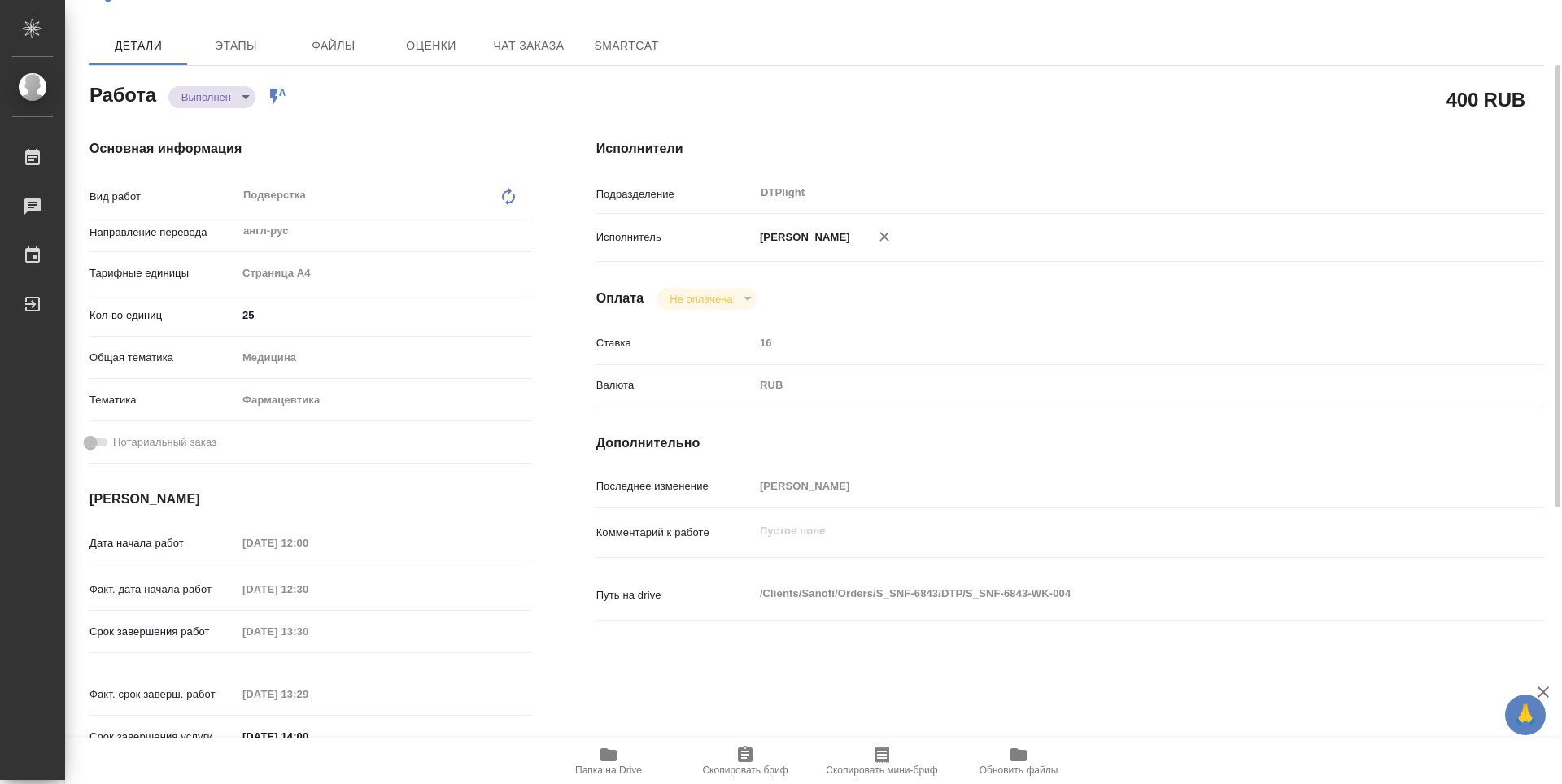
type textarea "x"
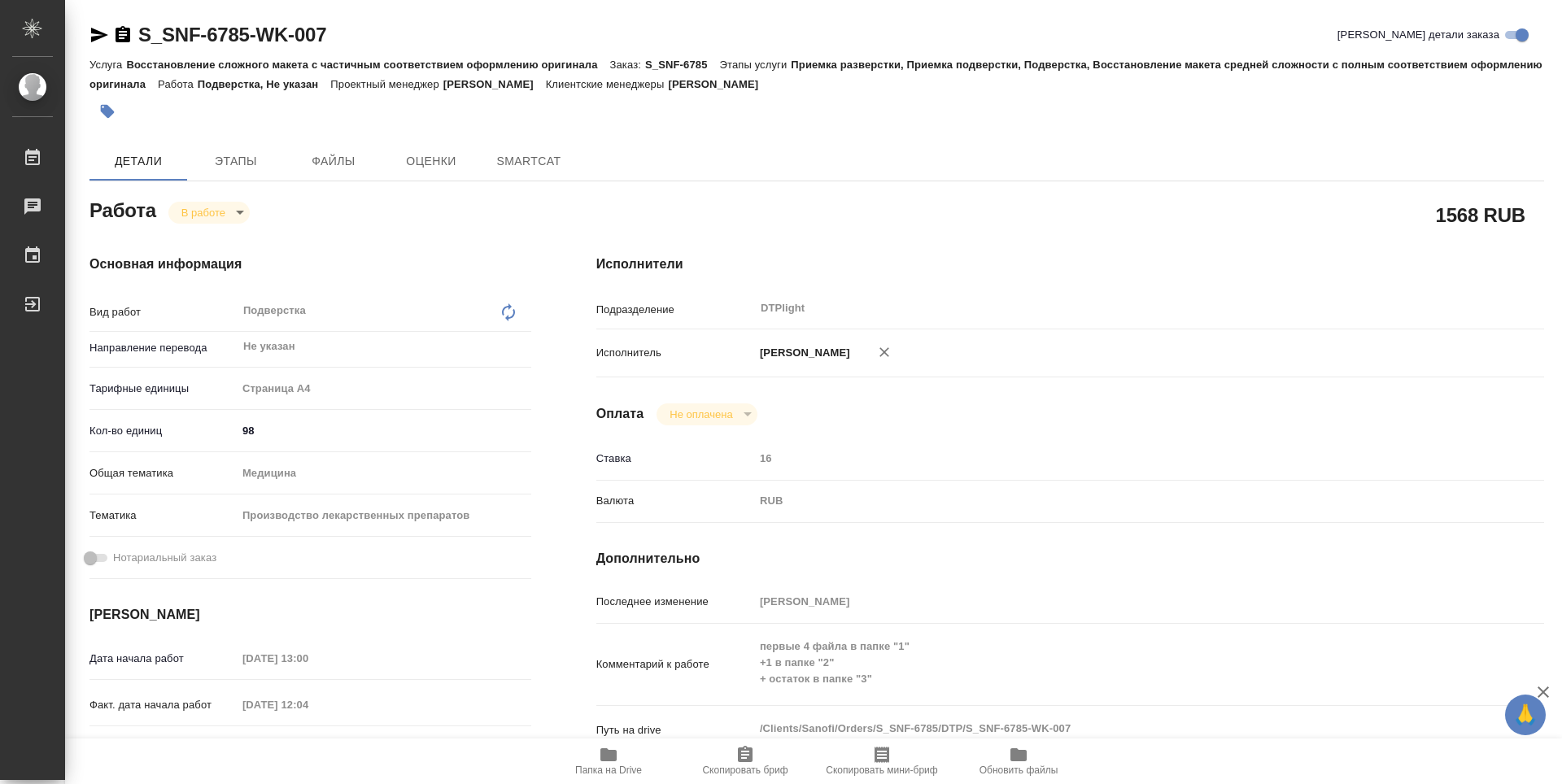
type textarea "x"
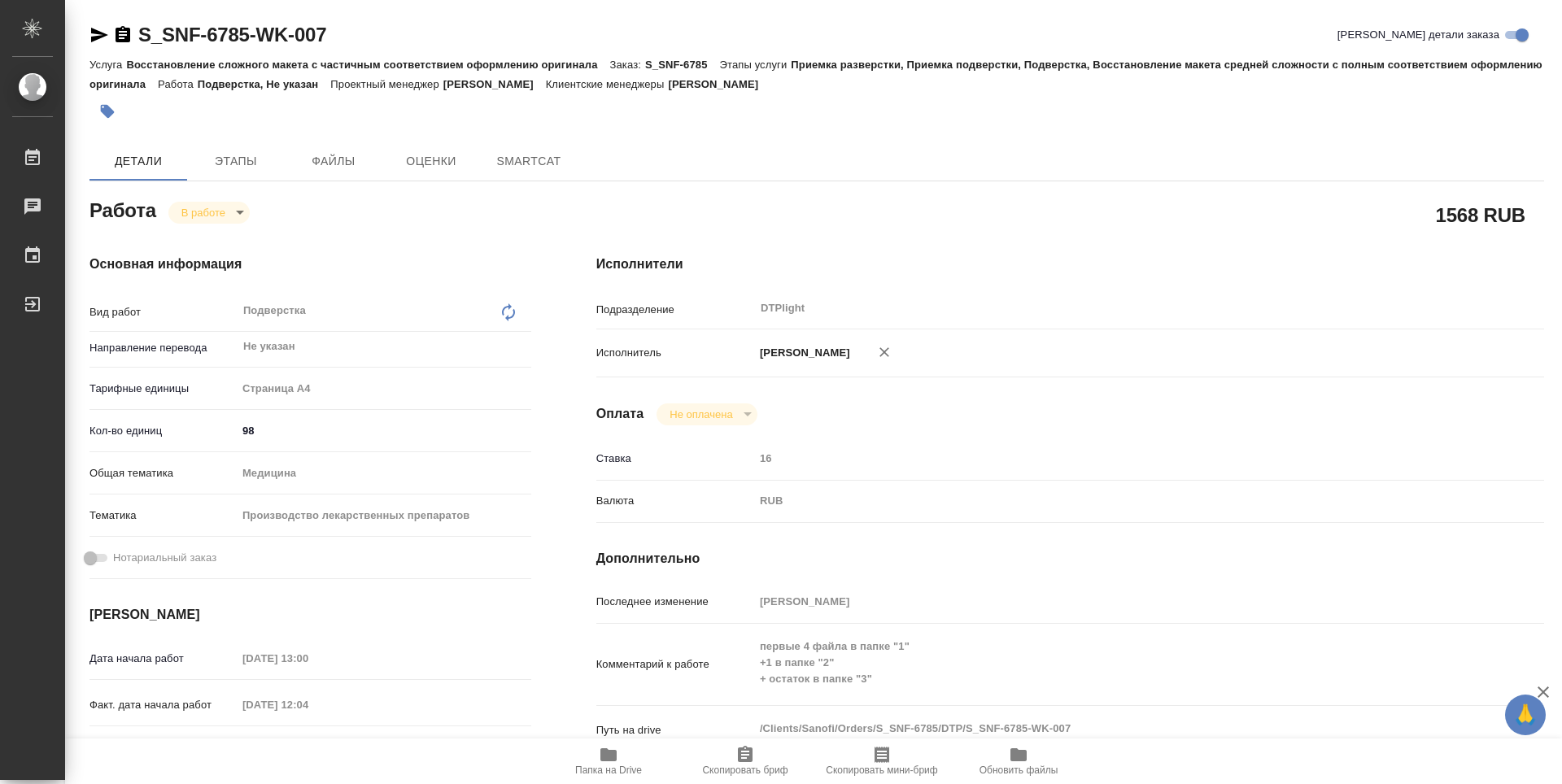
type textarea "x"
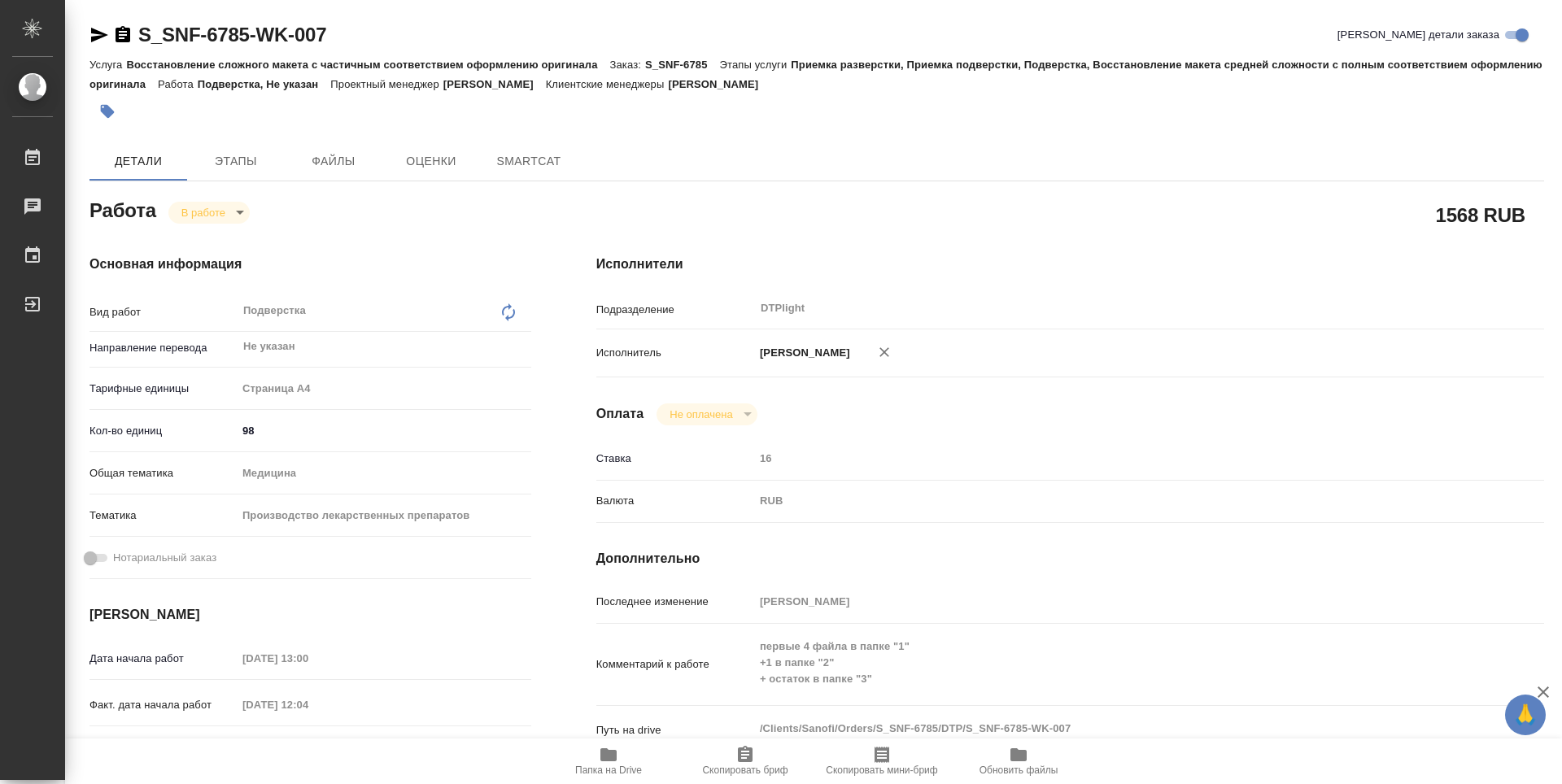
type textarea "x"
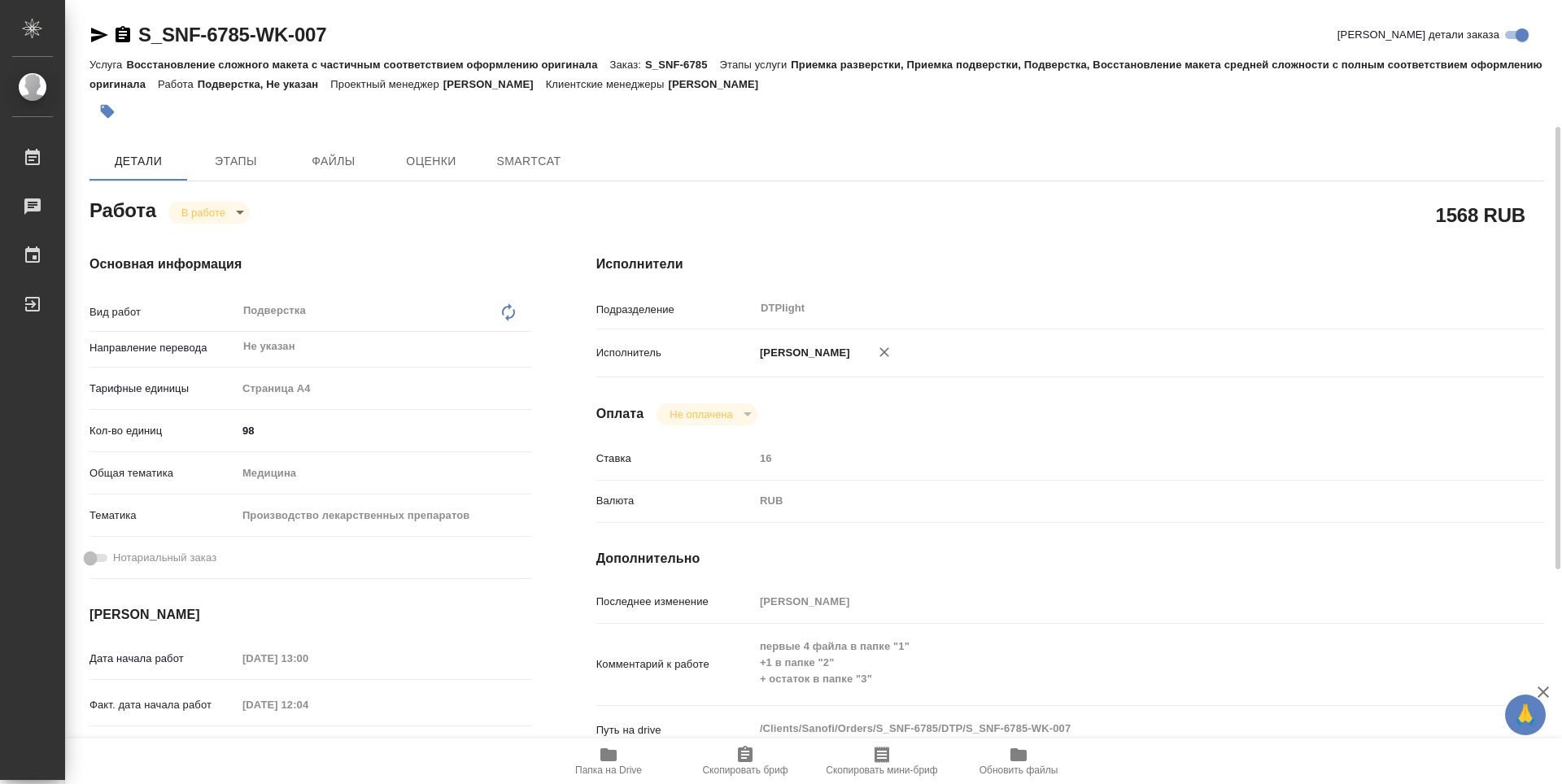
scroll to position [81, 0]
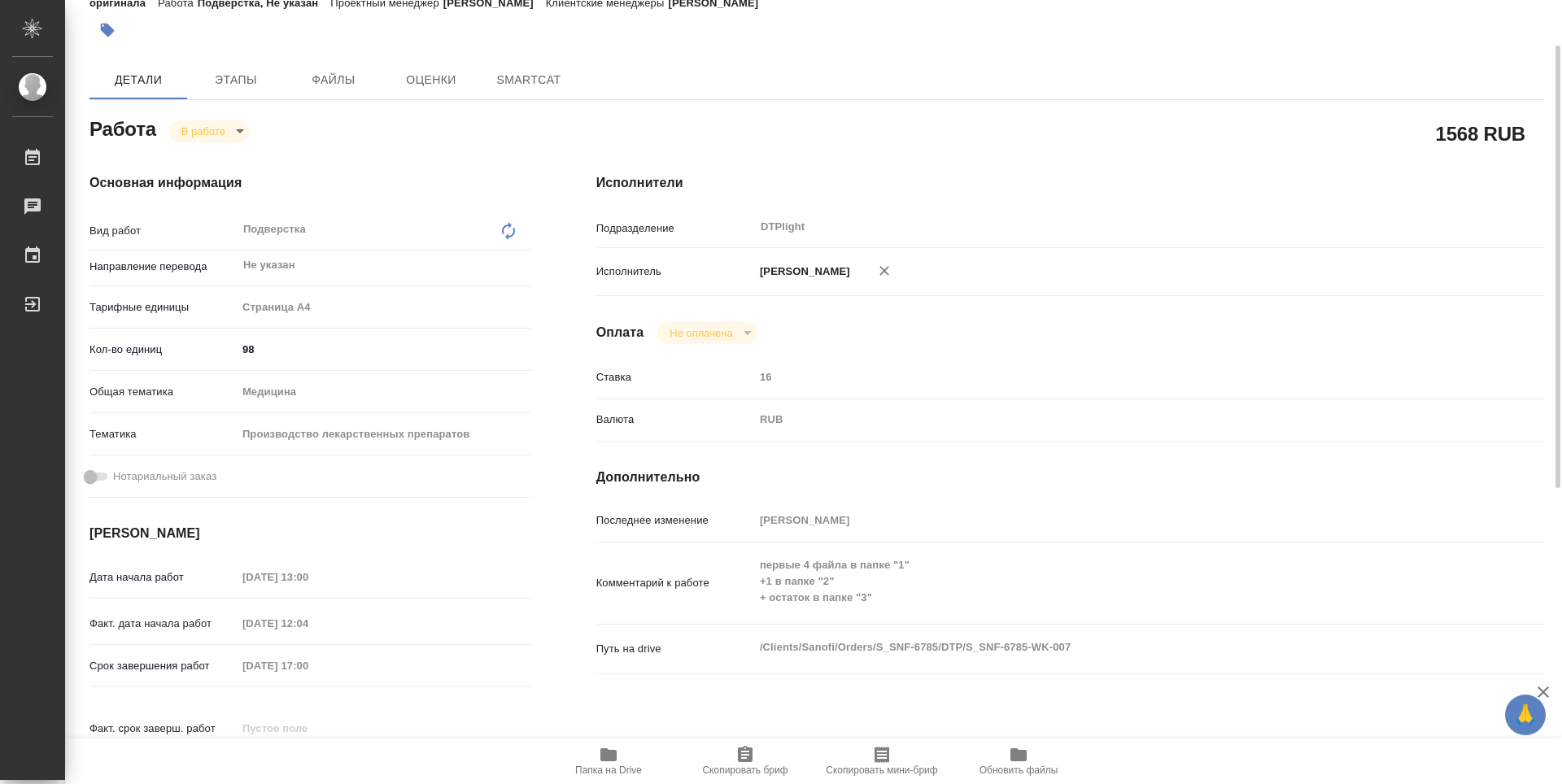
type textarea "x"
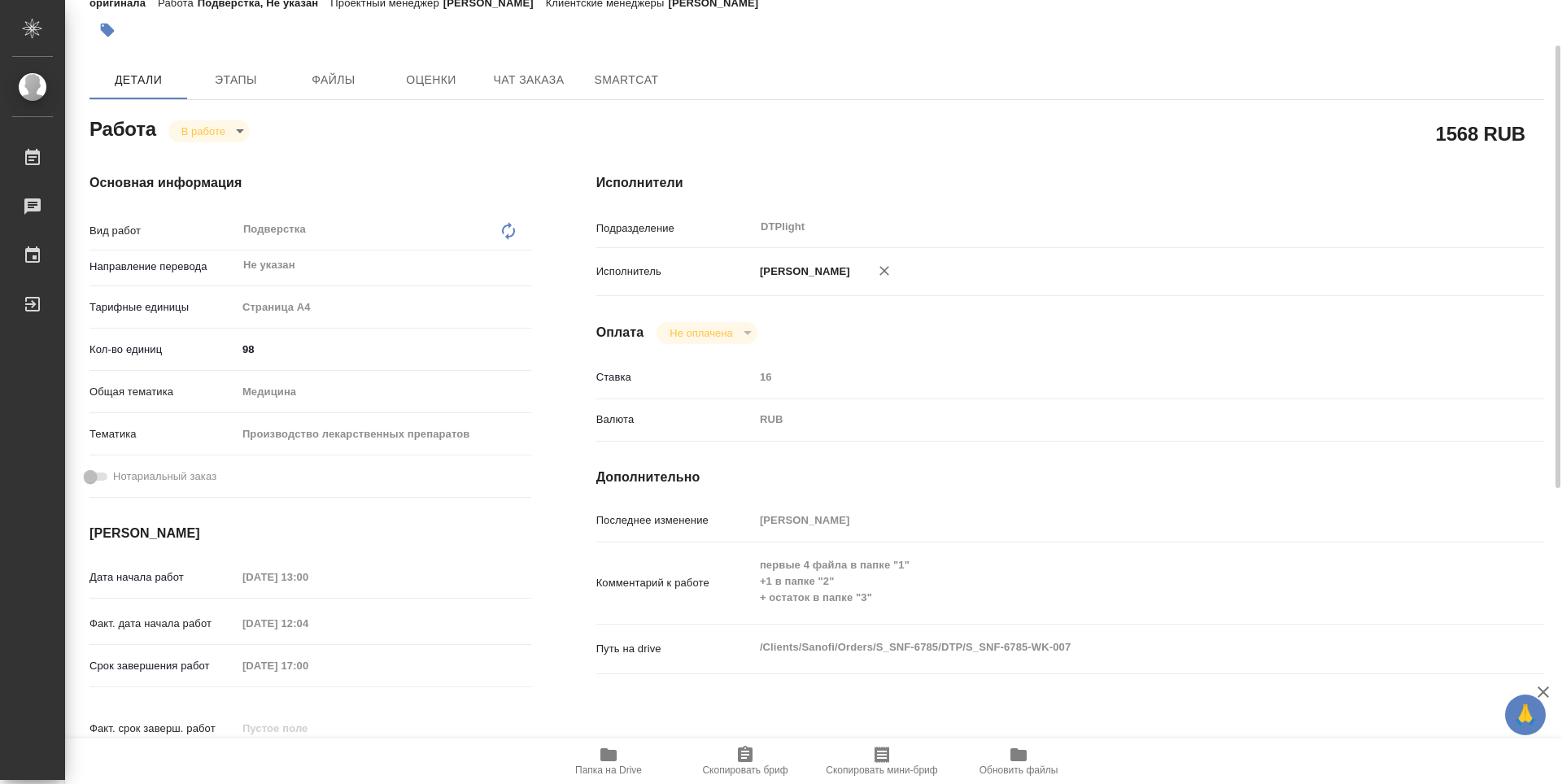
click at [607, 769] on span "Папка на Drive" at bounding box center [608, 770] width 66 height 12
type textarea "x"
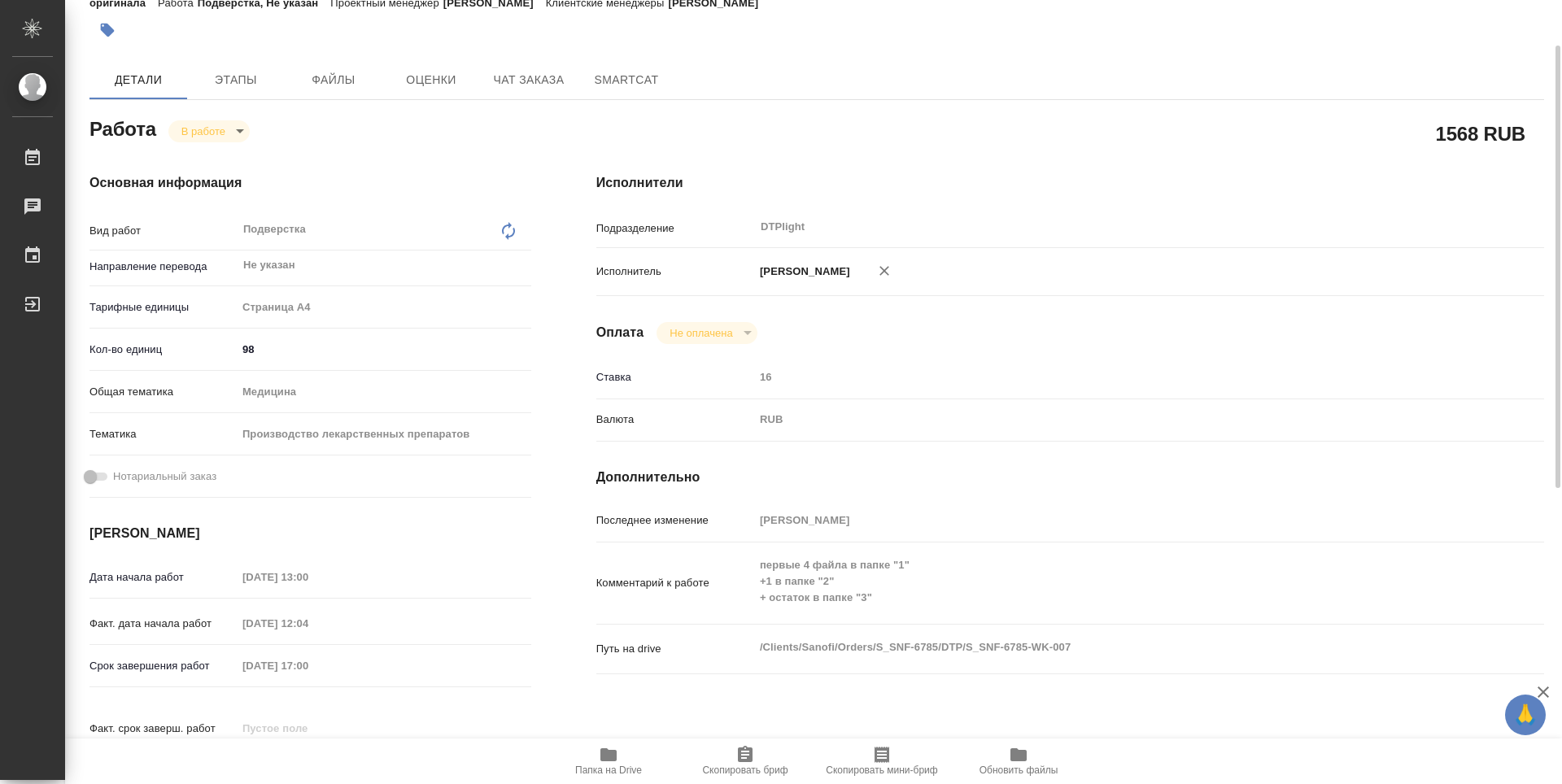
type textarea "x"
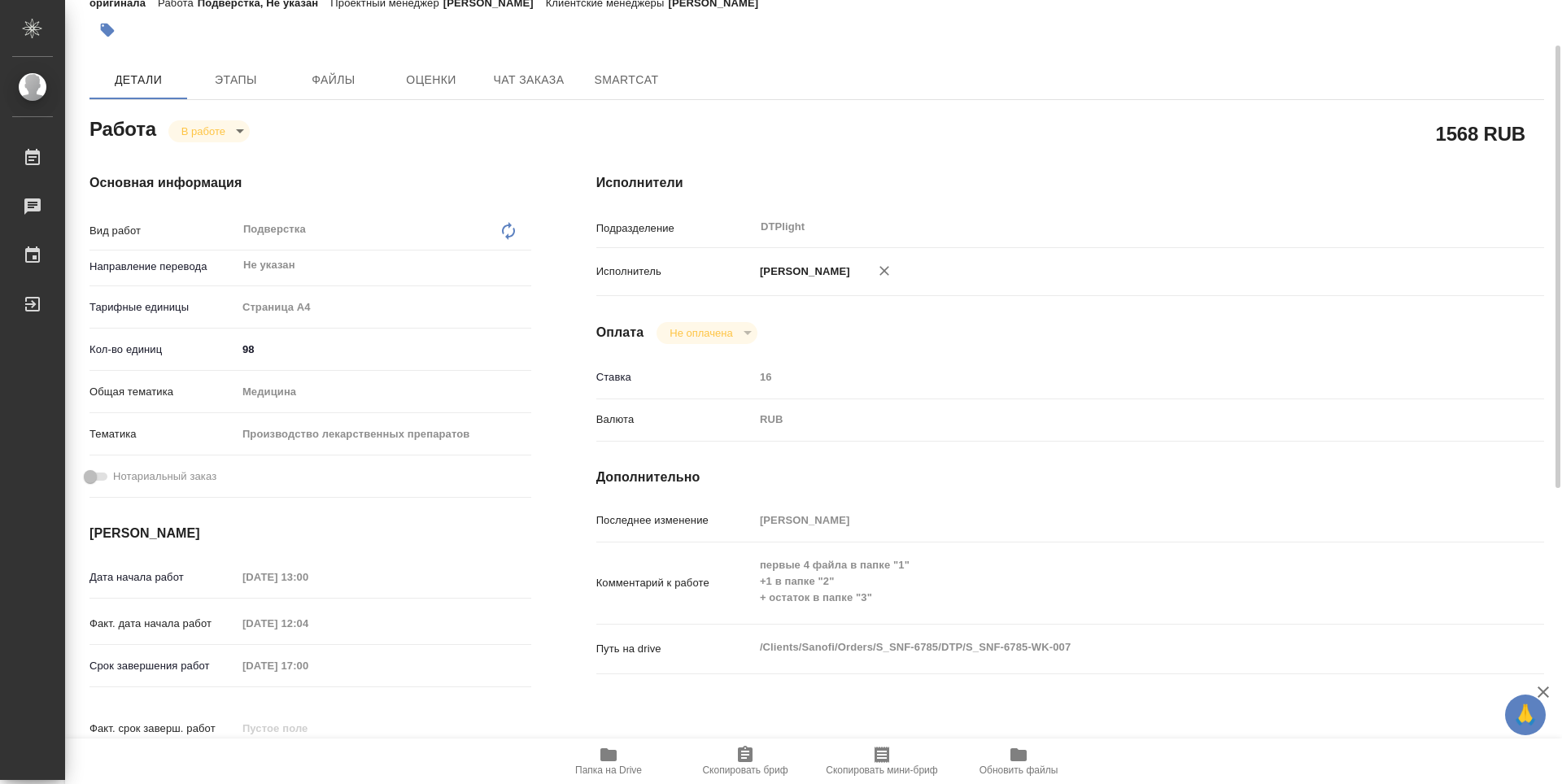
type textarea "x"
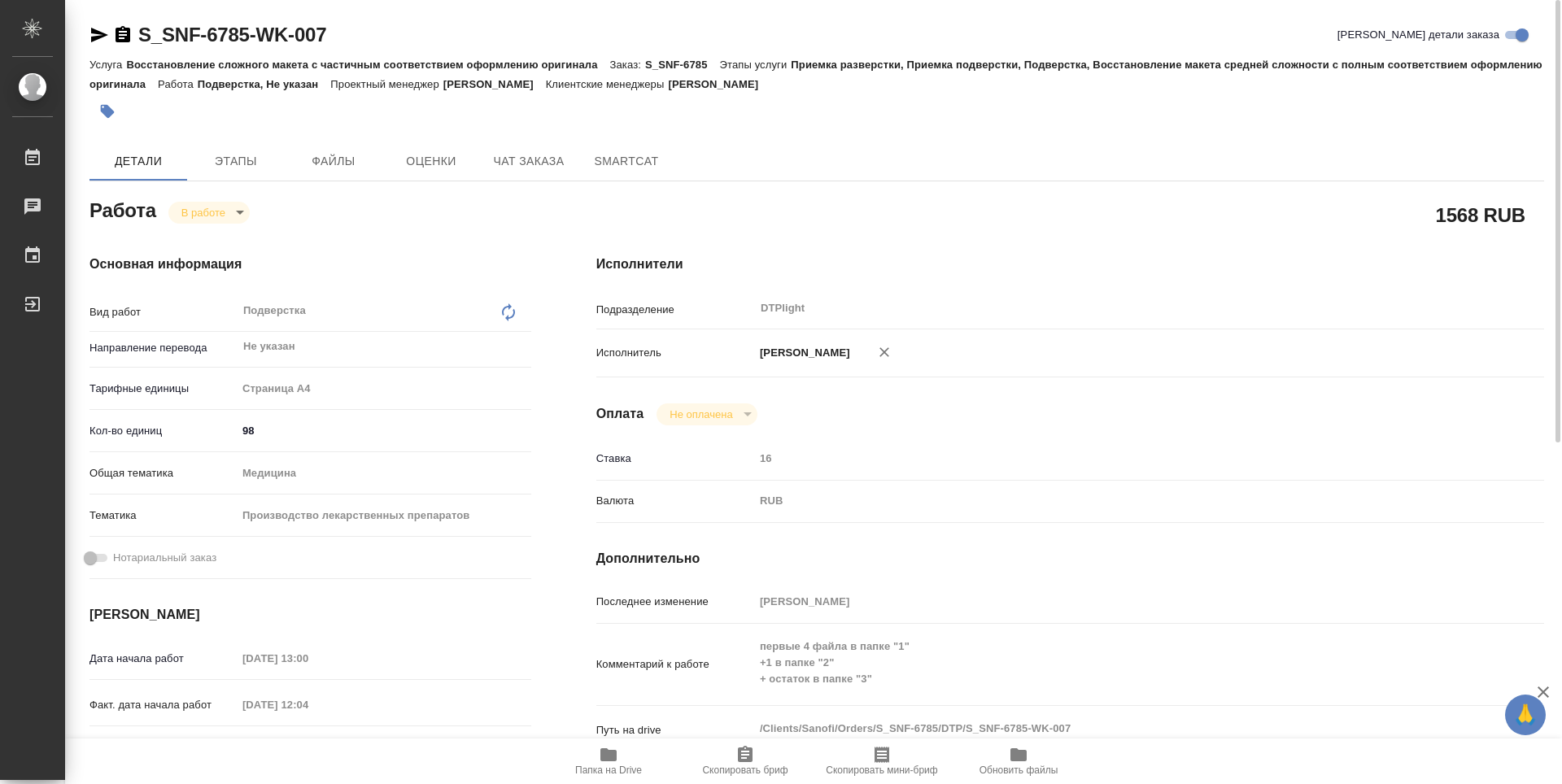
click at [245, 215] on body "🙏 .cls-1 fill:#fff; AWATERA Guselnikov Roman Работы 0 Чаты График Выйти S_SNF-6…" at bounding box center [781, 392] width 1562 height 784
click at [218, 234] on button "Выполнен" at bounding box center [210, 240] width 59 height 18
type textarea "x"
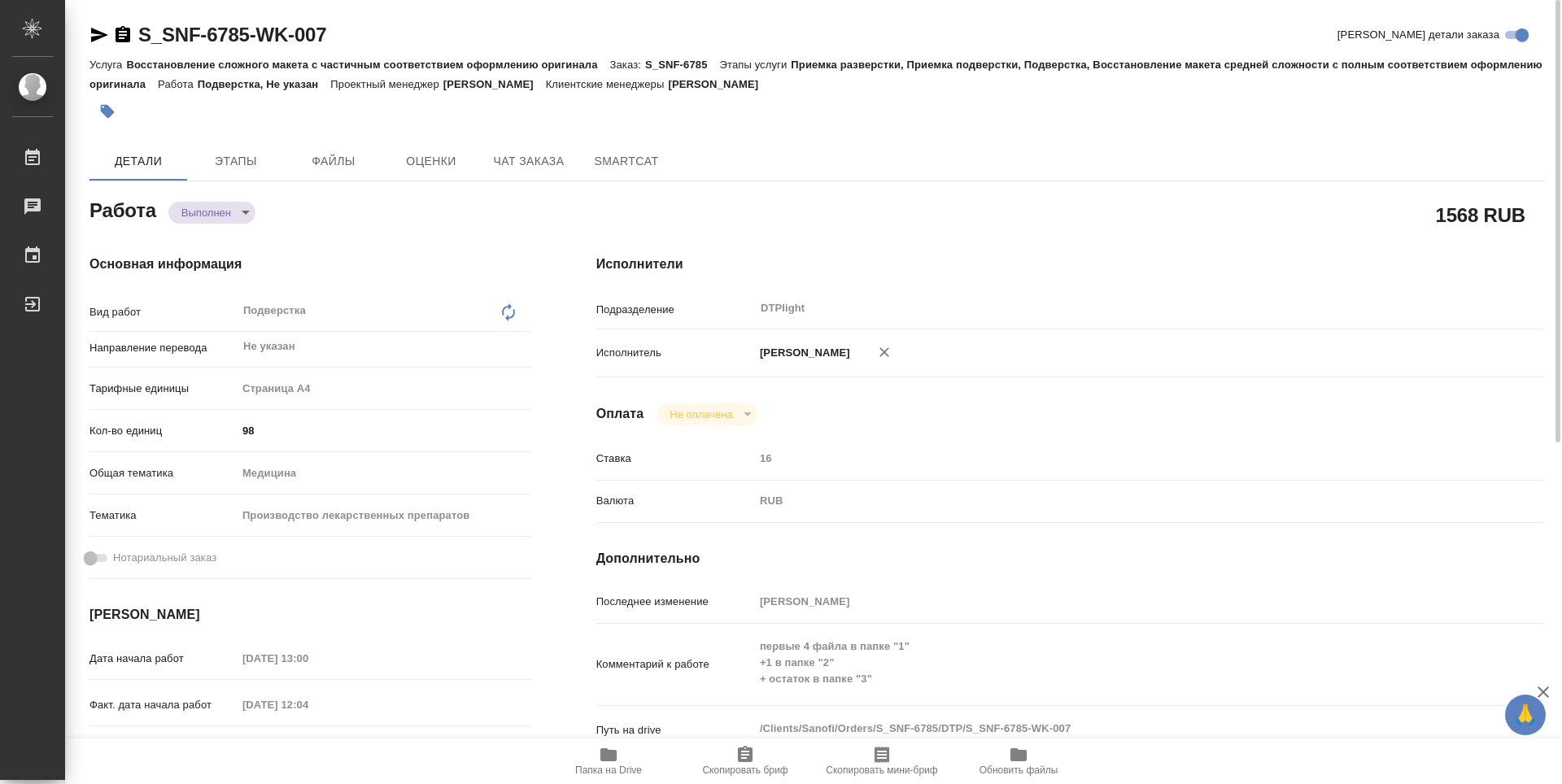
type textarea "x"
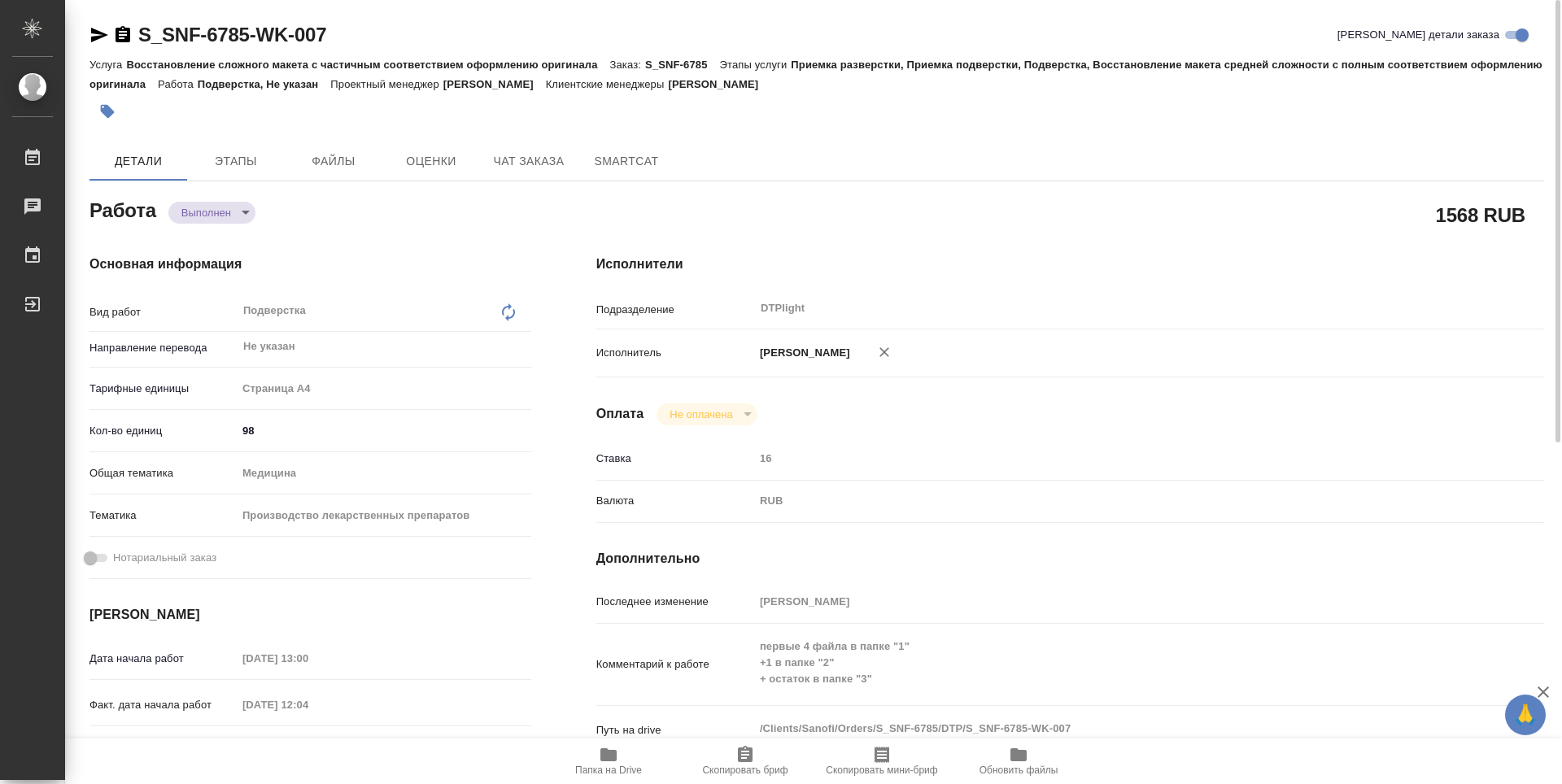
type textarea "x"
click at [120, 36] on icon "button" at bounding box center [123, 35] width 15 height 16
type textarea "x"
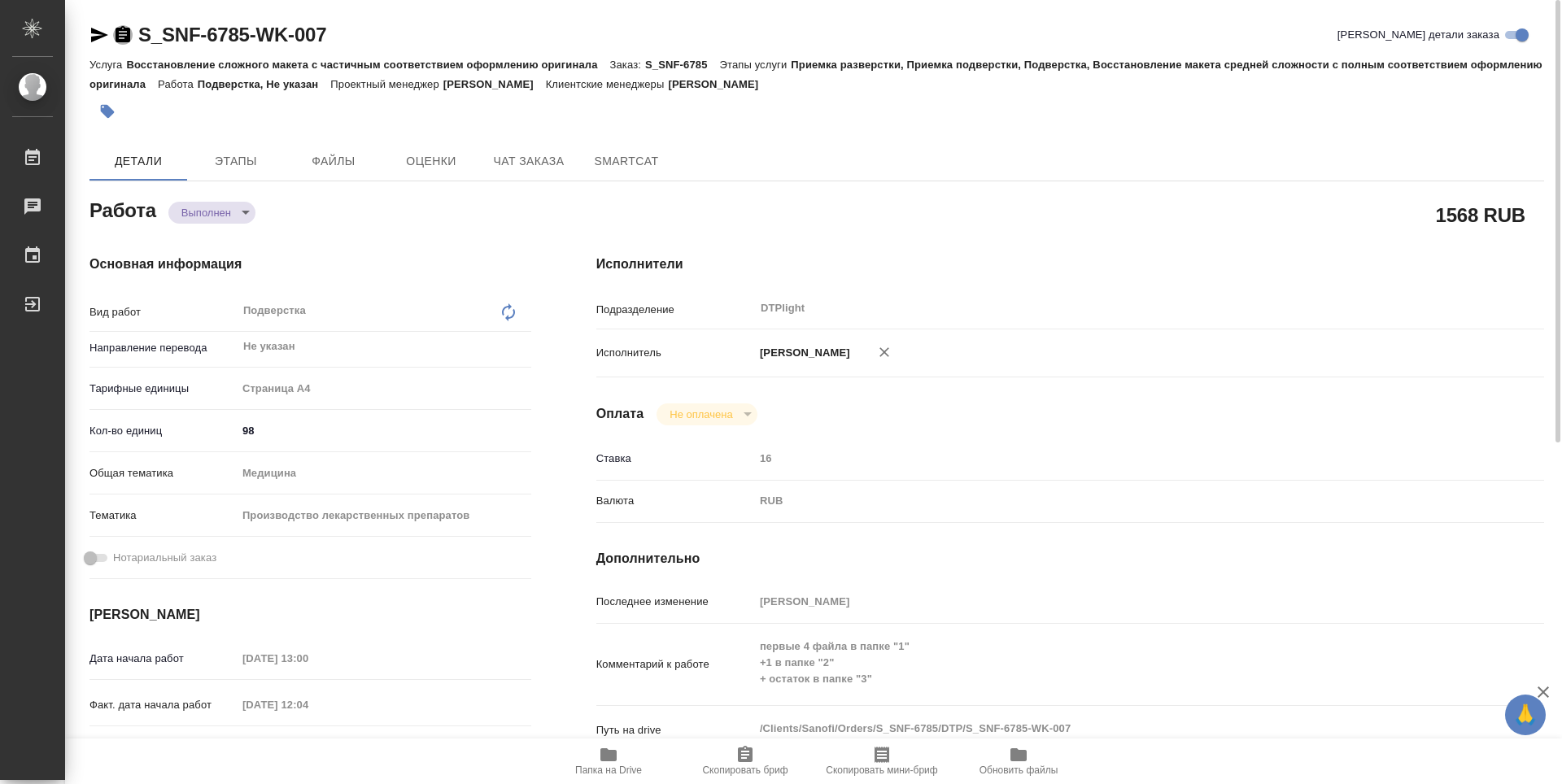
type textarea "x"
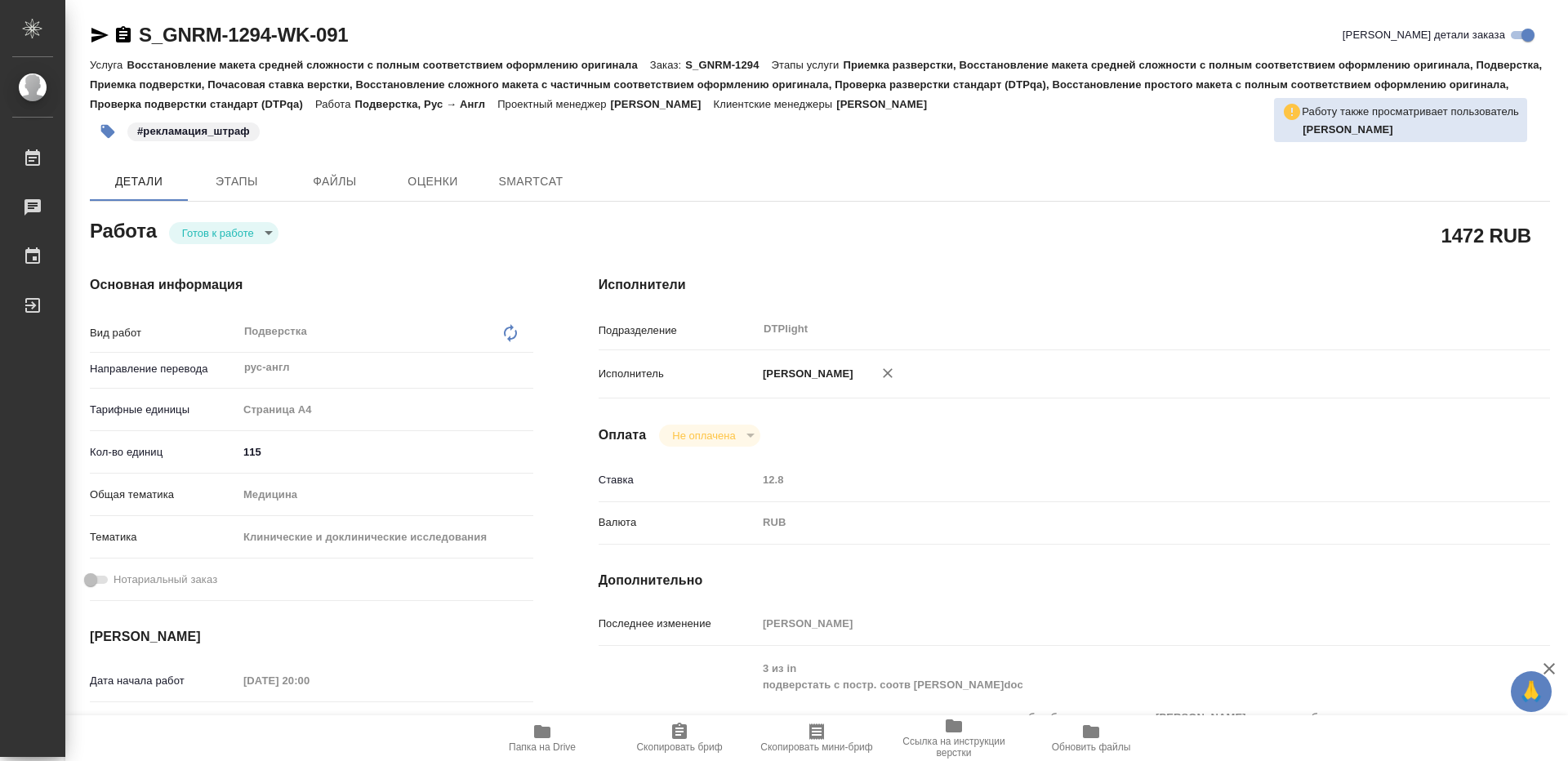
type textarea "x"
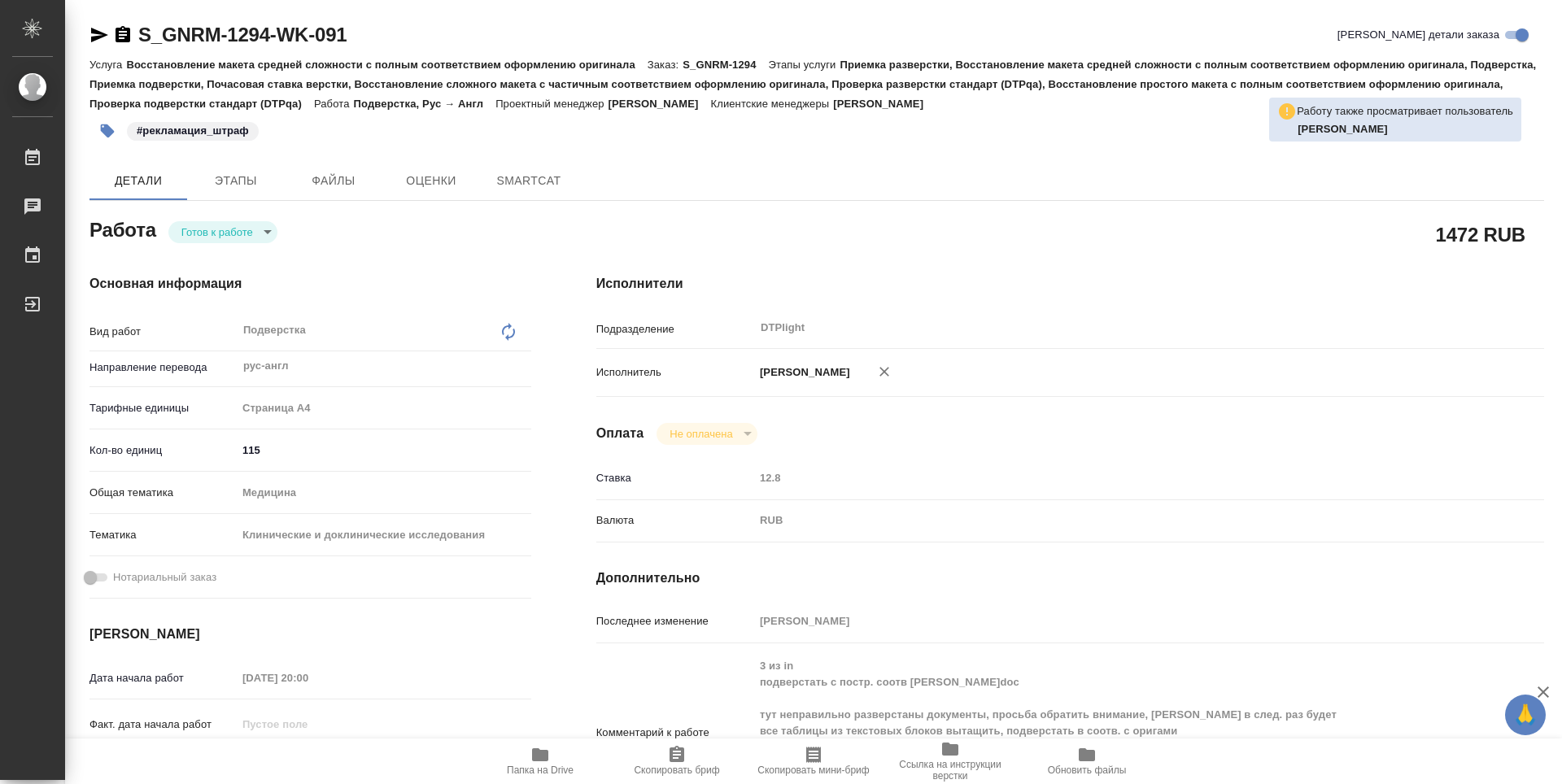
type textarea "x"
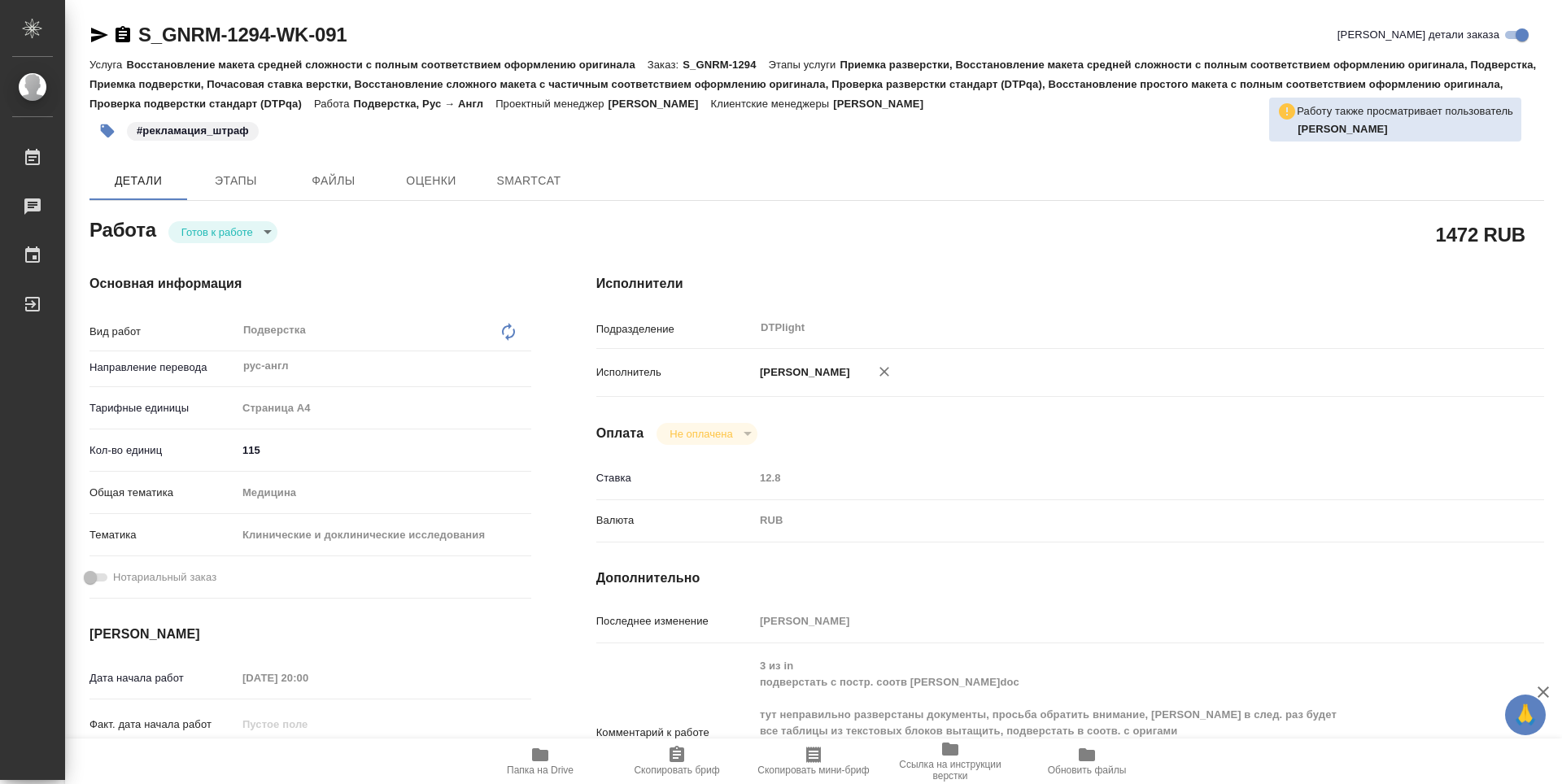
type textarea "x"
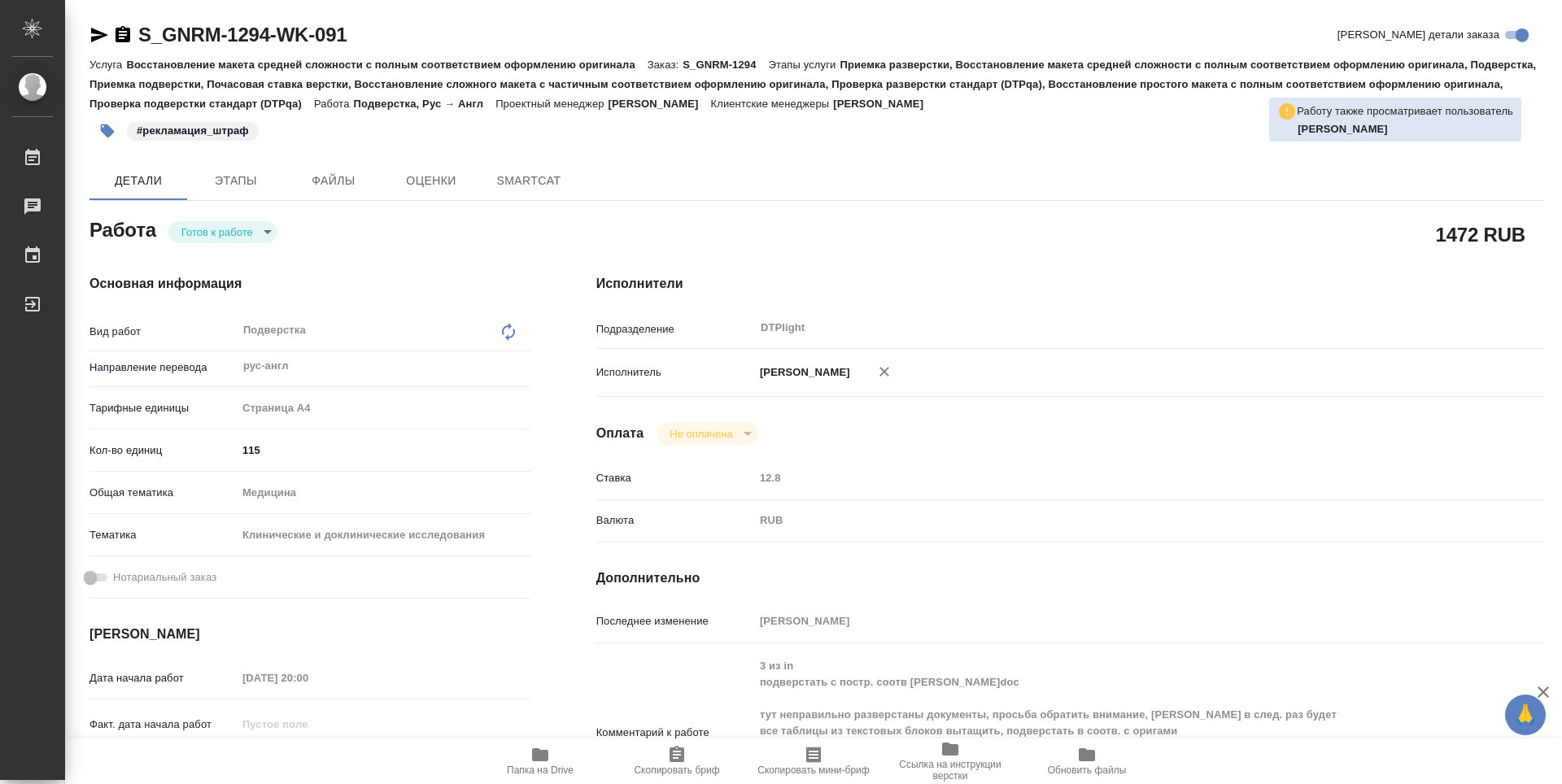
type textarea "x"
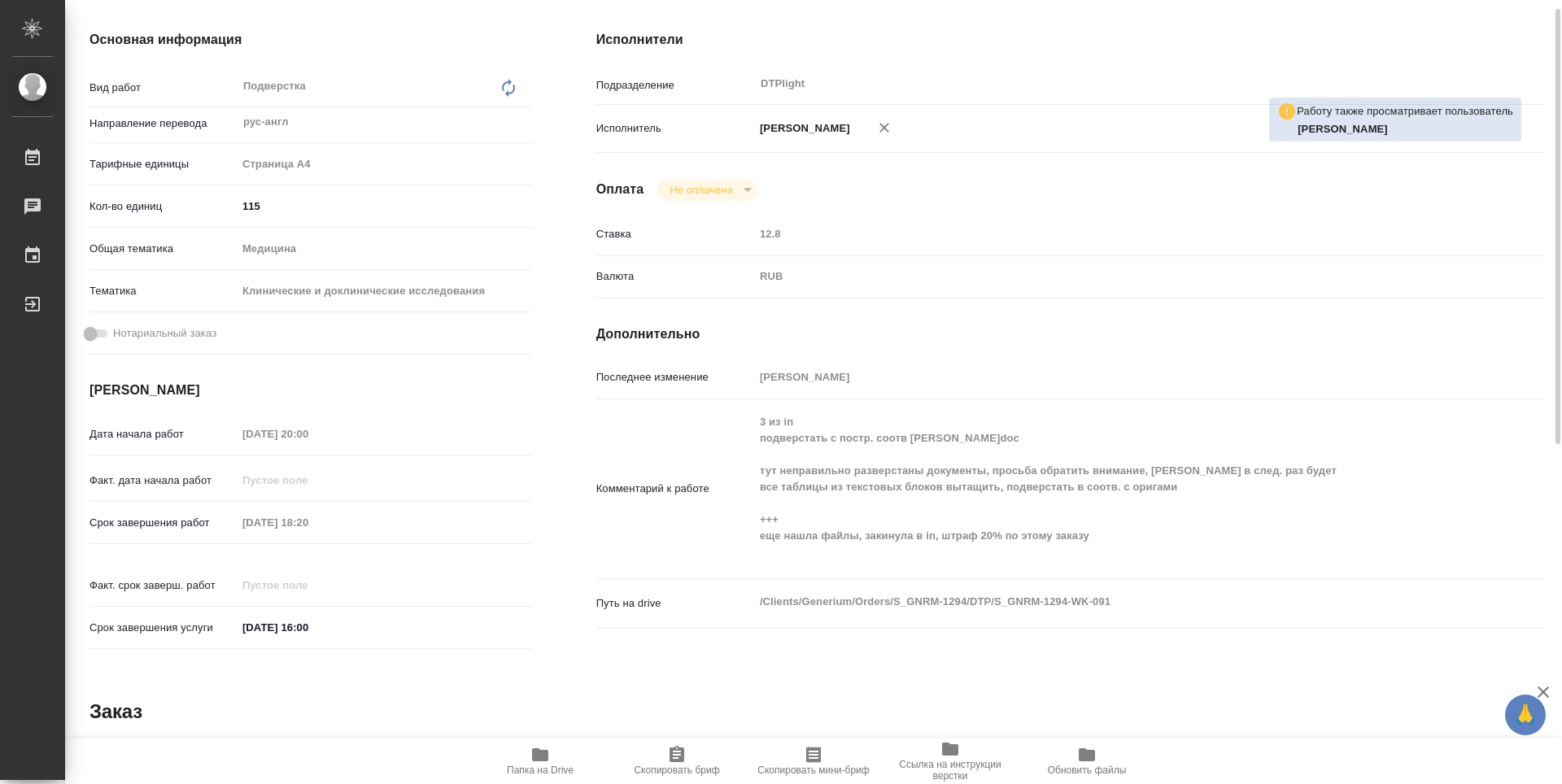
scroll to position [163, 0]
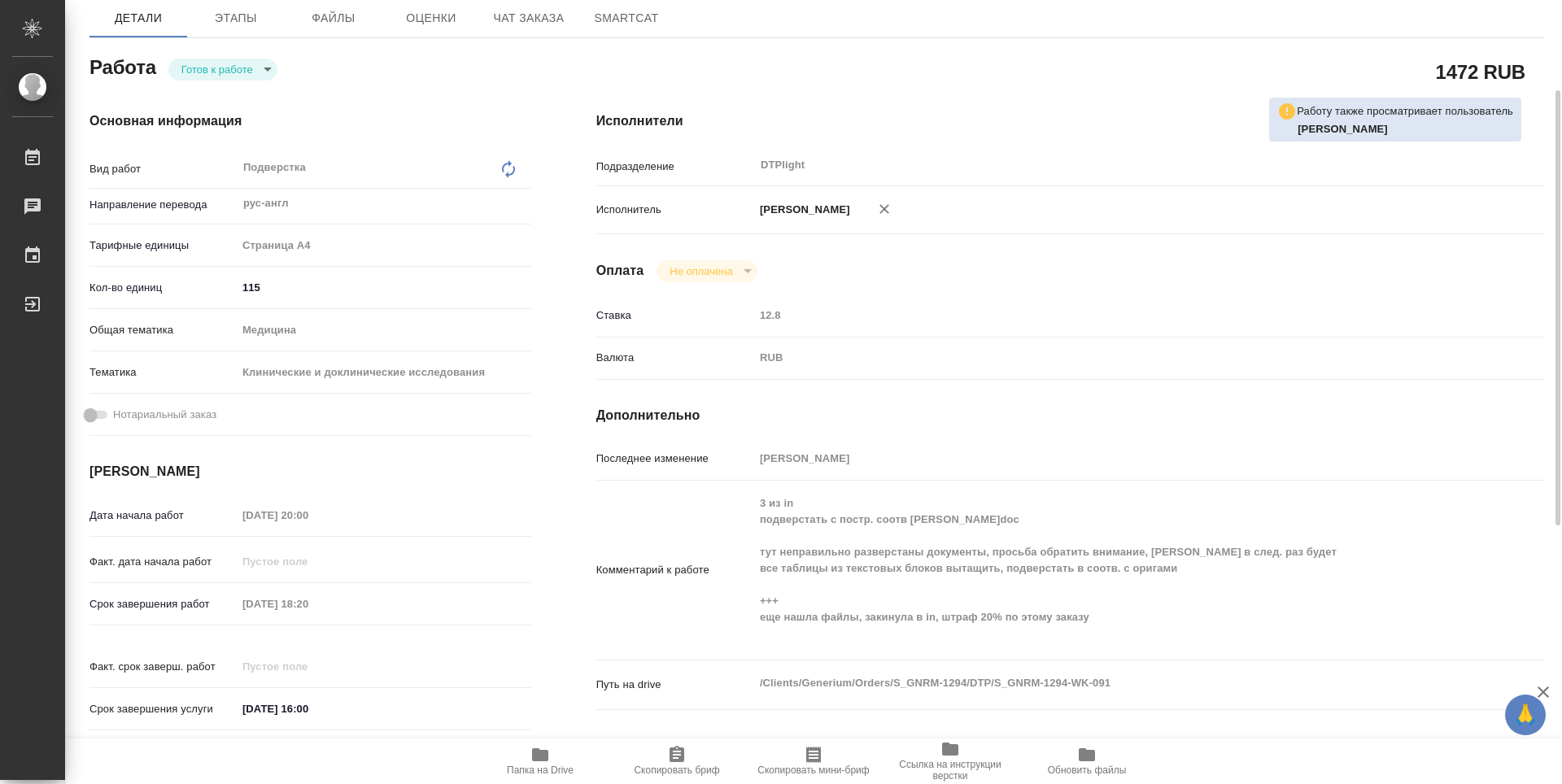
type textarea "x"
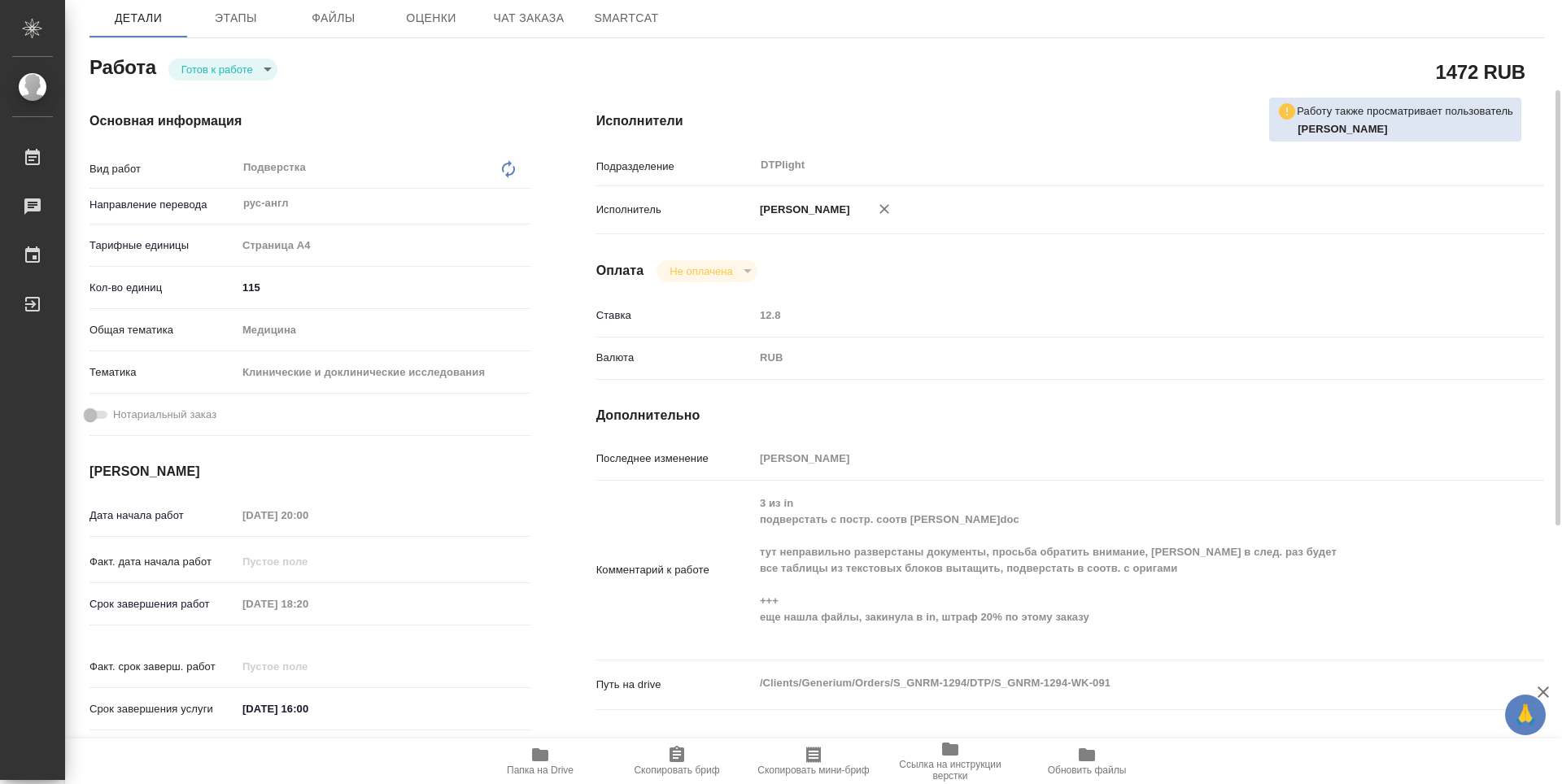
type textarea "x"
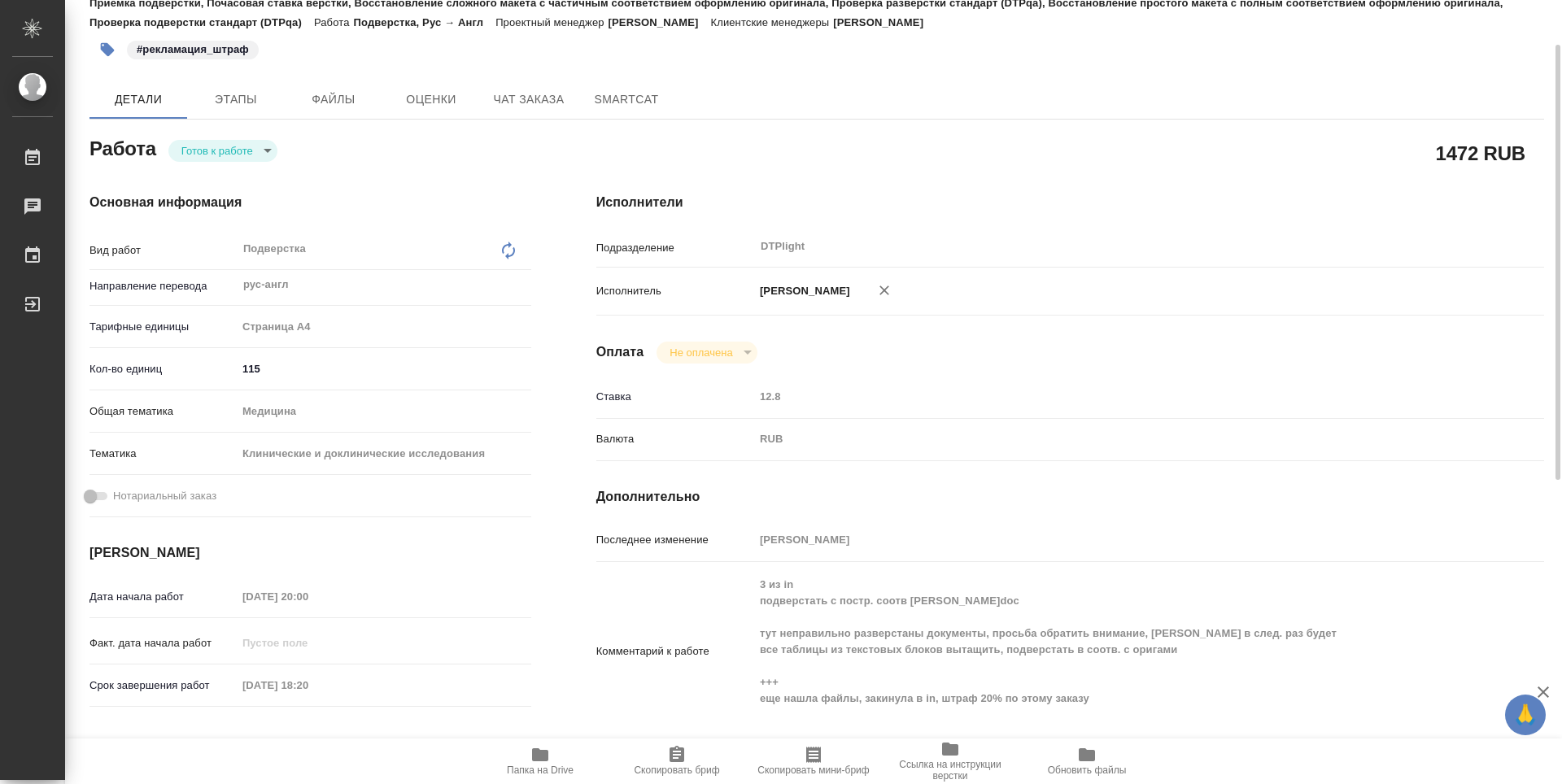
scroll to position [0, 0]
